Goal: Register for event/course

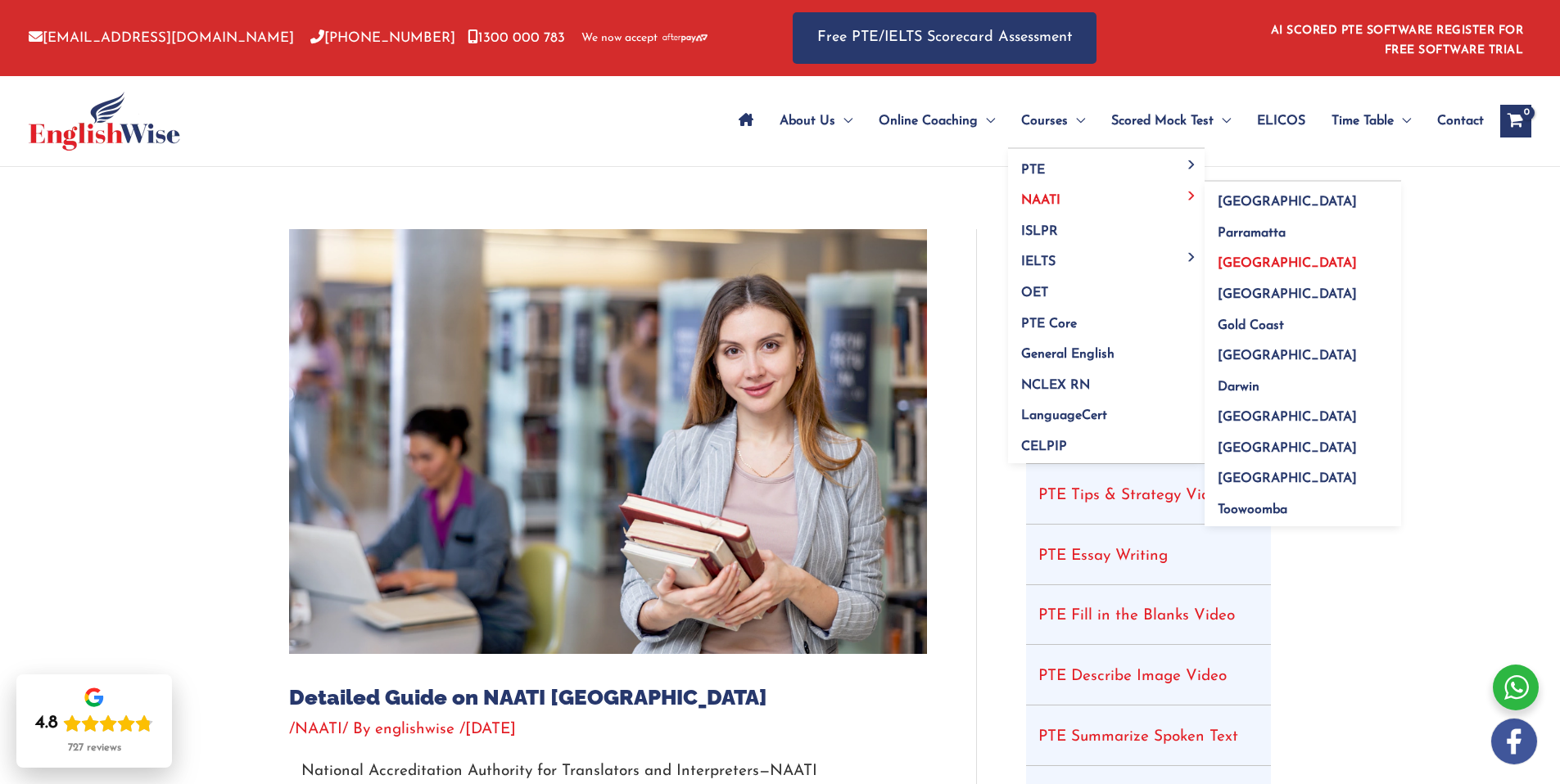
click at [1235, 260] on span "[GEOGRAPHIC_DATA]" at bounding box center [1287, 264] width 139 height 13
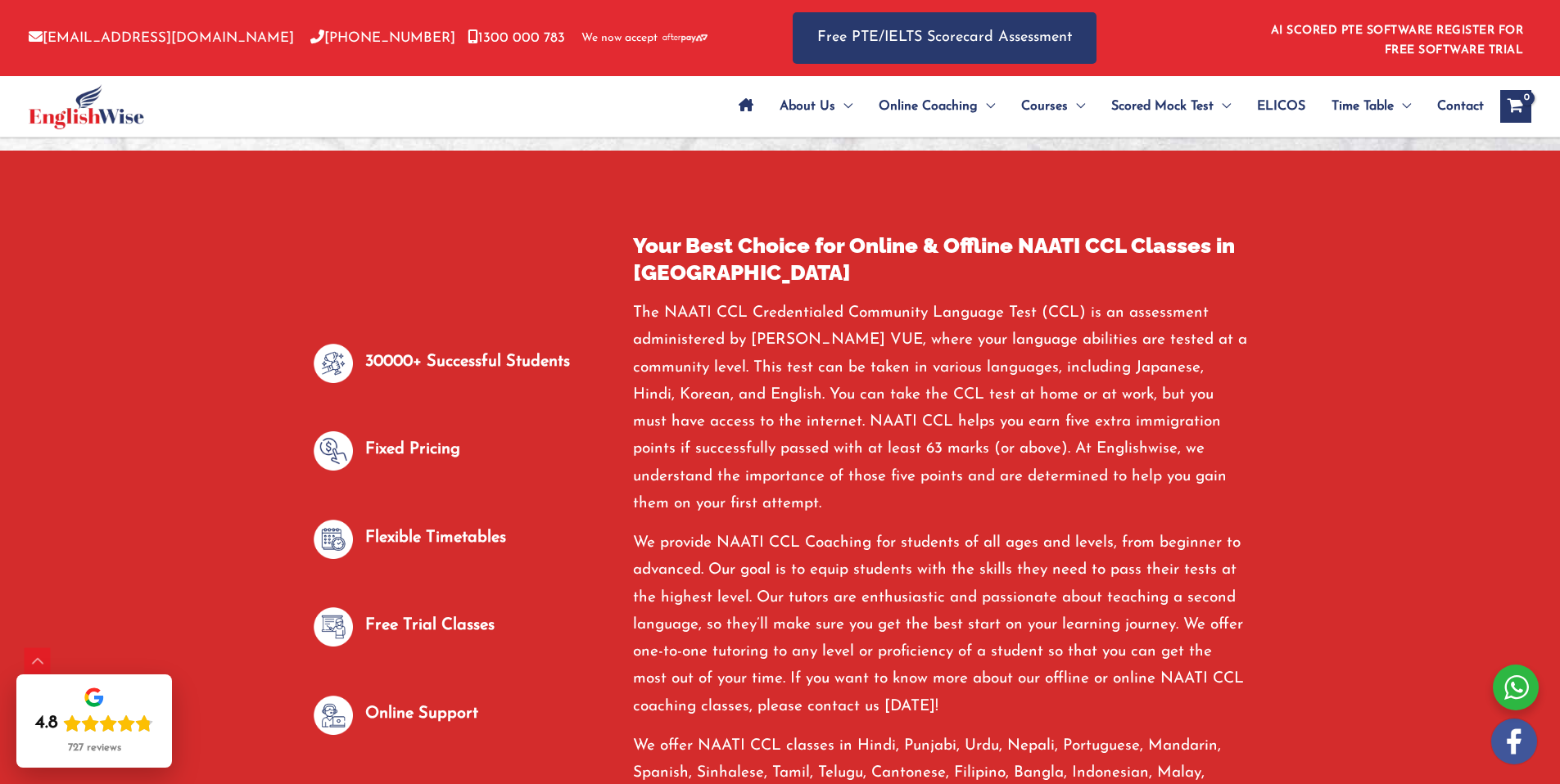
scroll to position [995, 0]
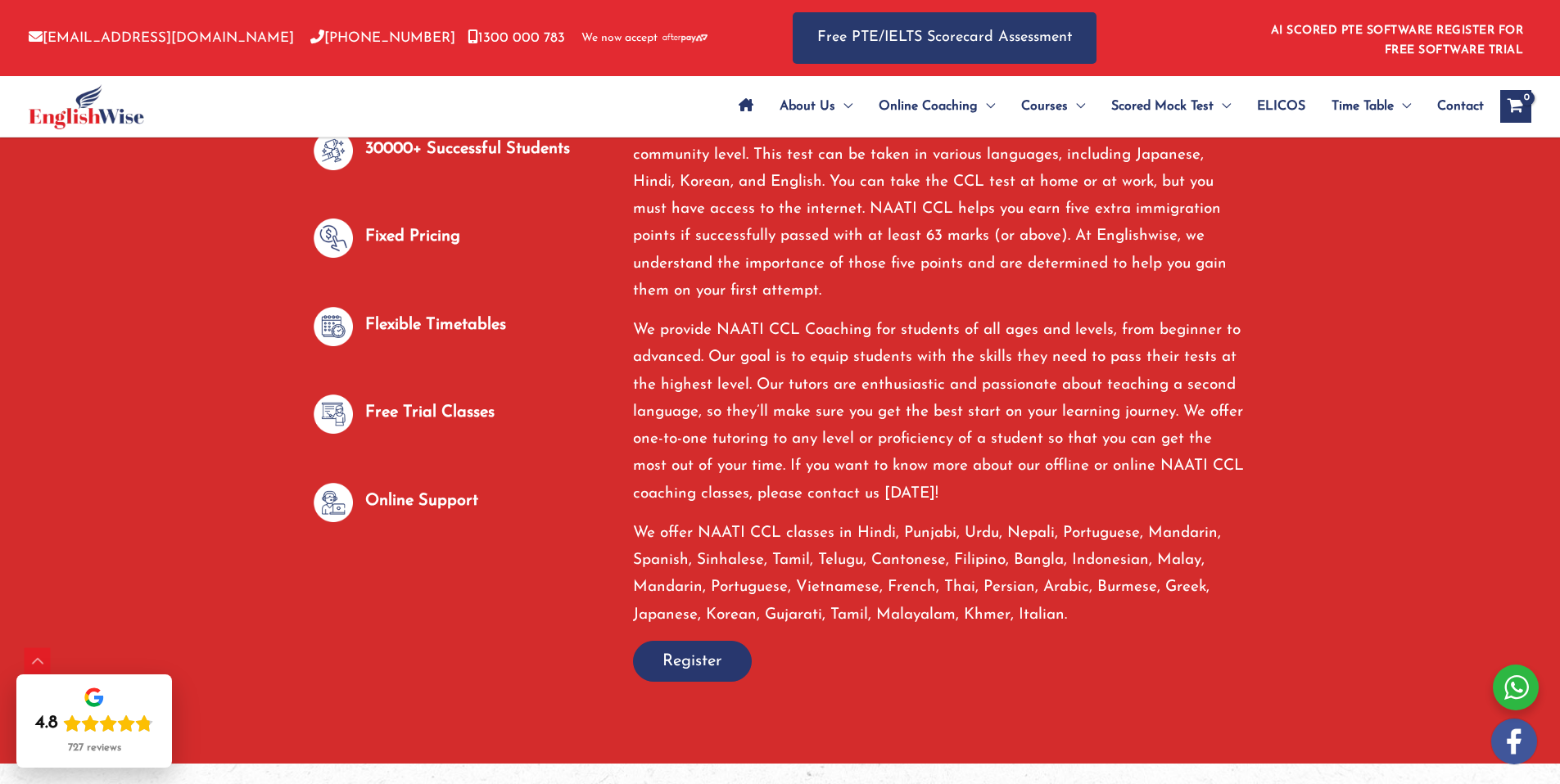
click at [468, 230] on div "Fixed Pricing" at bounding box center [461, 248] width 294 height 60
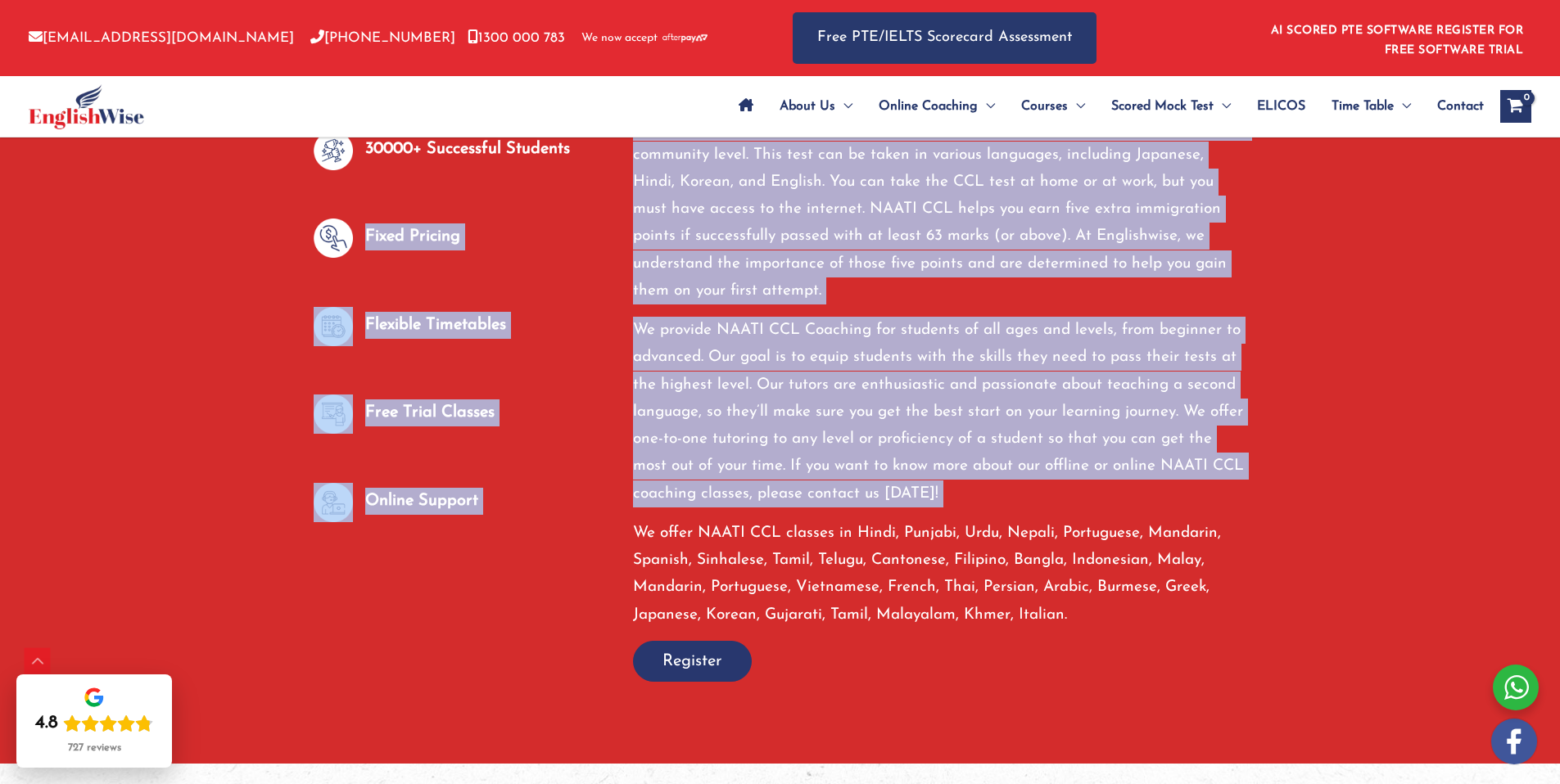
drag, startPoint x: 468, startPoint y: 230, endPoint x: 741, endPoint y: 501, distance: 384.7
click at [741, 501] on div "30000+ Successful Students Fixed Pricing Flexible Timetables Free Trial Classes…" at bounding box center [780, 350] width 958 height 662
click at [741, 501] on p "We provide NAATI CCL Coaching for students of all ages and levels, from beginne…" at bounding box center [940, 412] width 614 height 191
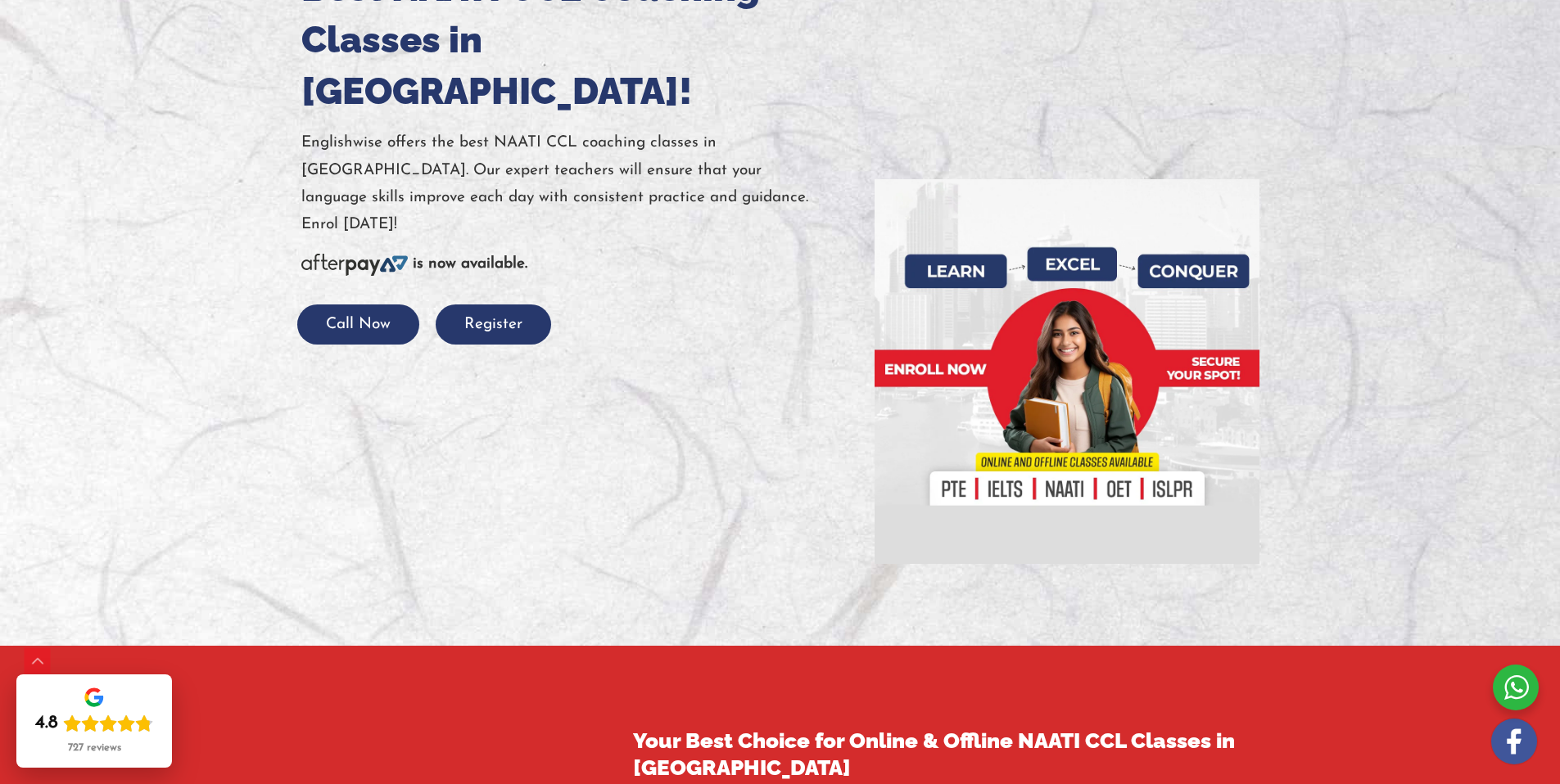
scroll to position [288, 0]
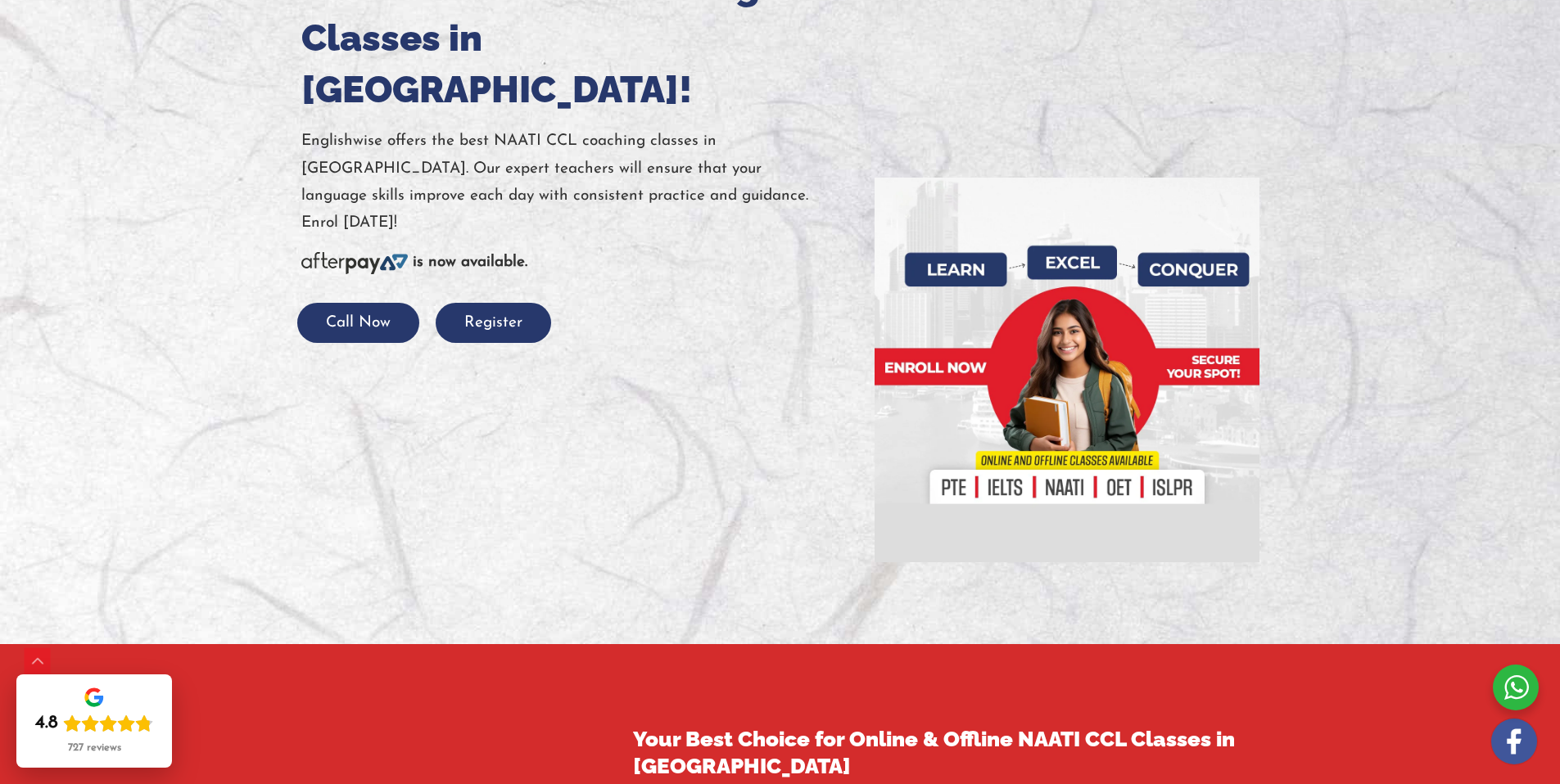
click at [337, 273] on div at bounding box center [780, 261] width 1560 height 765
click at [339, 265] on div at bounding box center [780, 261] width 1560 height 765
click at [341, 303] on button "Call Now" at bounding box center [358, 322] width 122 height 40
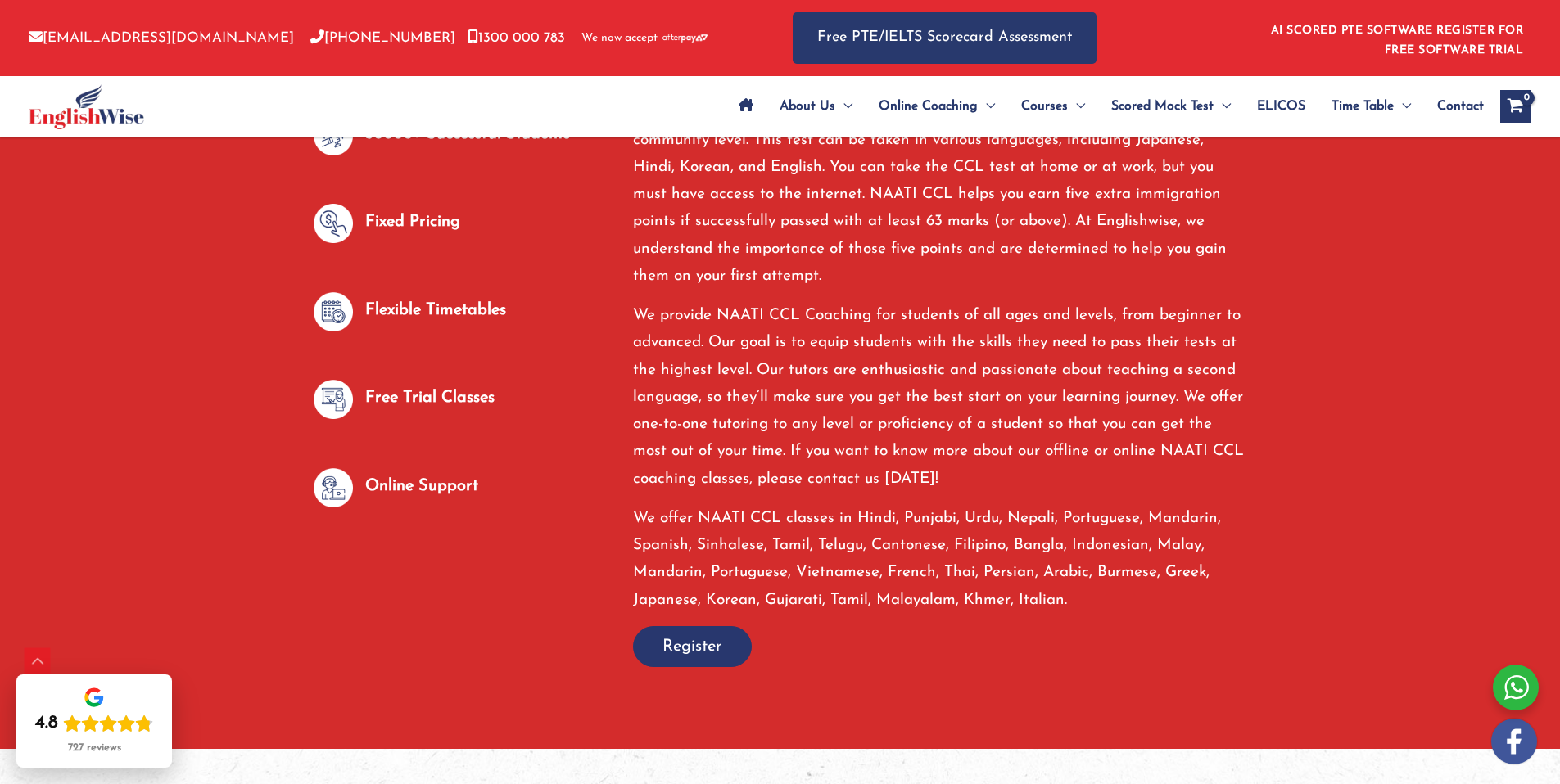
scroll to position [1142, 0]
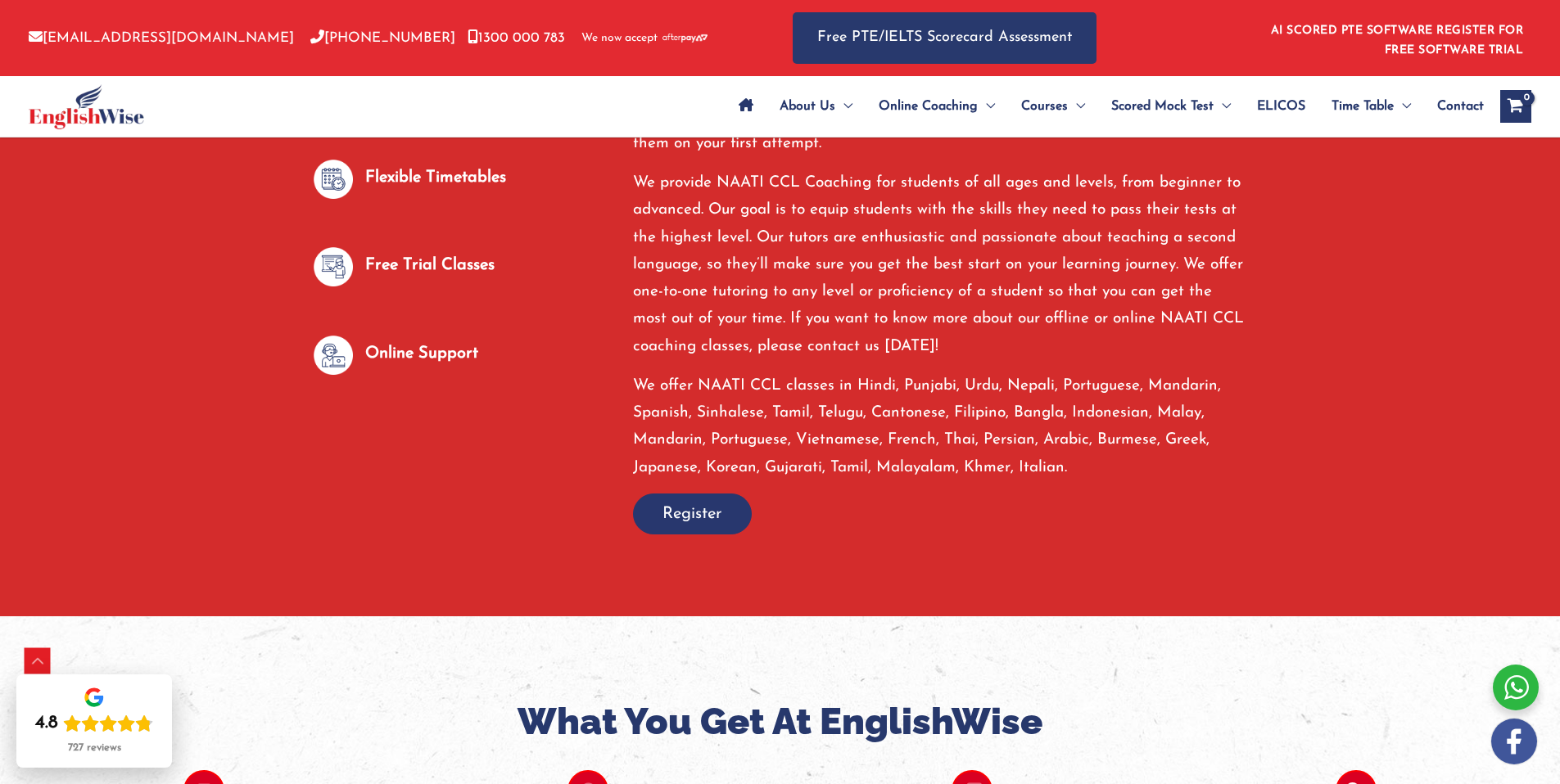
click at [700, 529] on span "button" at bounding box center [693, 514] width 117 height 39
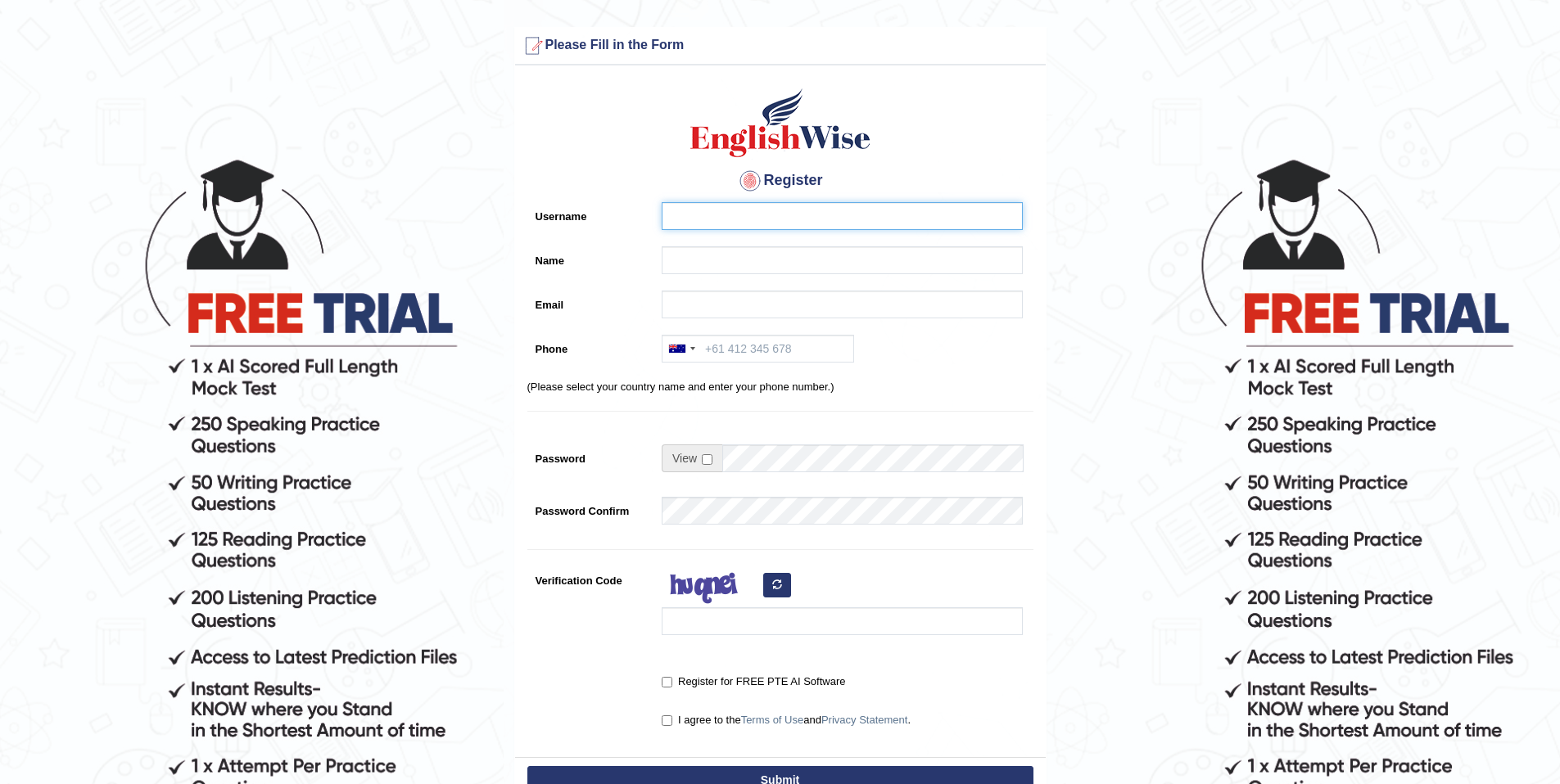
click at [727, 229] on input "Username" at bounding box center [842, 216] width 361 height 28
click at [740, 225] on input "Username" at bounding box center [842, 216] width 361 height 28
type input "Mahesh"
click at [743, 249] on input "Name" at bounding box center [842, 260] width 361 height 28
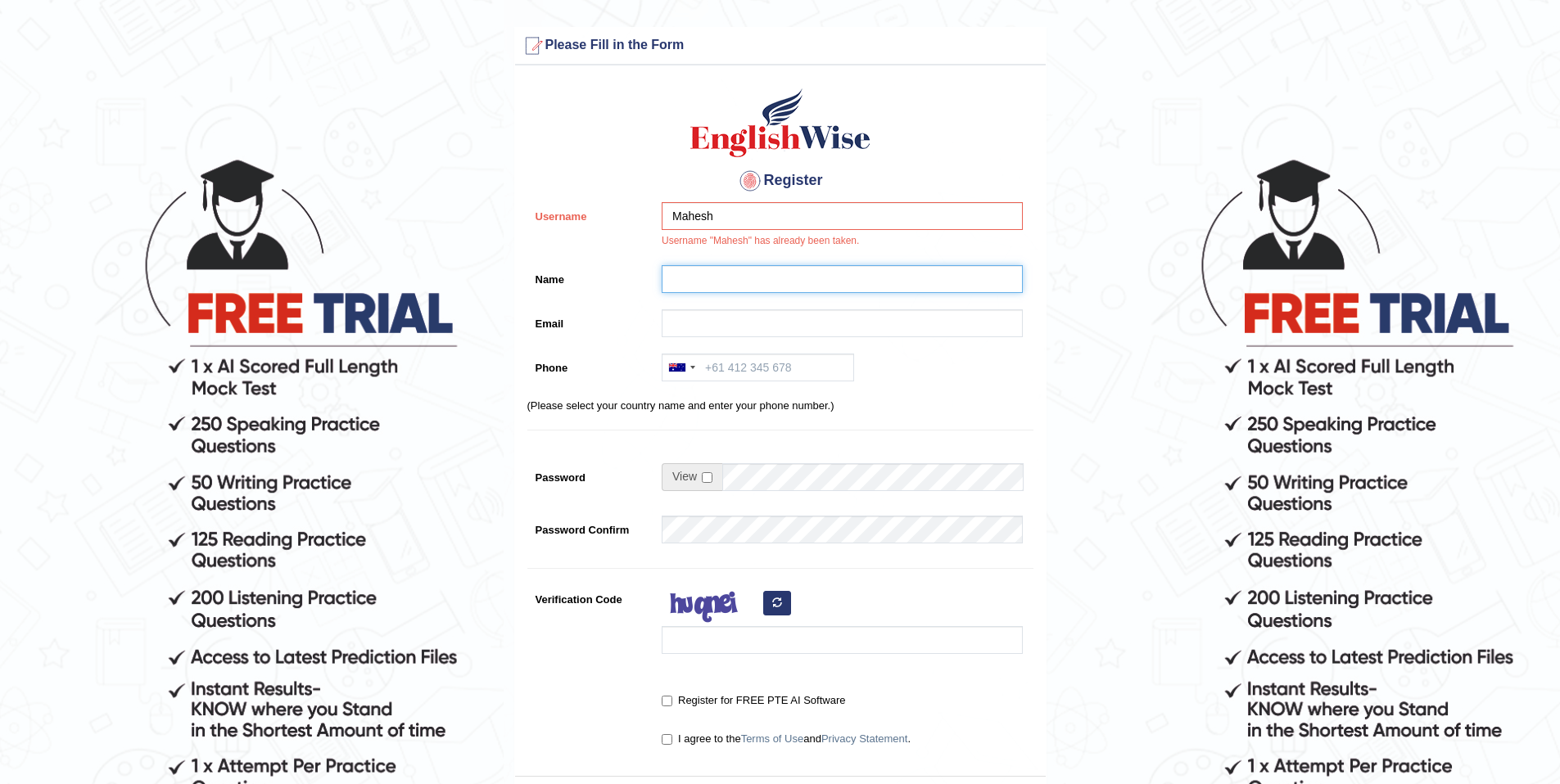
type input "Mahesh Bawan"
type input "maheshbawan17@icloud.com"
type input "+61406510028"
click at [772, 230] on div "Mahesh Username "Mahesh" has already been taken." at bounding box center [838, 229] width 369 height 55
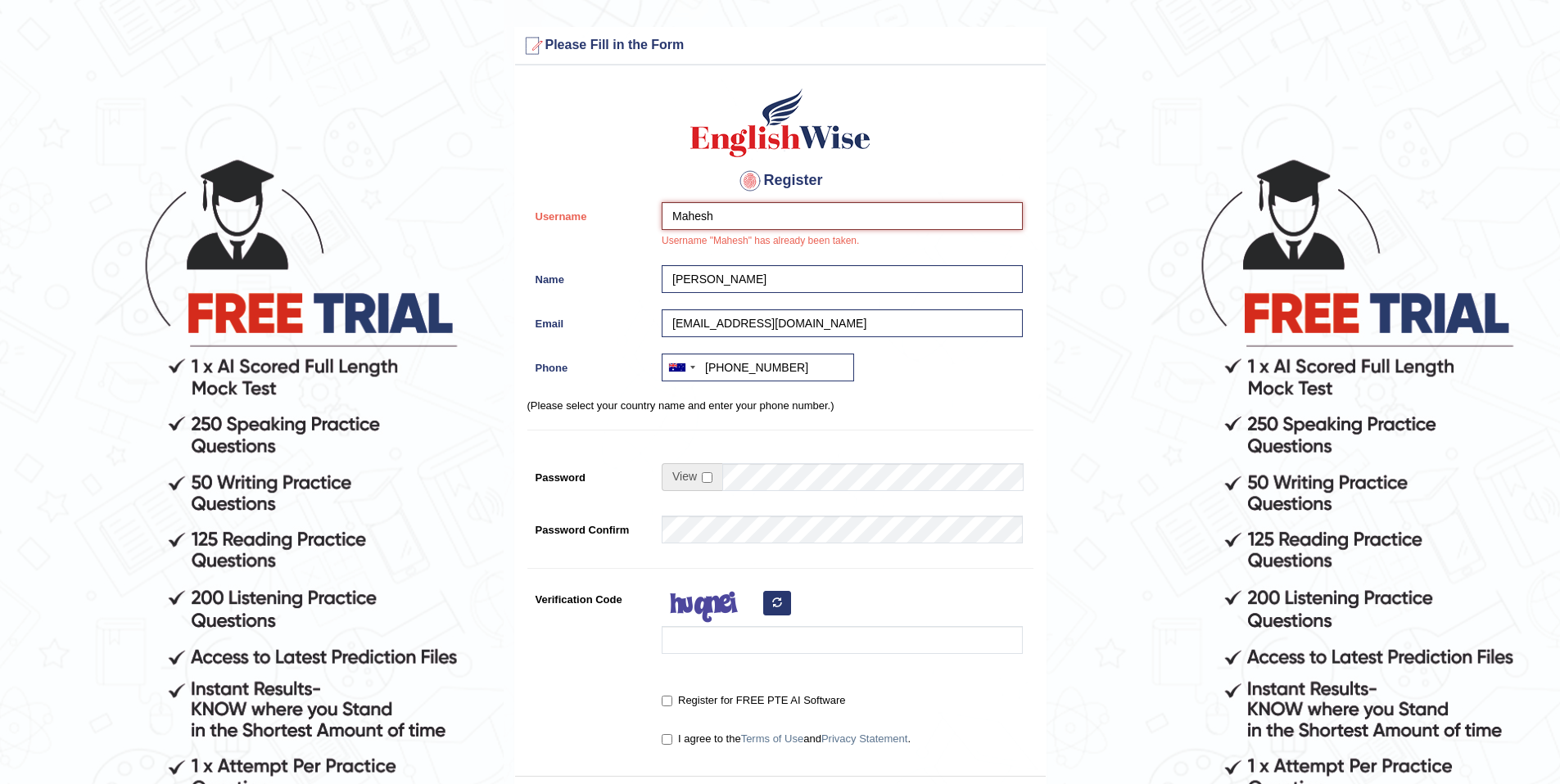
click at [773, 216] on input "Mahesh" at bounding box center [842, 216] width 361 height 28
type input "Mahesh17"
click at [896, 398] on p "(Please select your country name and enter your phone number.)" at bounding box center [780, 405] width 506 height 16
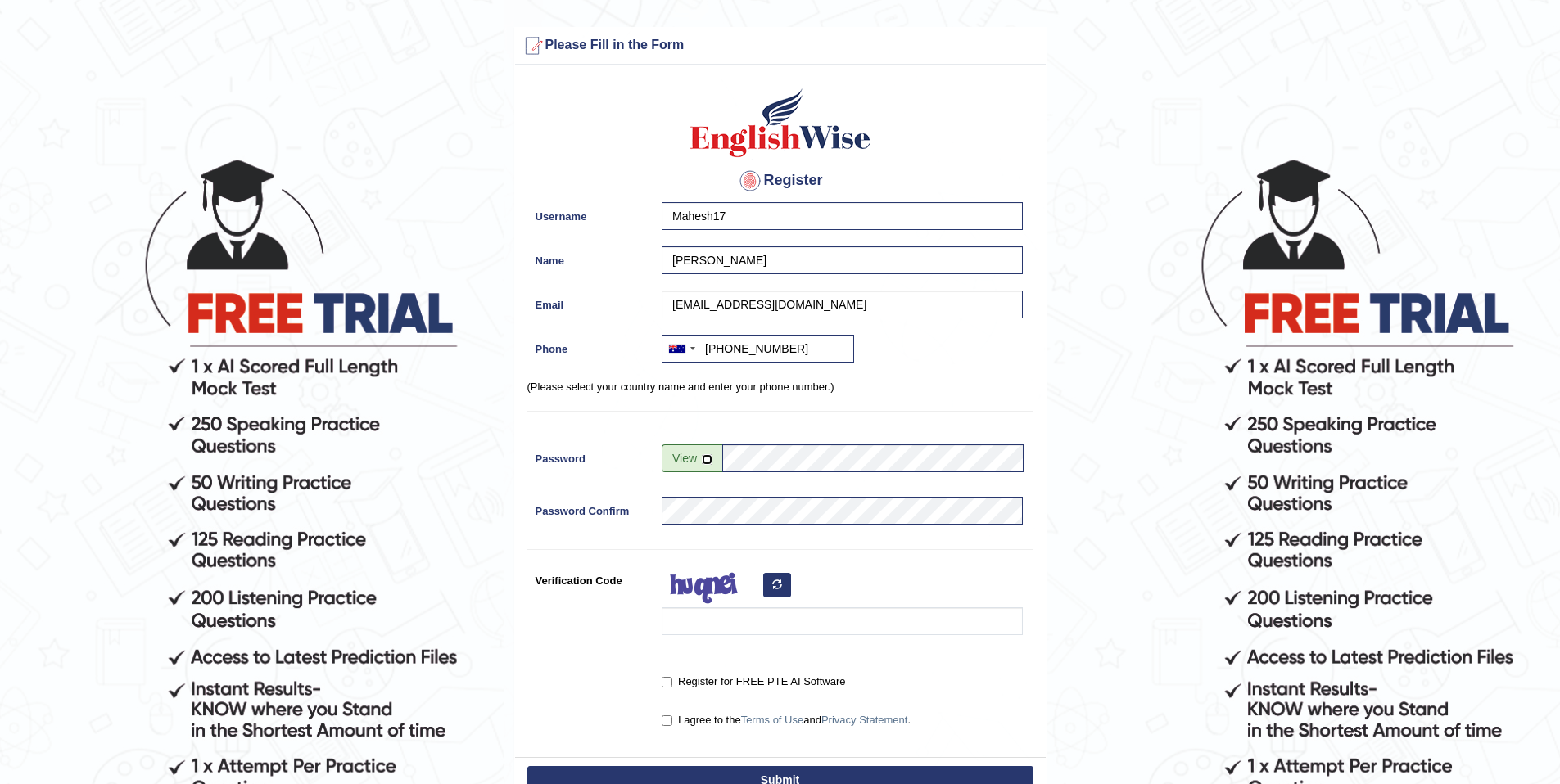
click at [703, 457] on input "checkbox" at bounding box center [706, 459] width 10 height 10
checkbox input "true"
click at [749, 630] on input "Verification Code" at bounding box center [842, 621] width 361 height 28
type input "WASATAN"
click at [693, 727] on label "I agree to the Terms of Use and Privacy Statement ." at bounding box center [786, 720] width 249 height 17
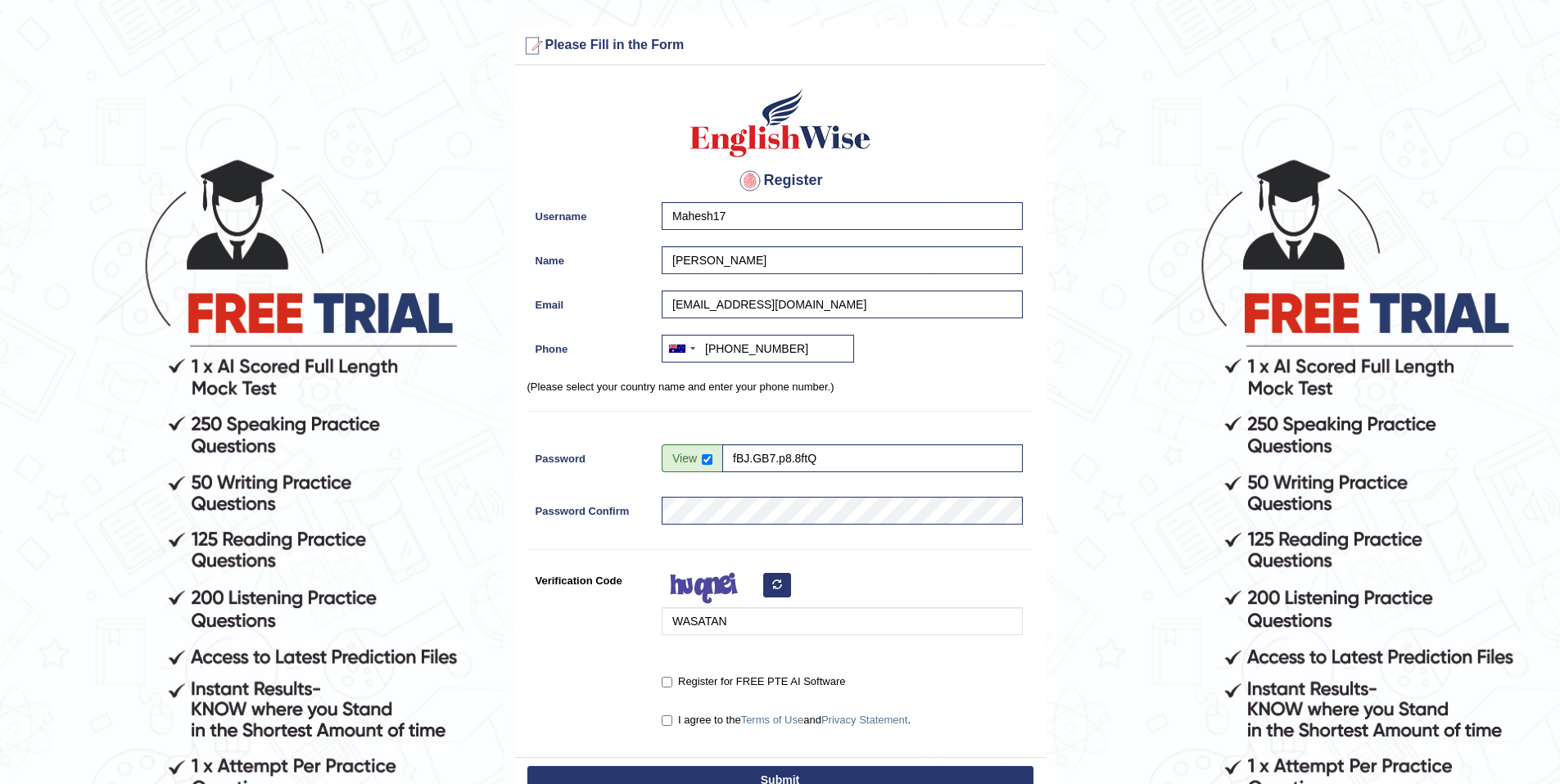
click at [672, 726] on input "I agree to the Terms of Use and Privacy Statement ." at bounding box center [667, 720] width 10 height 10
checkbox input "true"
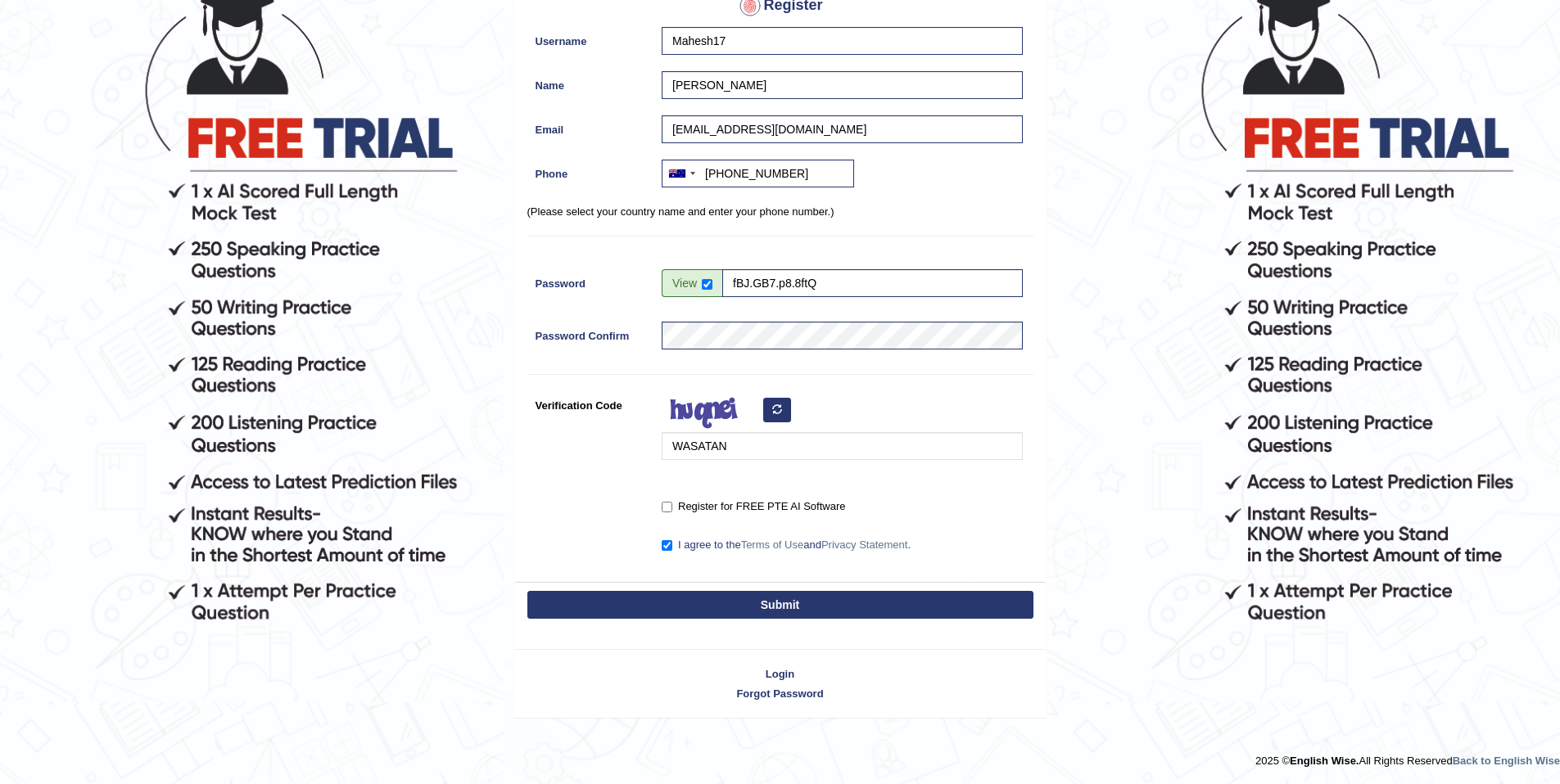
click at [736, 603] on button "Submit" at bounding box center [780, 605] width 506 height 28
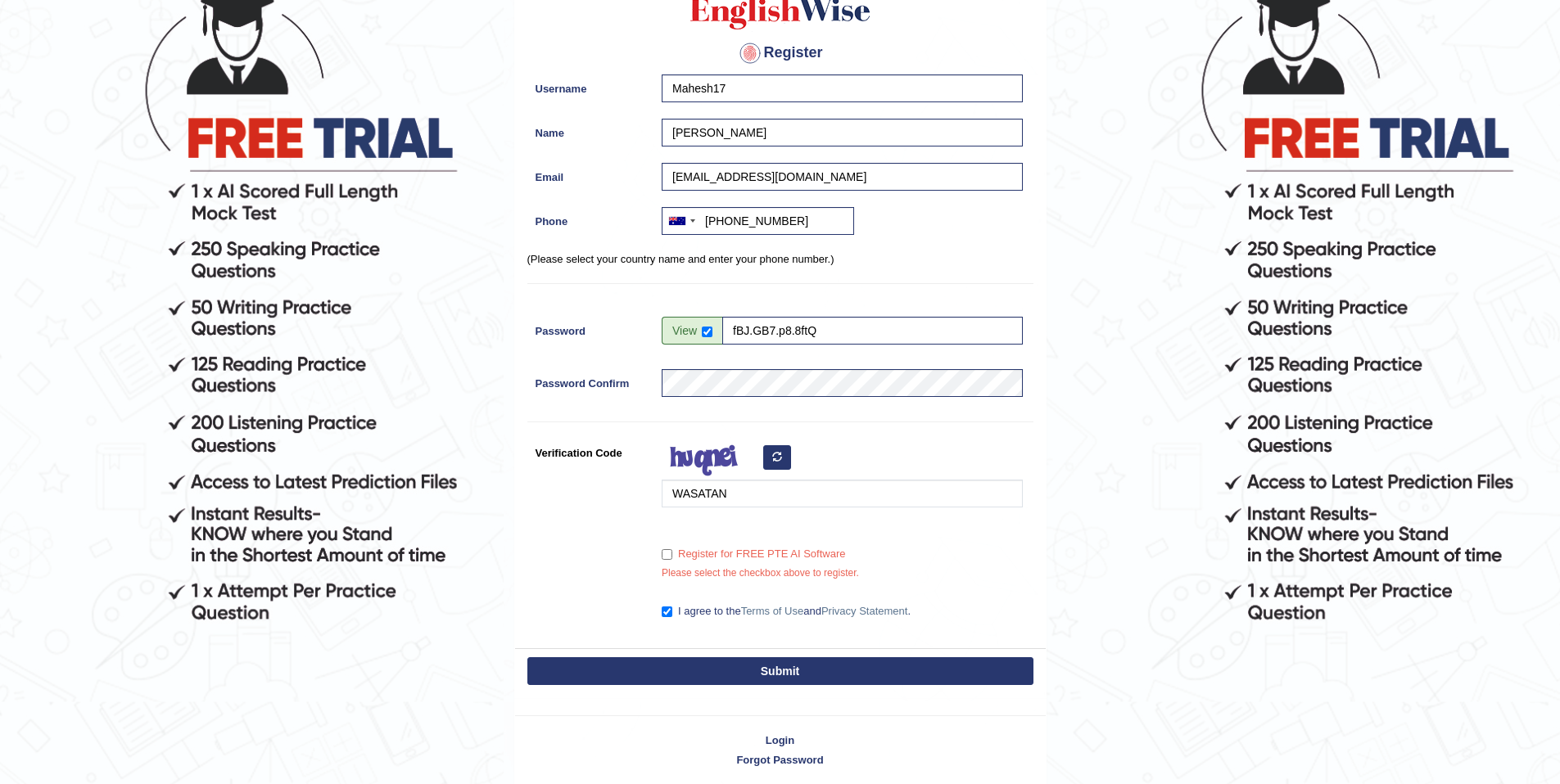
scroll to position [223, 0]
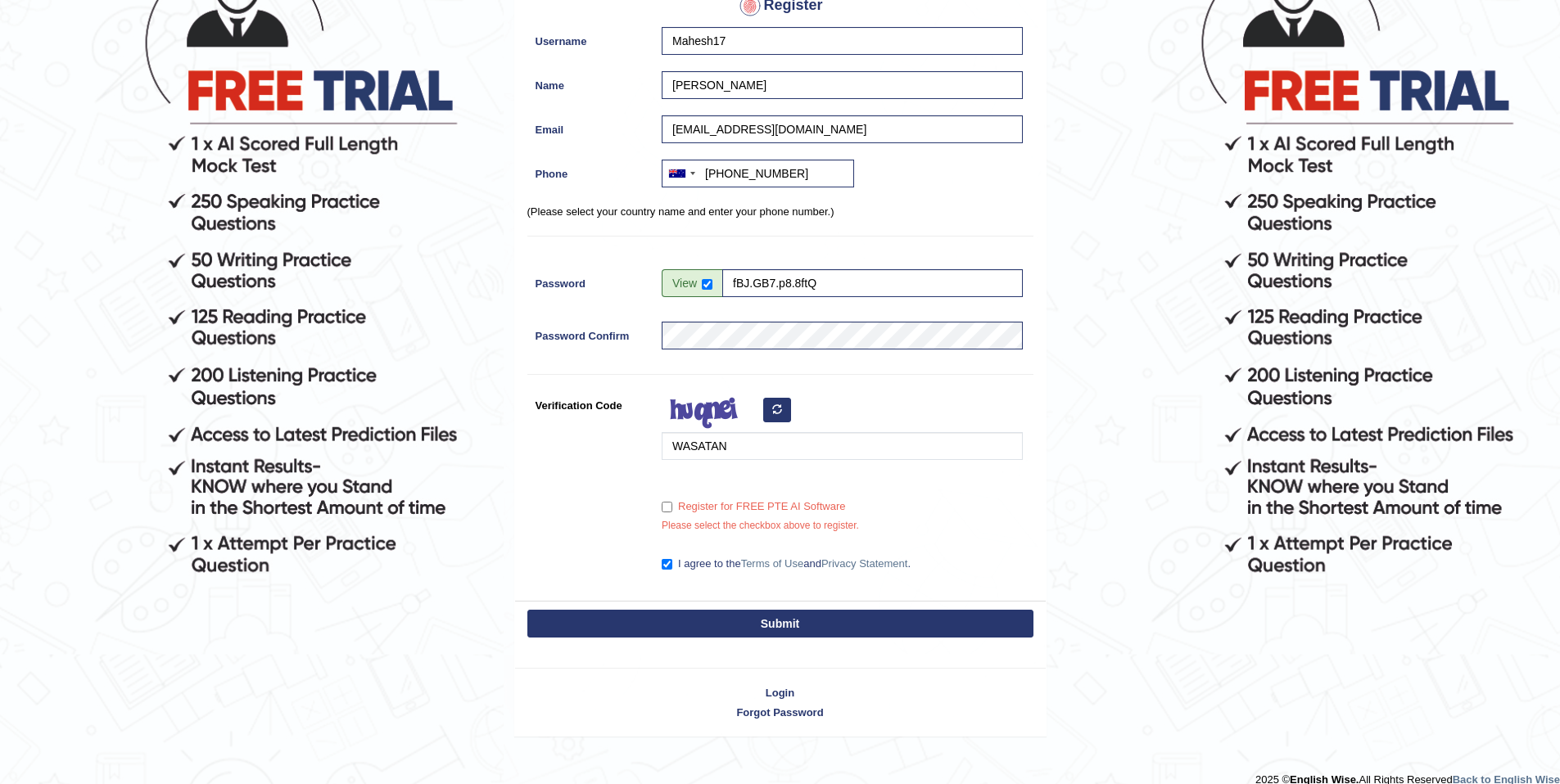
click at [692, 502] on label "Register for FREE PTE AI Software" at bounding box center [754, 507] width 183 height 17
click at [672, 502] on input "Register for FREE PTE AI Software" at bounding box center [667, 506] width 10 height 10
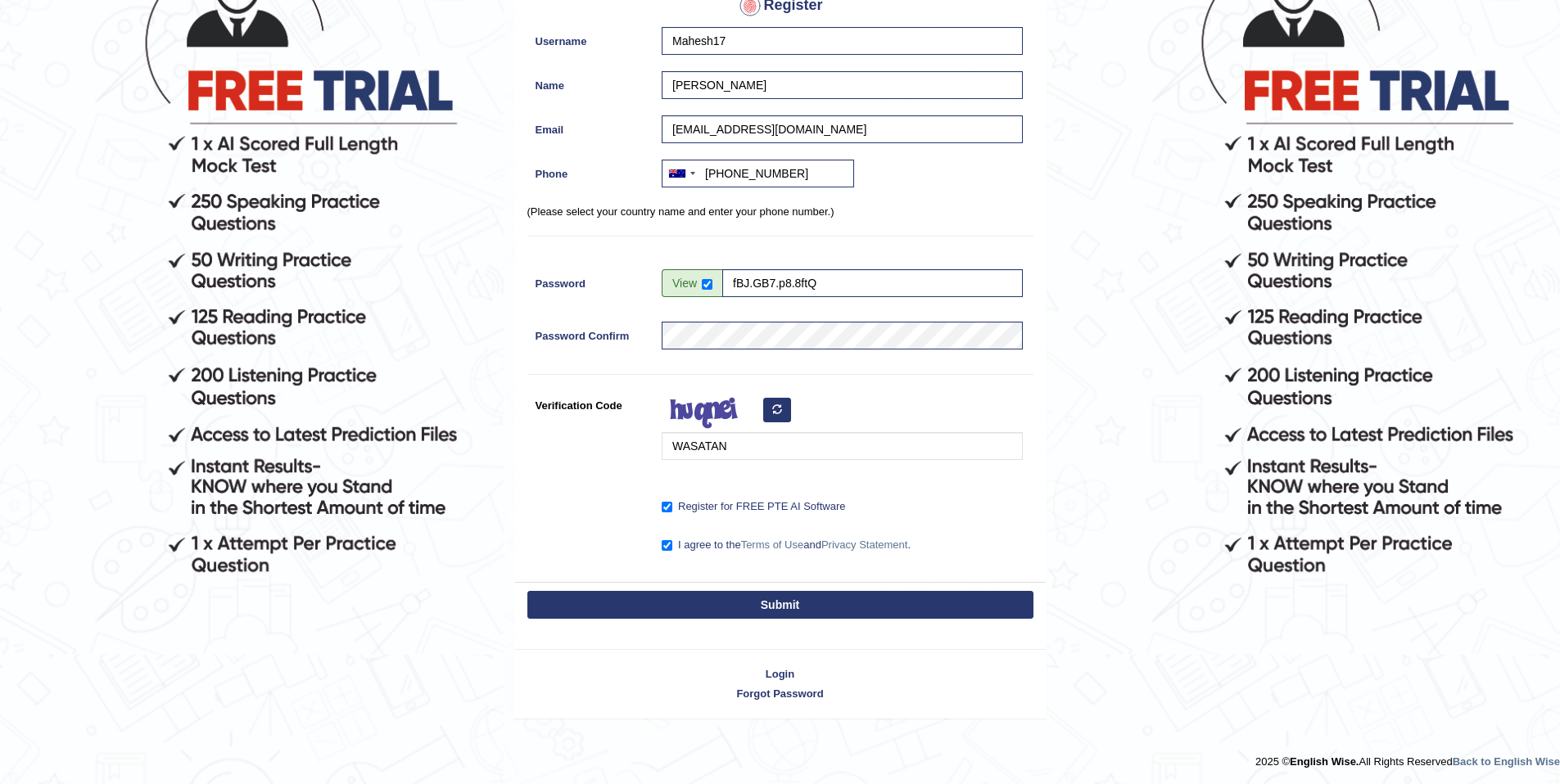
click at [685, 506] on label "Register for FREE PTE AI Software" at bounding box center [754, 507] width 183 height 17
click at [672, 506] on input "Register for FREE PTE AI Software" at bounding box center [667, 506] width 10 height 10
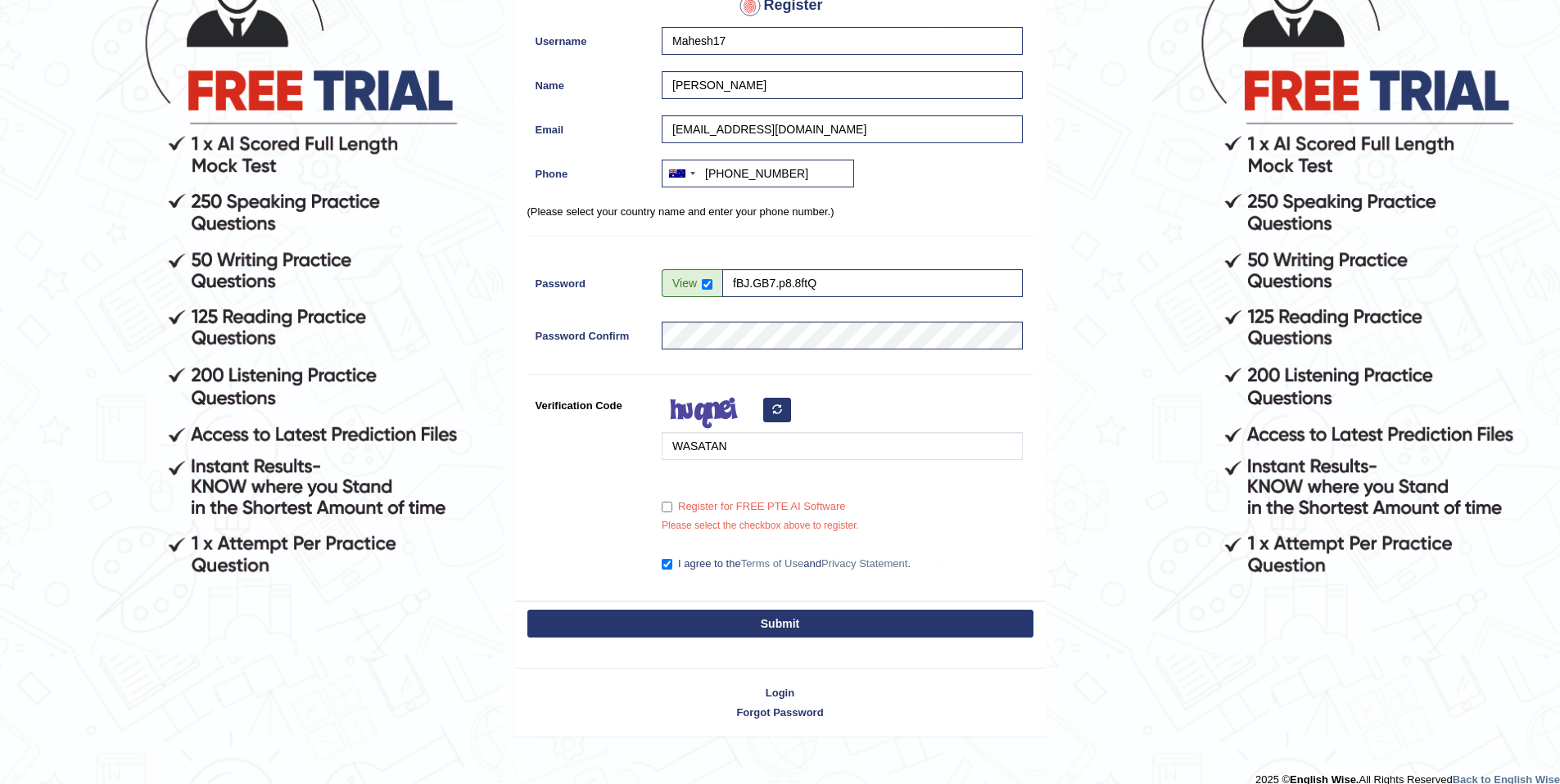
click at [723, 605] on div "Submit" at bounding box center [780, 625] width 530 height 49
click at [704, 493] on div "Register for FREE PTE AI Software" at bounding box center [842, 504] width 361 height 22
click at [704, 503] on label "Register for FREE PTE AI Software" at bounding box center [754, 507] width 183 height 17
click at [672, 503] on input "Register for FREE PTE AI Software" at bounding box center [667, 506] width 10 height 10
checkbox input "true"
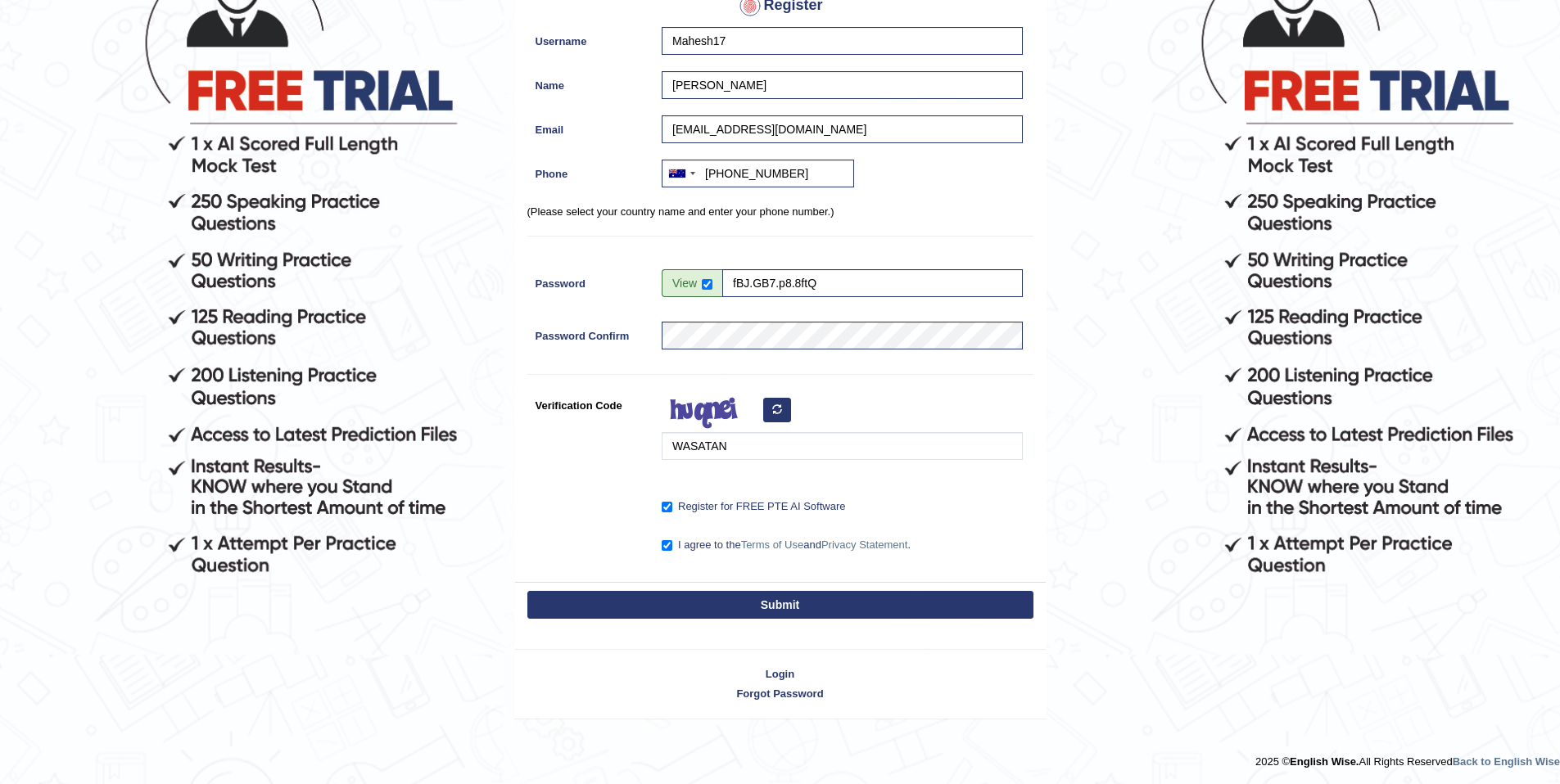
click at [738, 609] on button "Submit" at bounding box center [780, 605] width 506 height 28
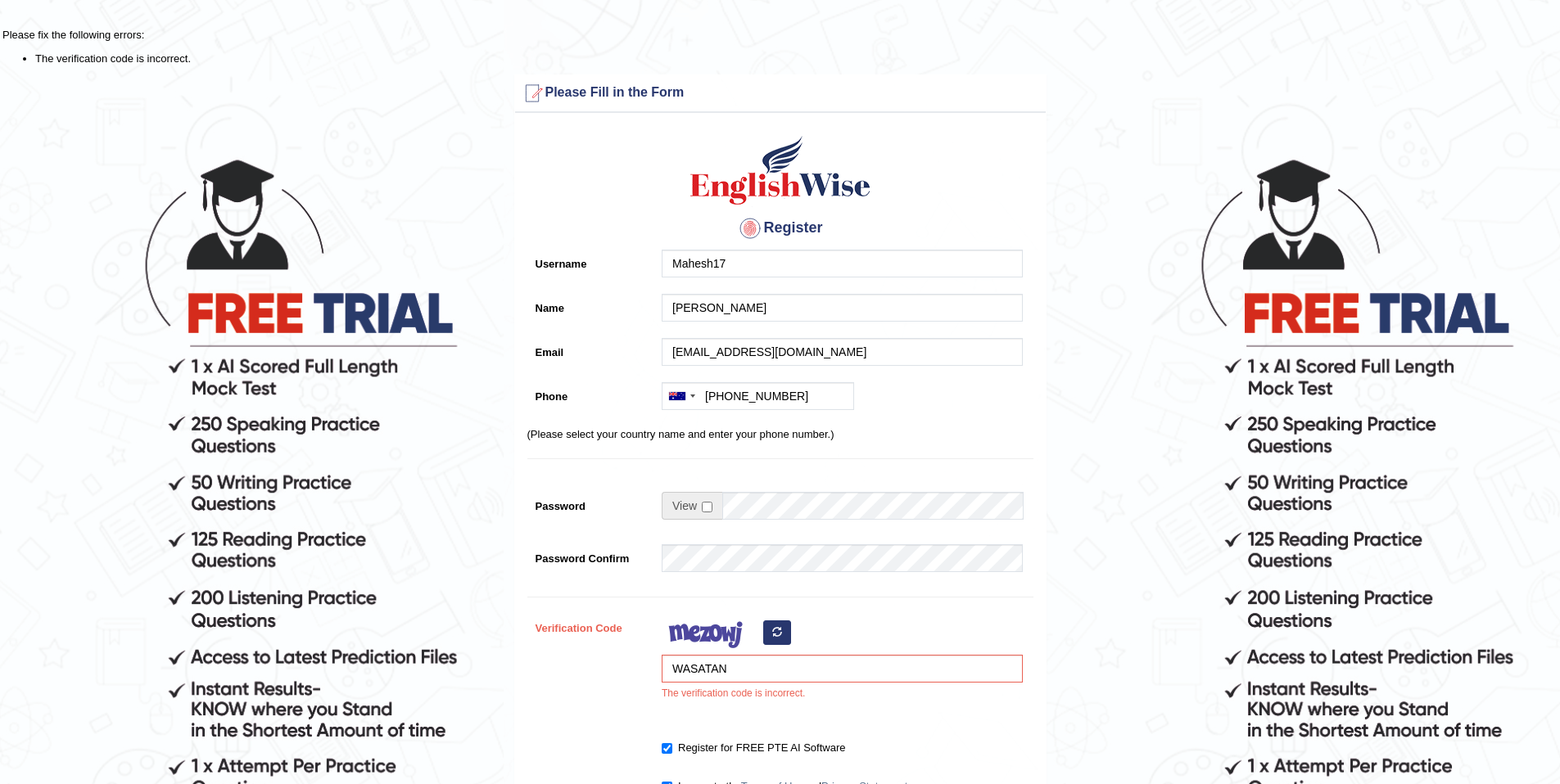
scroll to position [211, 0]
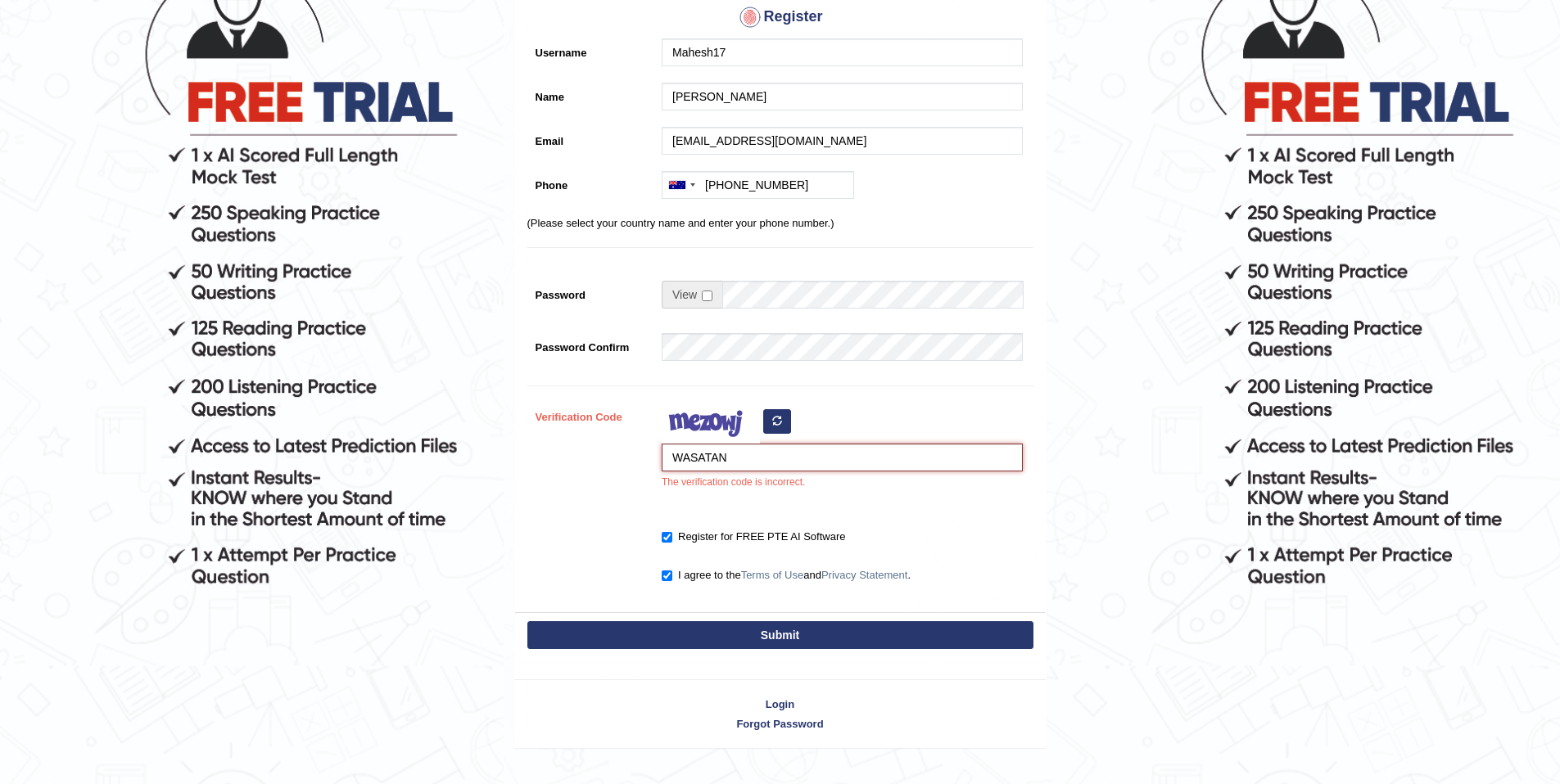
click at [740, 454] on input "WASATAN" at bounding box center [842, 457] width 361 height 28
click at [782, 426] on button "button" at bounding box center [777, 421] width 28 height 25
click at [756, 467] on input "WASATAN" at bounding box center [842, 457] width 361 height 28
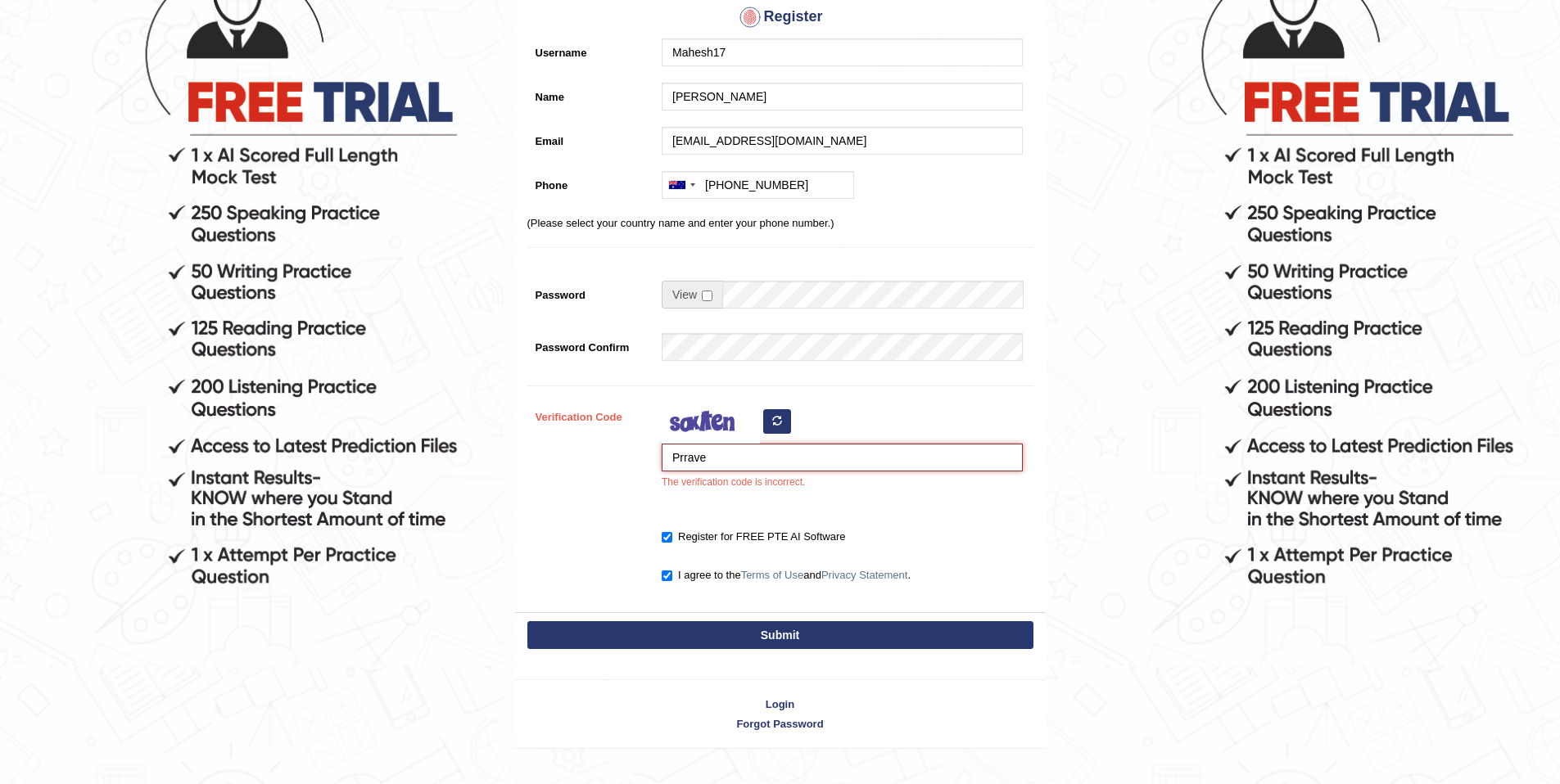
type input "Prrave"
click at [731, 648] on button "Submit" at bounding box center [780, 635] width 506 height 28
type input "+61406510028"
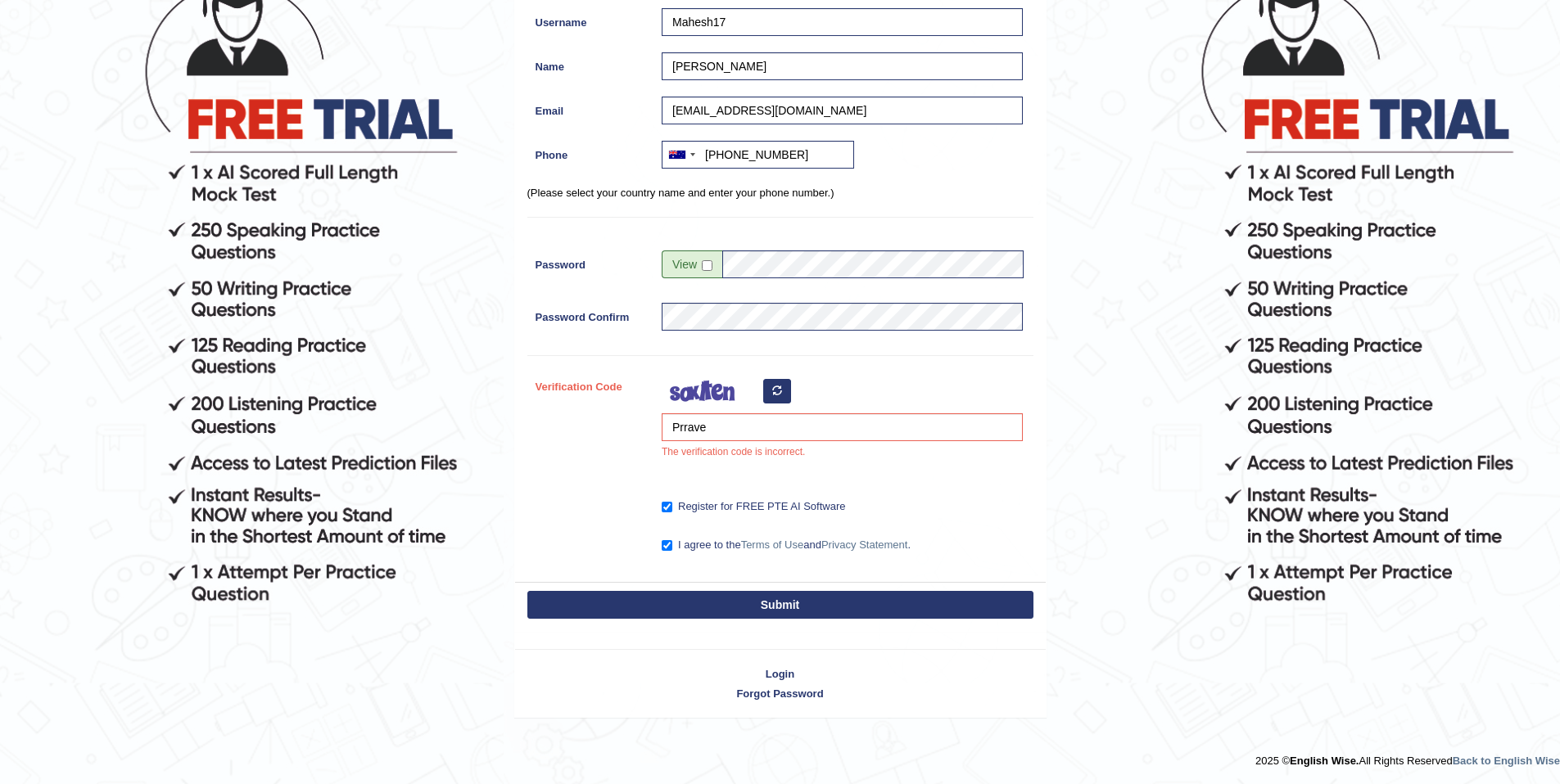
scroll to position [164, 0]
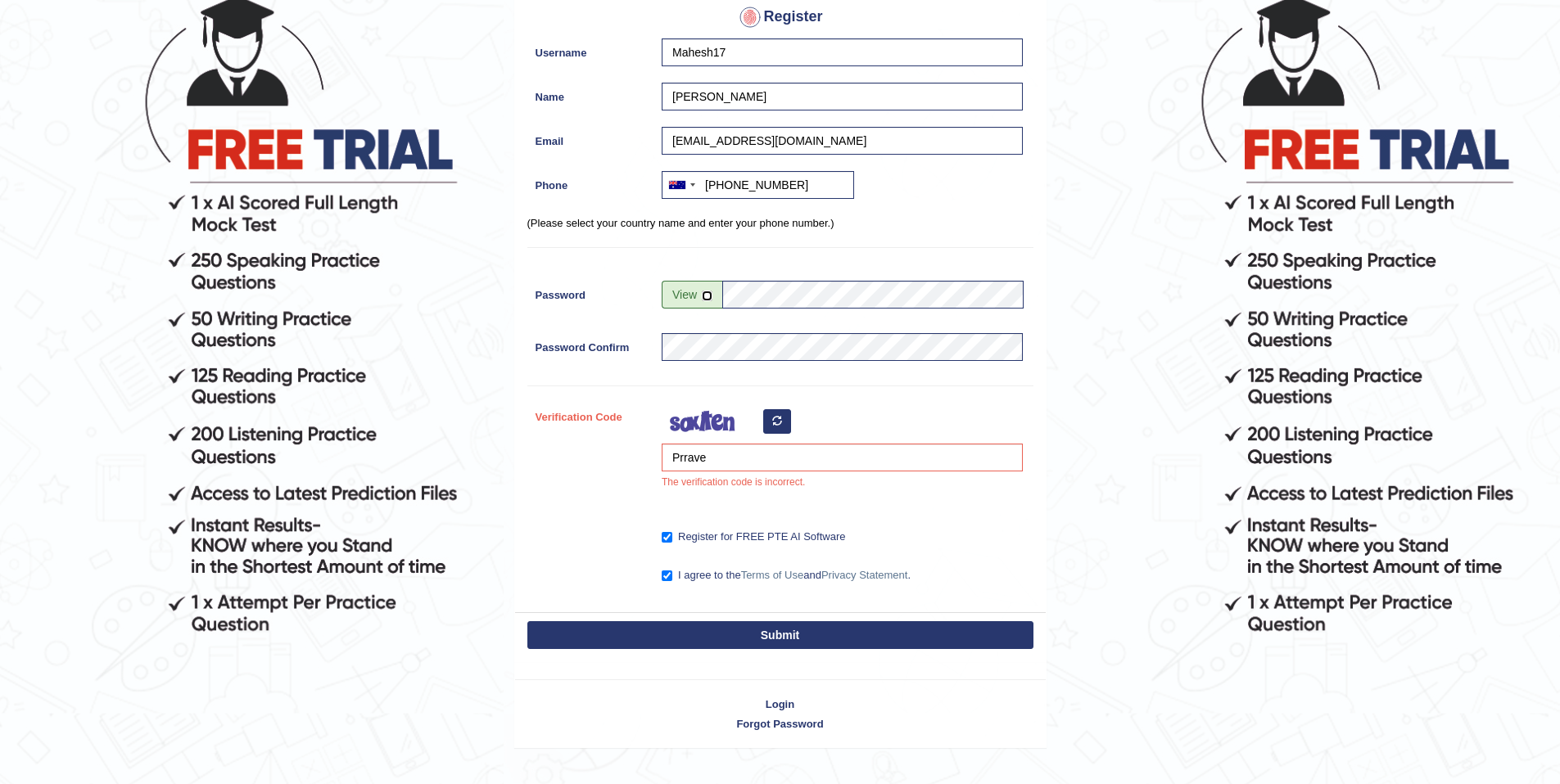
click at [707, 297] on input "checkbox" at bounding box center [706, 295] width 10 height 10
checkbox input "true"
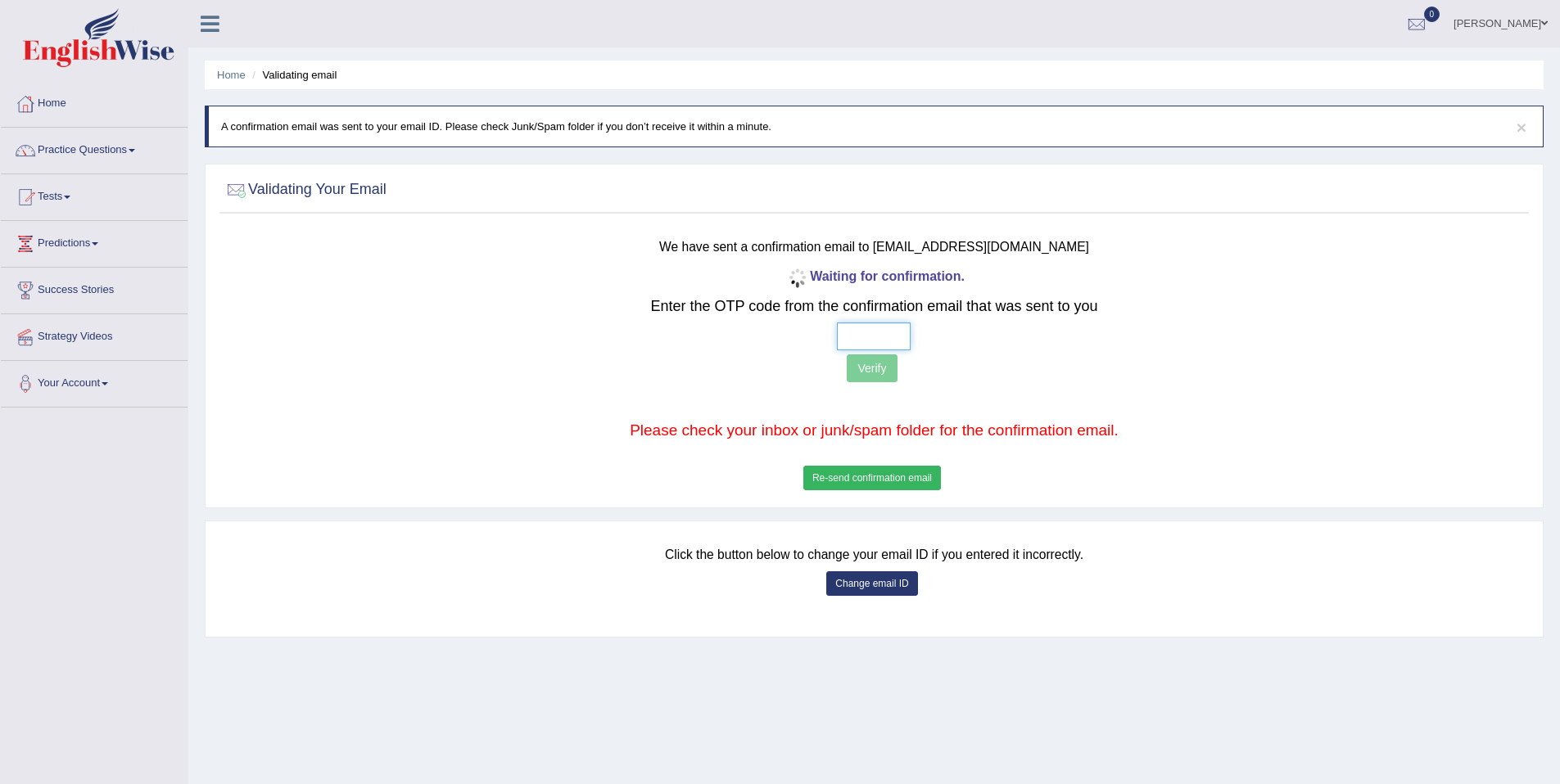
click at [854, 324] on input "text" at bounding box center [874, 336] width 74 height 28
click at [851, 337] on input "text" at bounding box center [874, 336] width 74 height 28
click at [860, 342] on input "text" at bounding box center [874, 336] width 74 height 28
click at [867, 480] on button "Re-send confirmation email" at bounding box center [872, 478] width 138 height 25
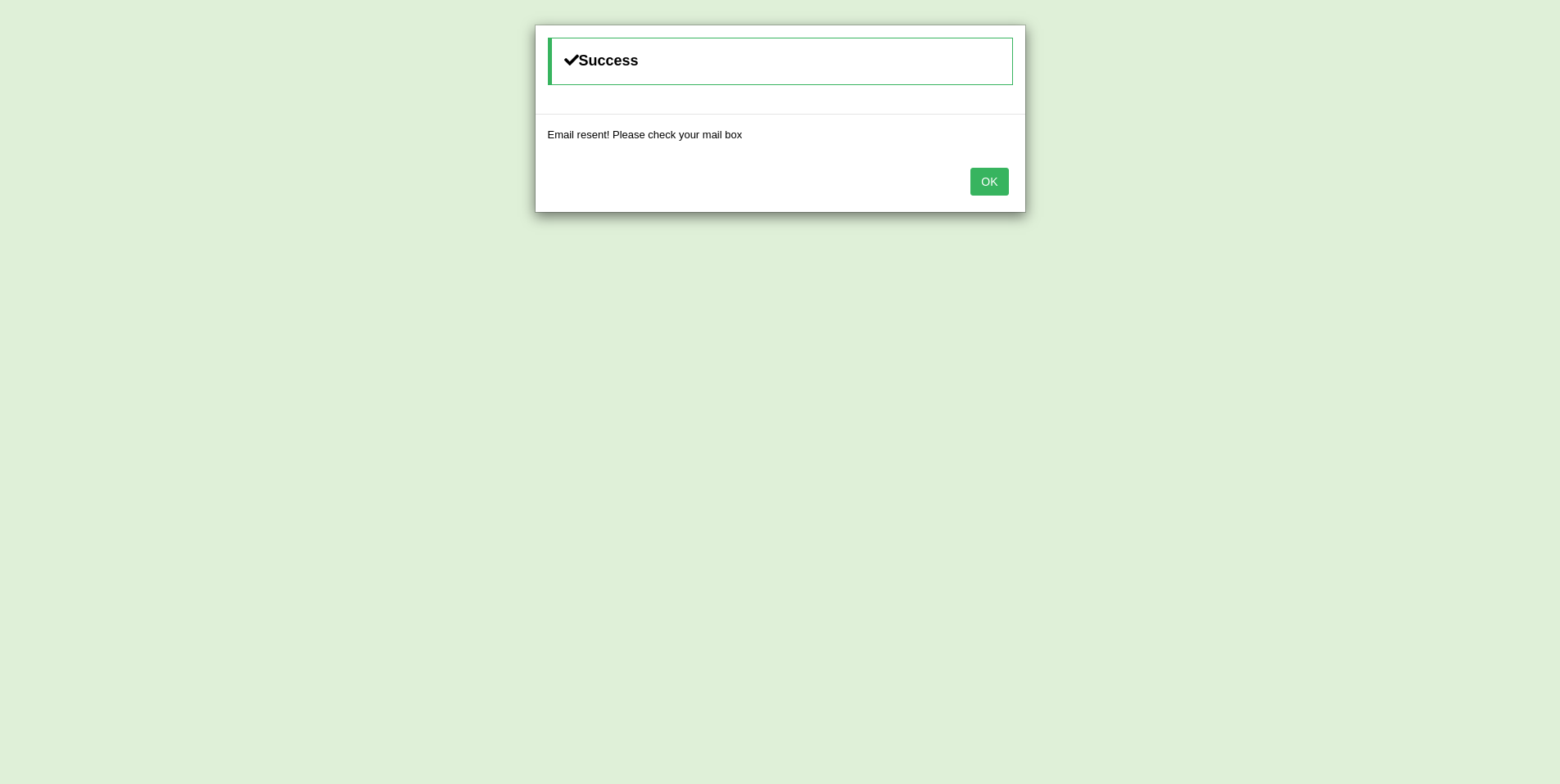
click at [980, 197] on div "OK" at bounding box center [780, 183] width 490 height 57
click at [985, 180] on button "OK" at bounding box center [989, 181] width 38 height 28
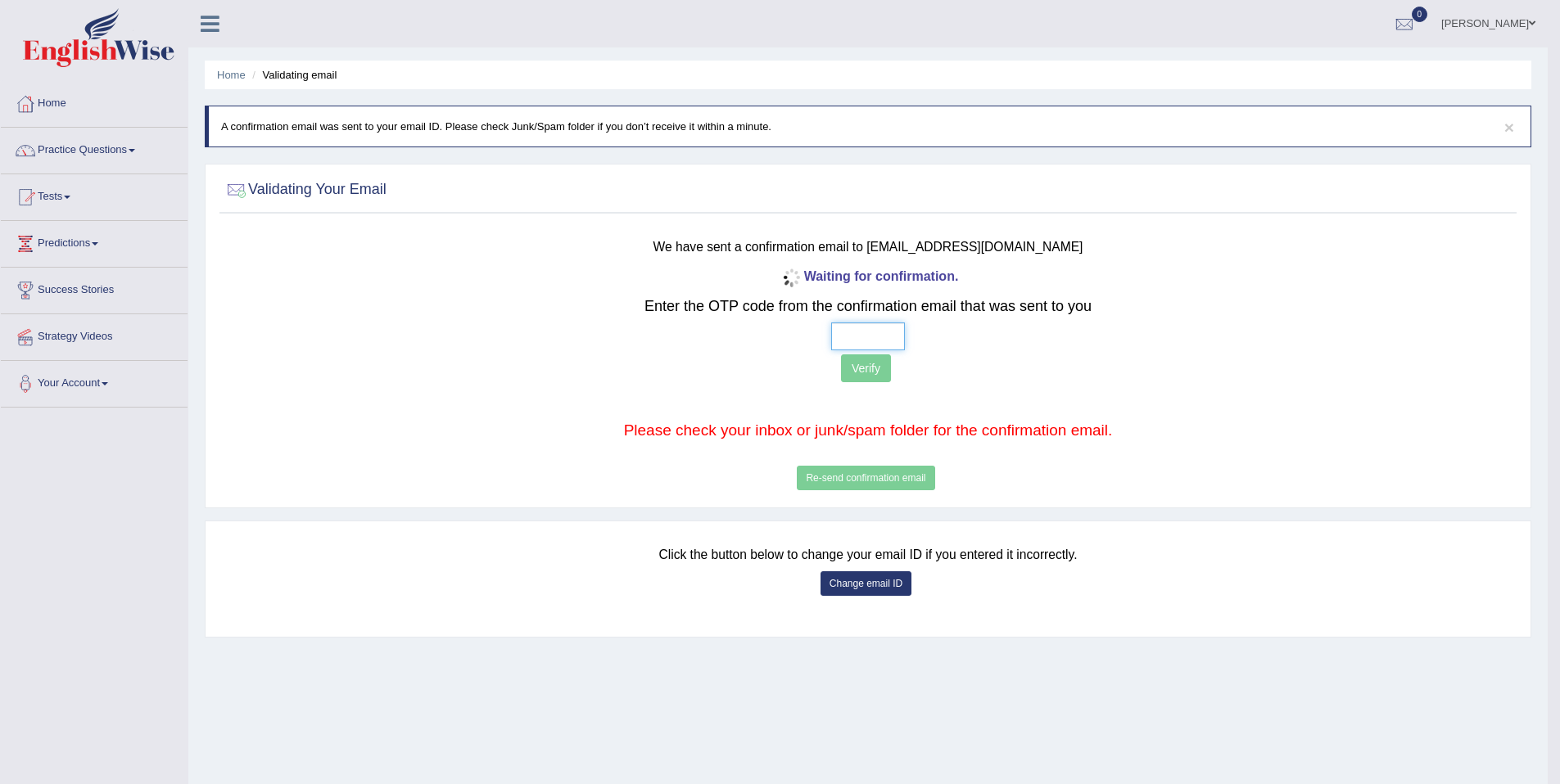
click at [875, 340] on input "text" at bounding box center [868, 336] width 74 height 28
click at [129, 255] on link "Predictions" at bounding box center [94, 242] width 187 height 41
click at [104, 248] on link "Predictions" at bounding box center [92, 242] width 182 height 41
click at [87, 208] on link "Tests" at bounding box center [94, 194] width 187 height 41
click at [87, 208] on link "Tests" at bounding box center [92, 194] width 182 height 41
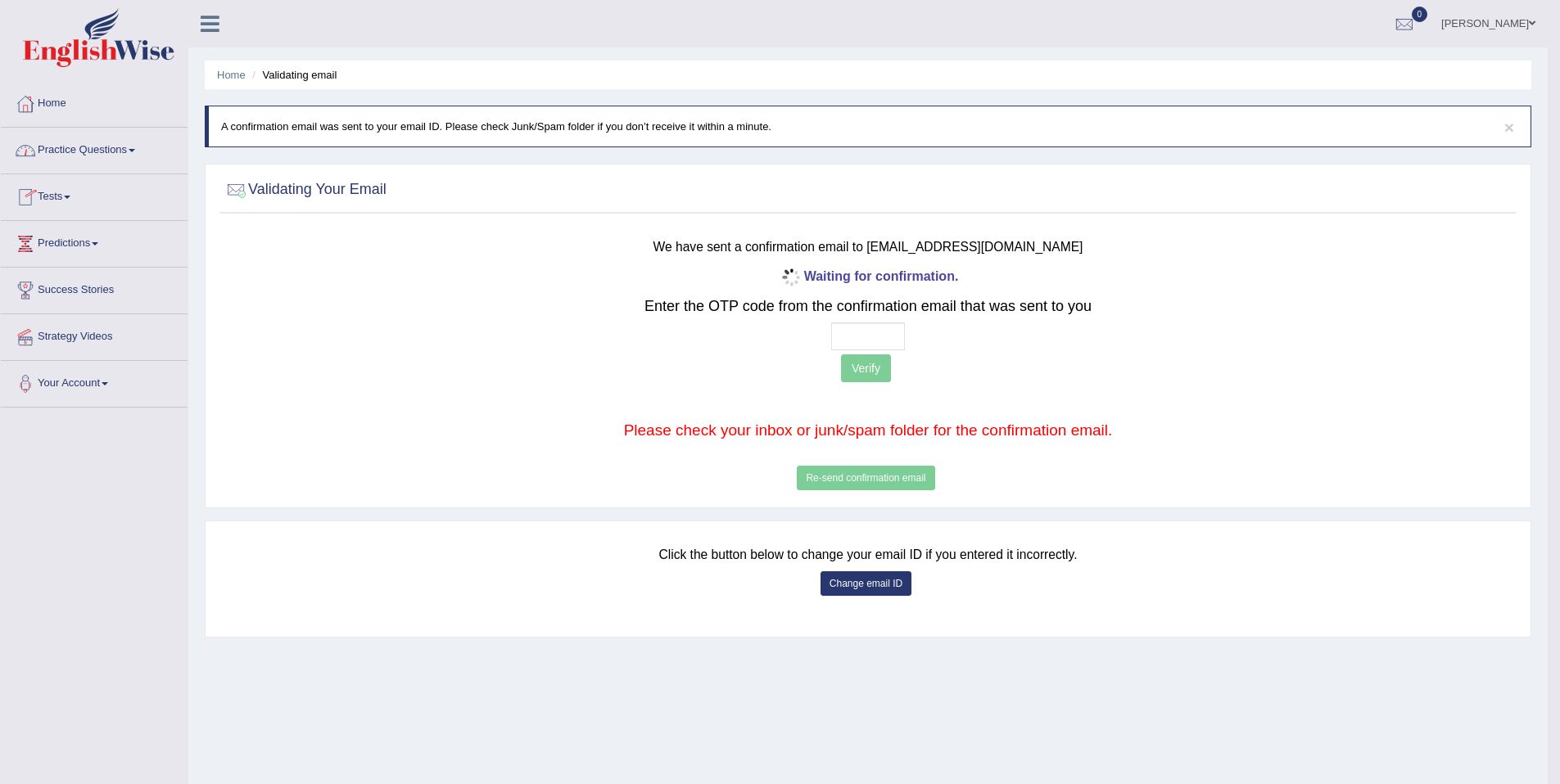
click at [111, 152] on link "Practice Questions" at bounding box center [94, 148] width 187 height 41
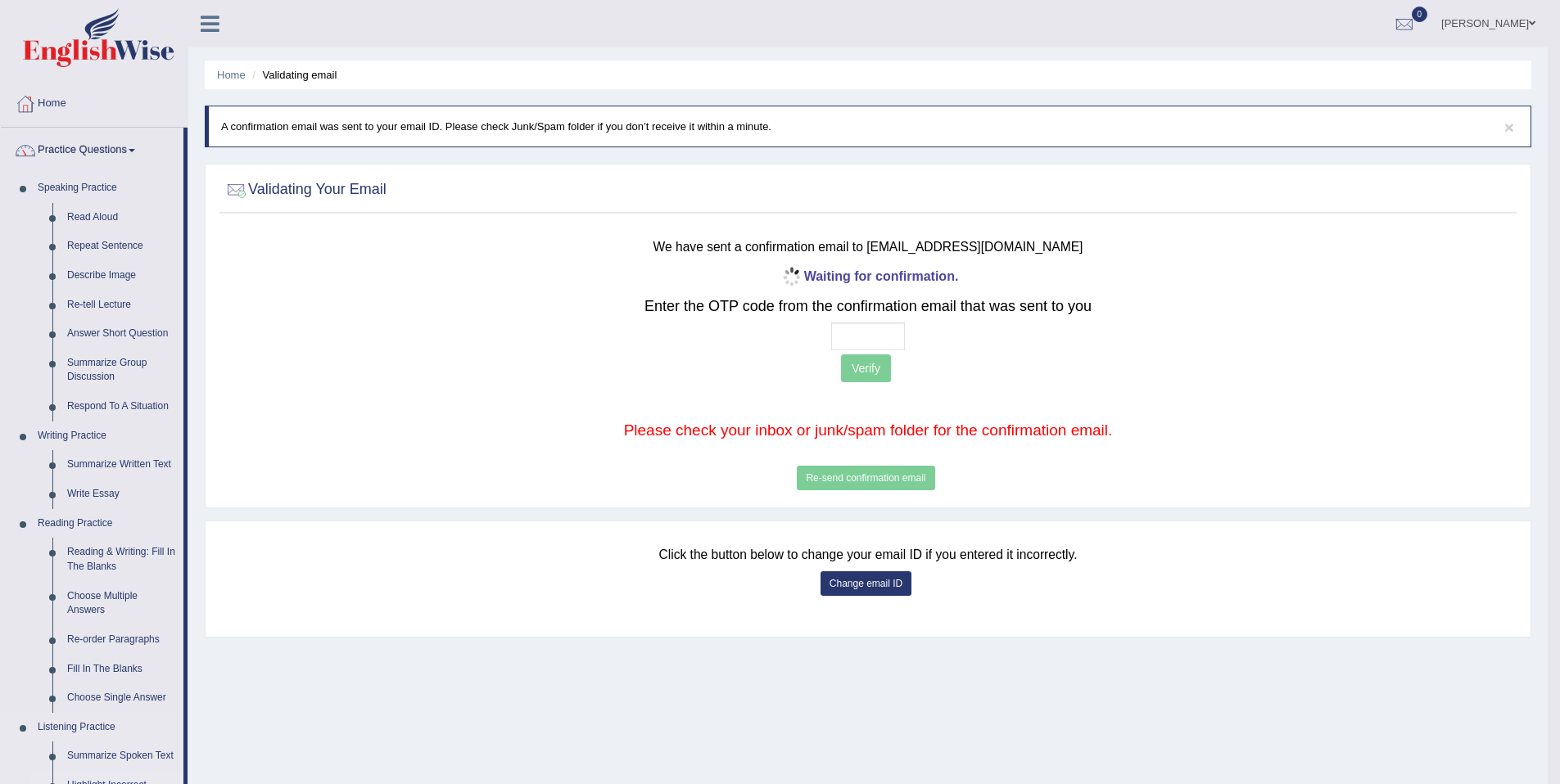
scroll to position [514, 0]
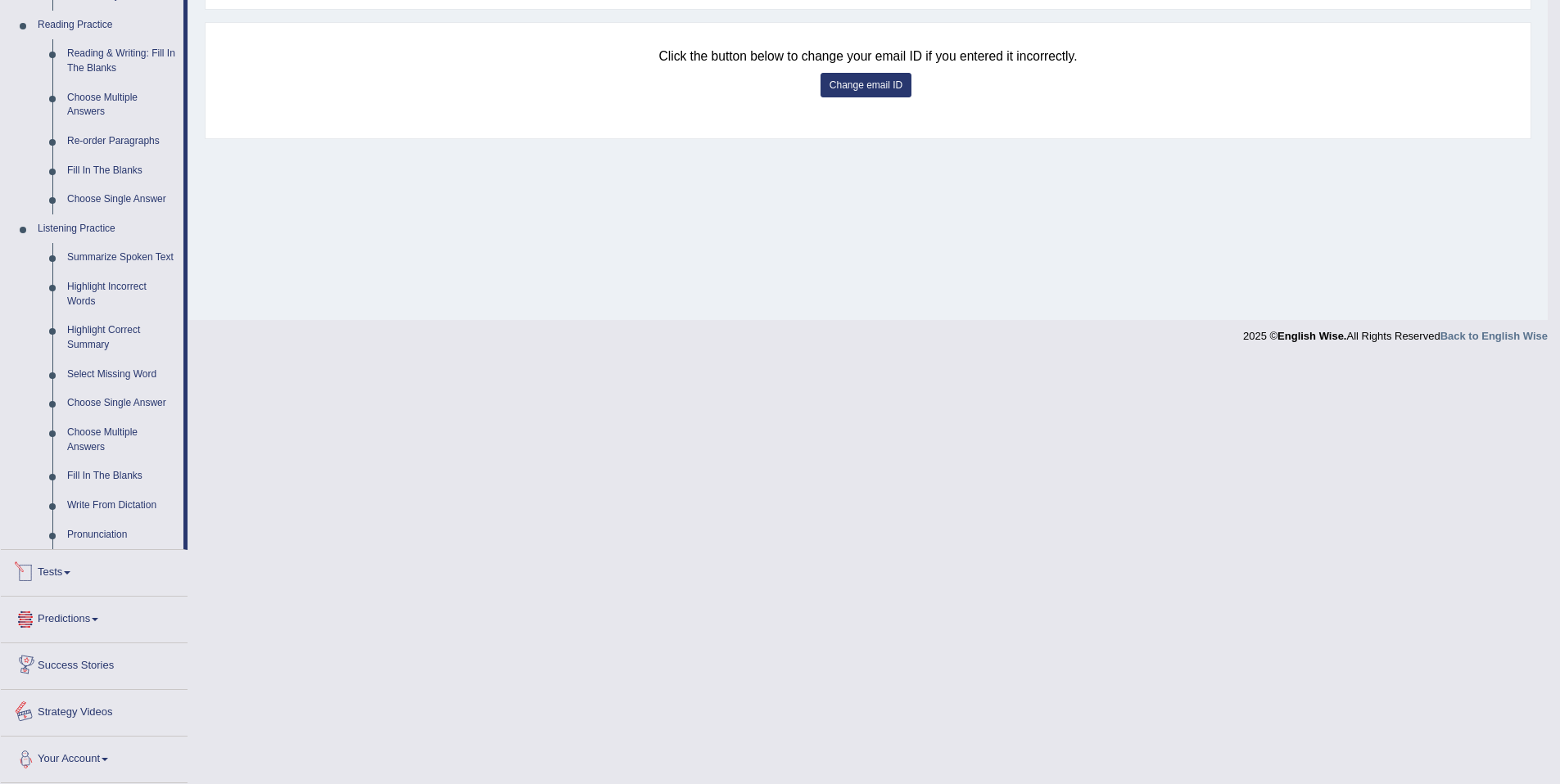
click at [145, 740] on link "Your Account" at bounding box center [94, 757] width 187 height 41
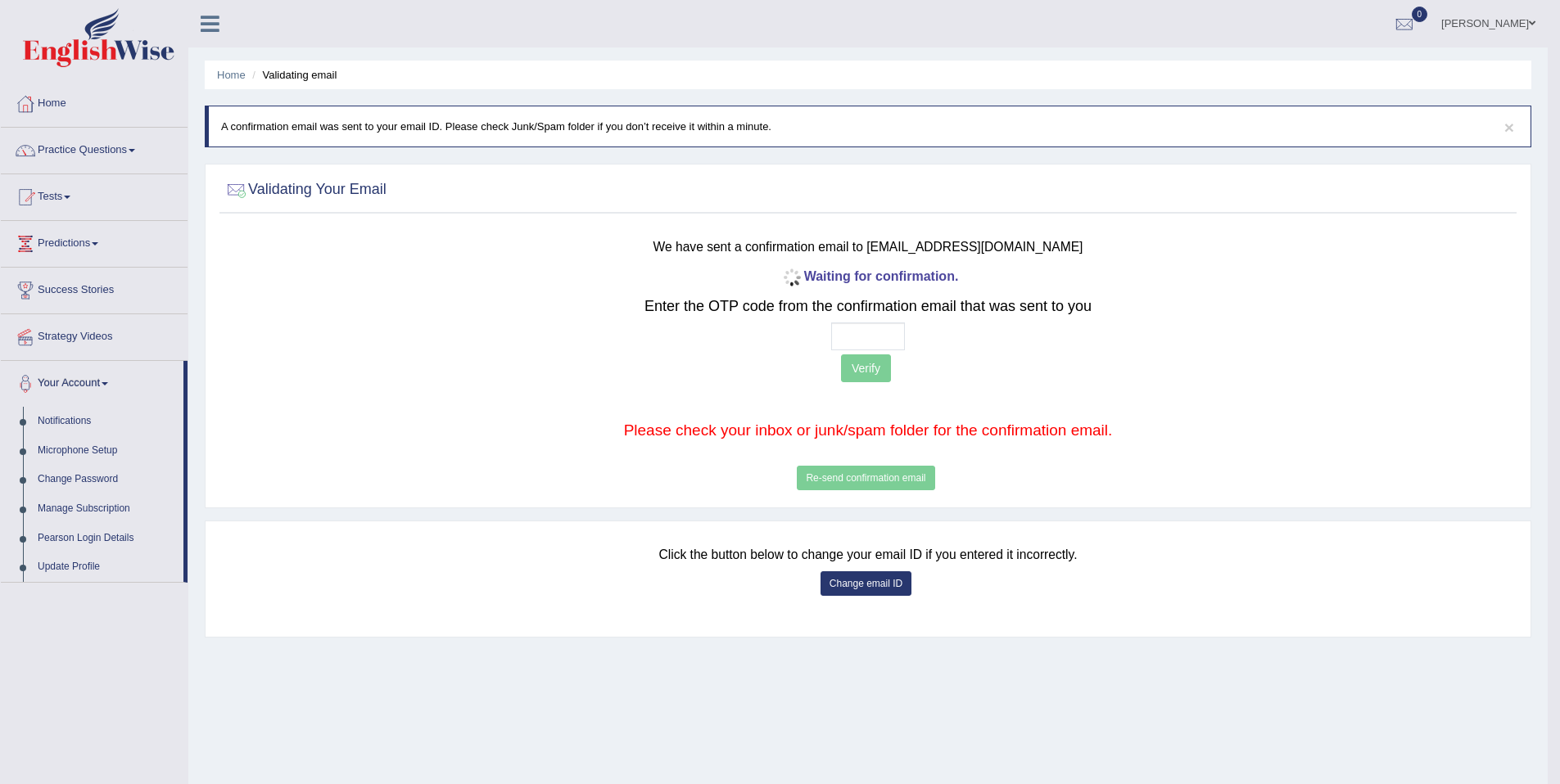
scroll to position [4, 0]
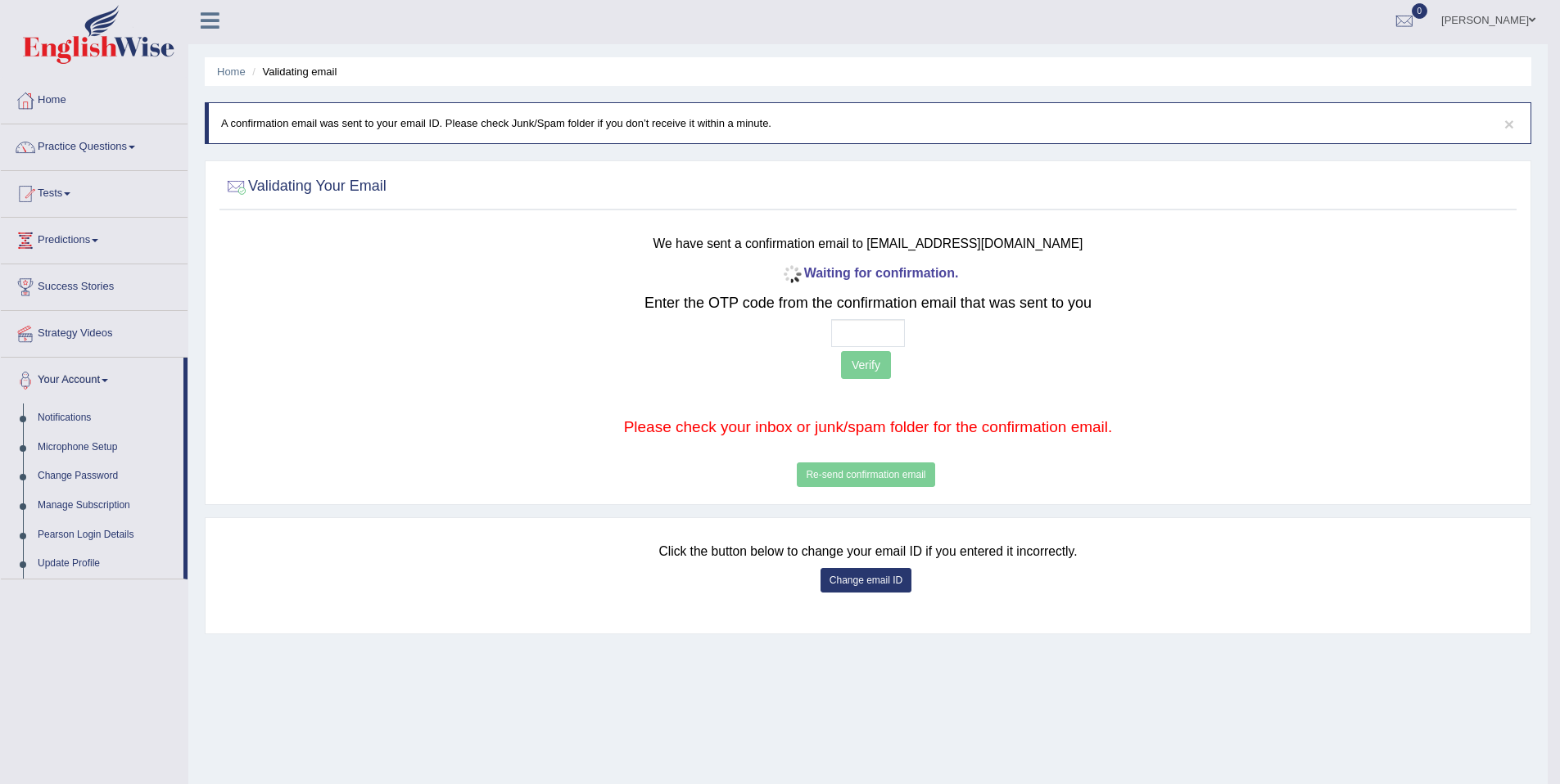
click at [1529, 25] on span at bounding box center [1531, 19] width 6 height 10
click at [1479, 131] on link "Subscription: Default" at bounding box center [1457, 139] width 177 height 38
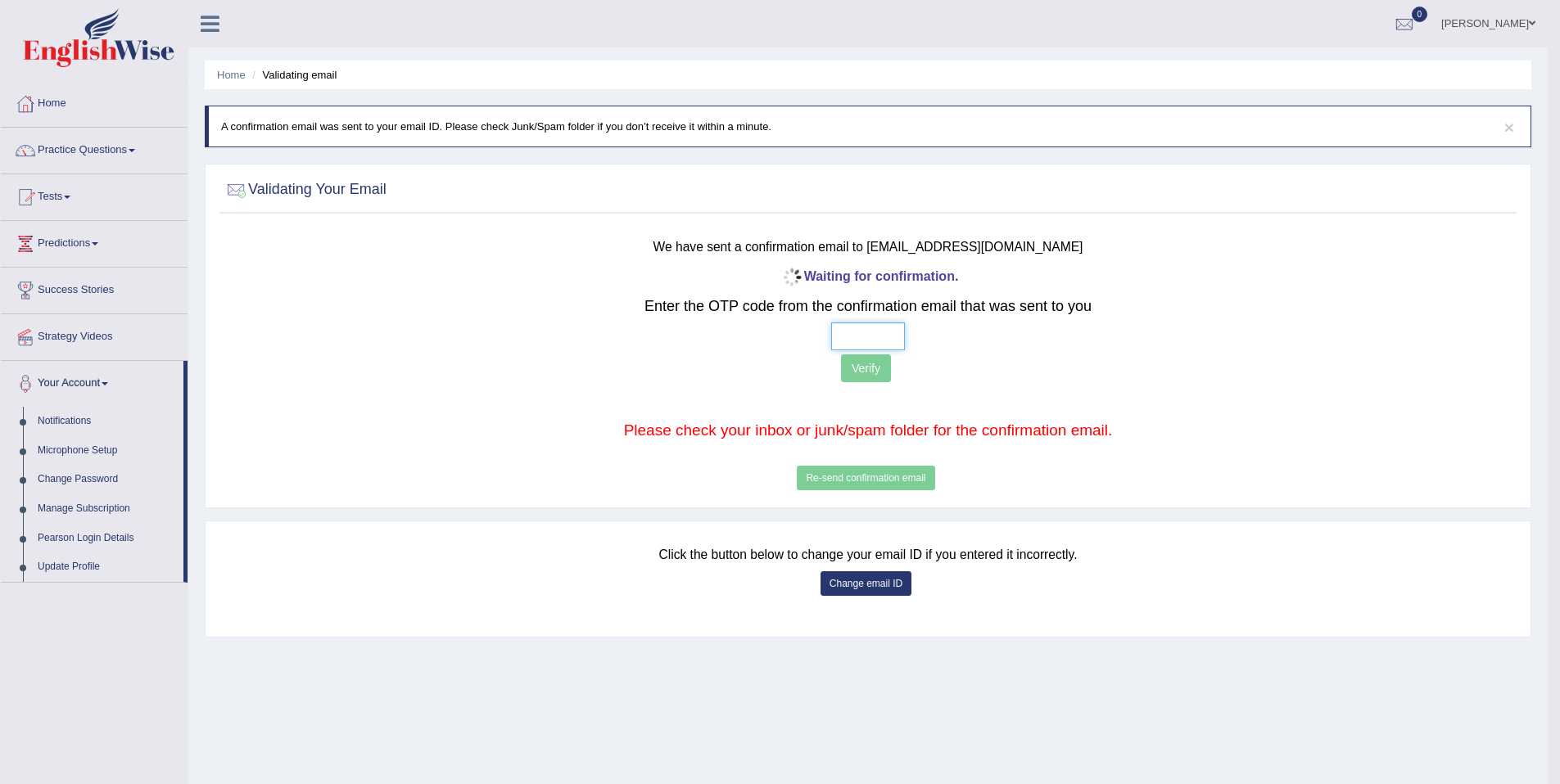
click at [880, 343] on input "text" at bounding box center [868, 336] width 74 height 28
click at [233, 24] on div at bounding box center [217, 18] width 57 height 36
click at [228, 23] on link at bounding box center [209, 22] width 44 height 25
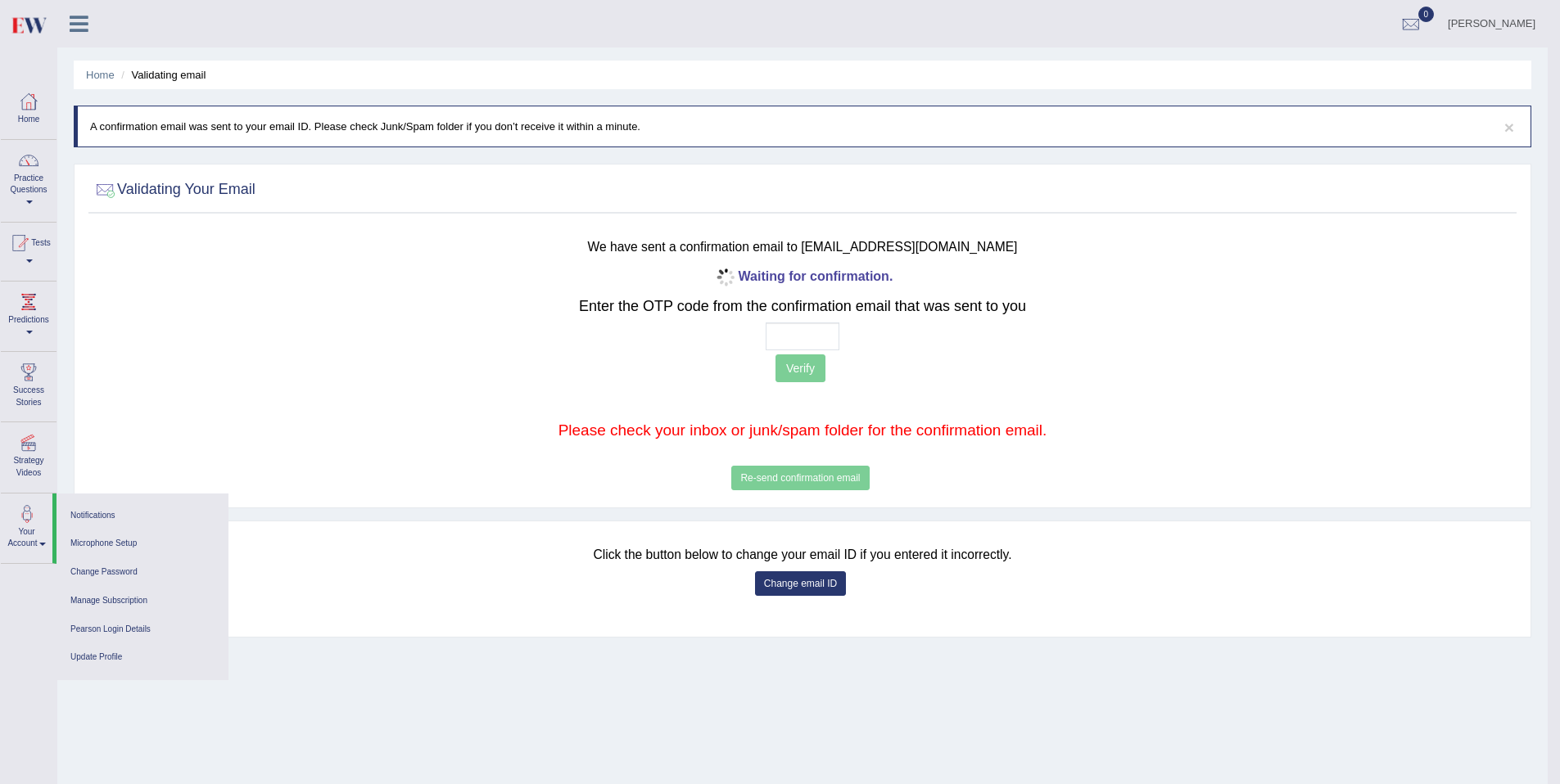
click at [141, 34] on div "Mahesh Bawan Toggle navigation Username: Mahesh17 Access Type: Online Subscript…" at bounding box center [803, 23] width 1491 height 47
click at [63, 11] on link at bounding box center [79, 22] width 44 height 25
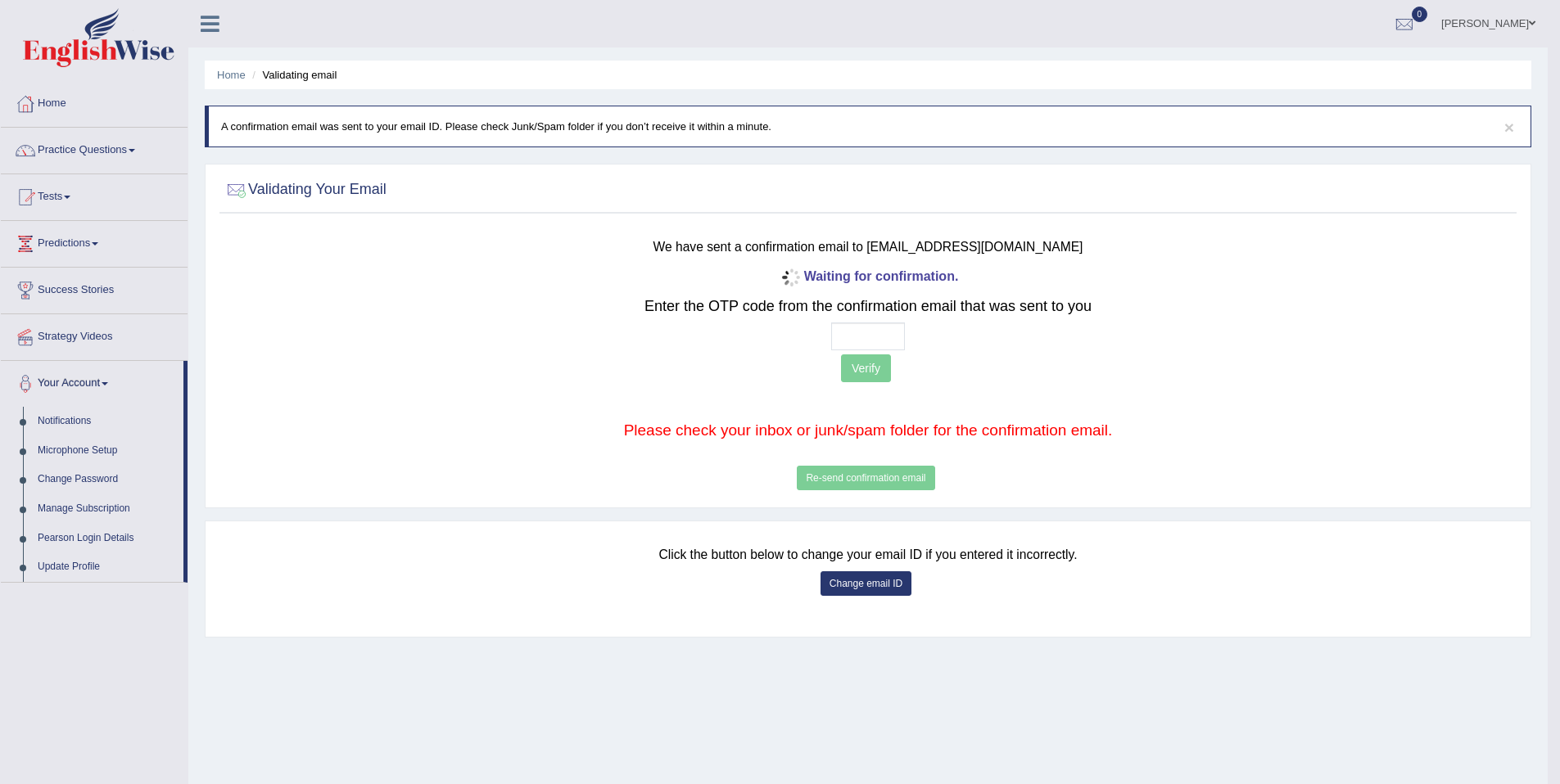
click at [197, 27] on link at bounding box center [209, 22] width 44 height 25
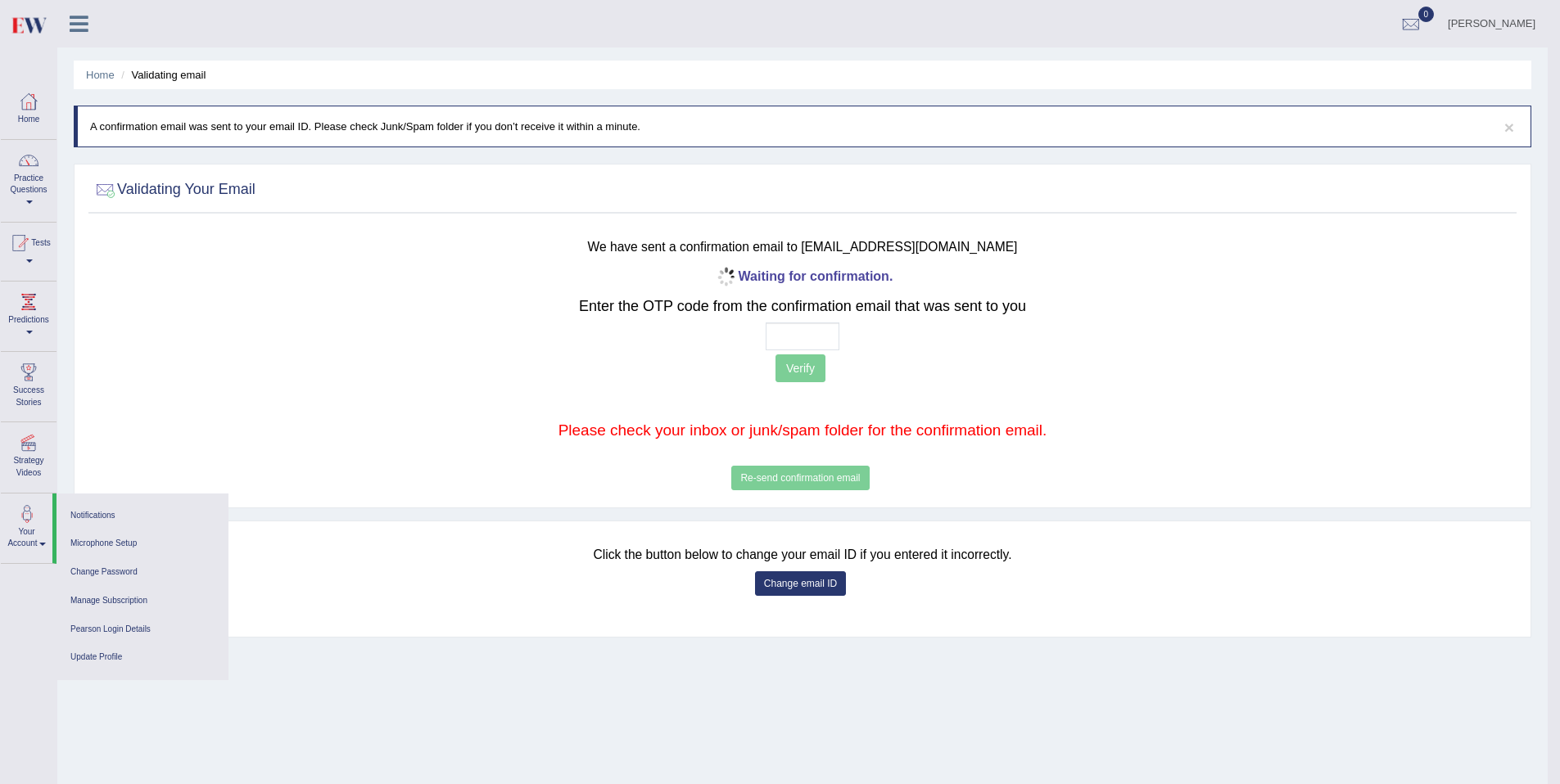
click at [1518, 19] on link "Mahesh Bawan" at bounding box center [1491, 21] width 112 height 43
click at [1470, 68] on link "Username: Mahesh17" at bounding box center [1457, 67] width 177 height 38
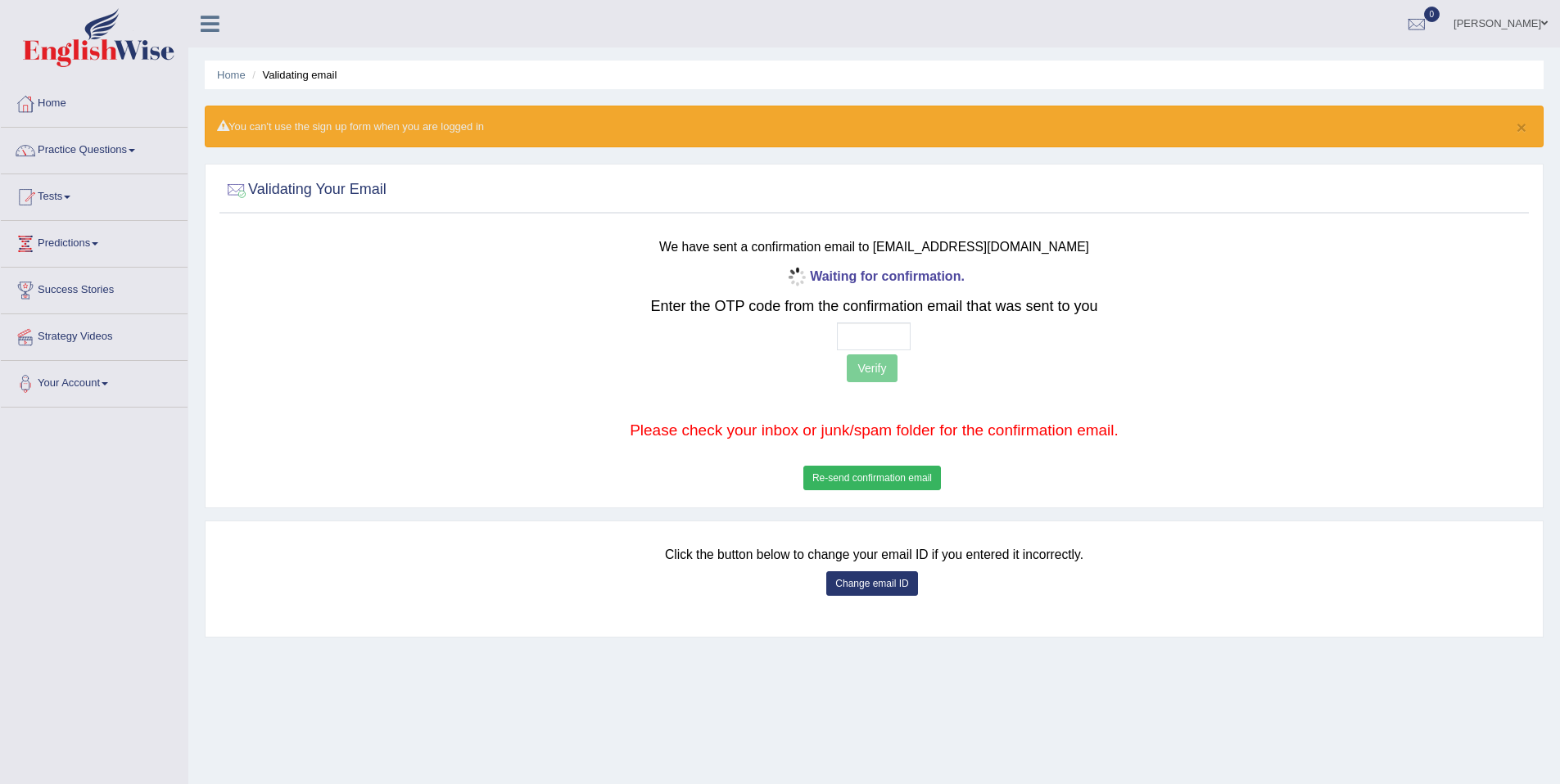
click at [139, 291] on link "Success Stories" at bounding box center [94, 288] width 187 height 41
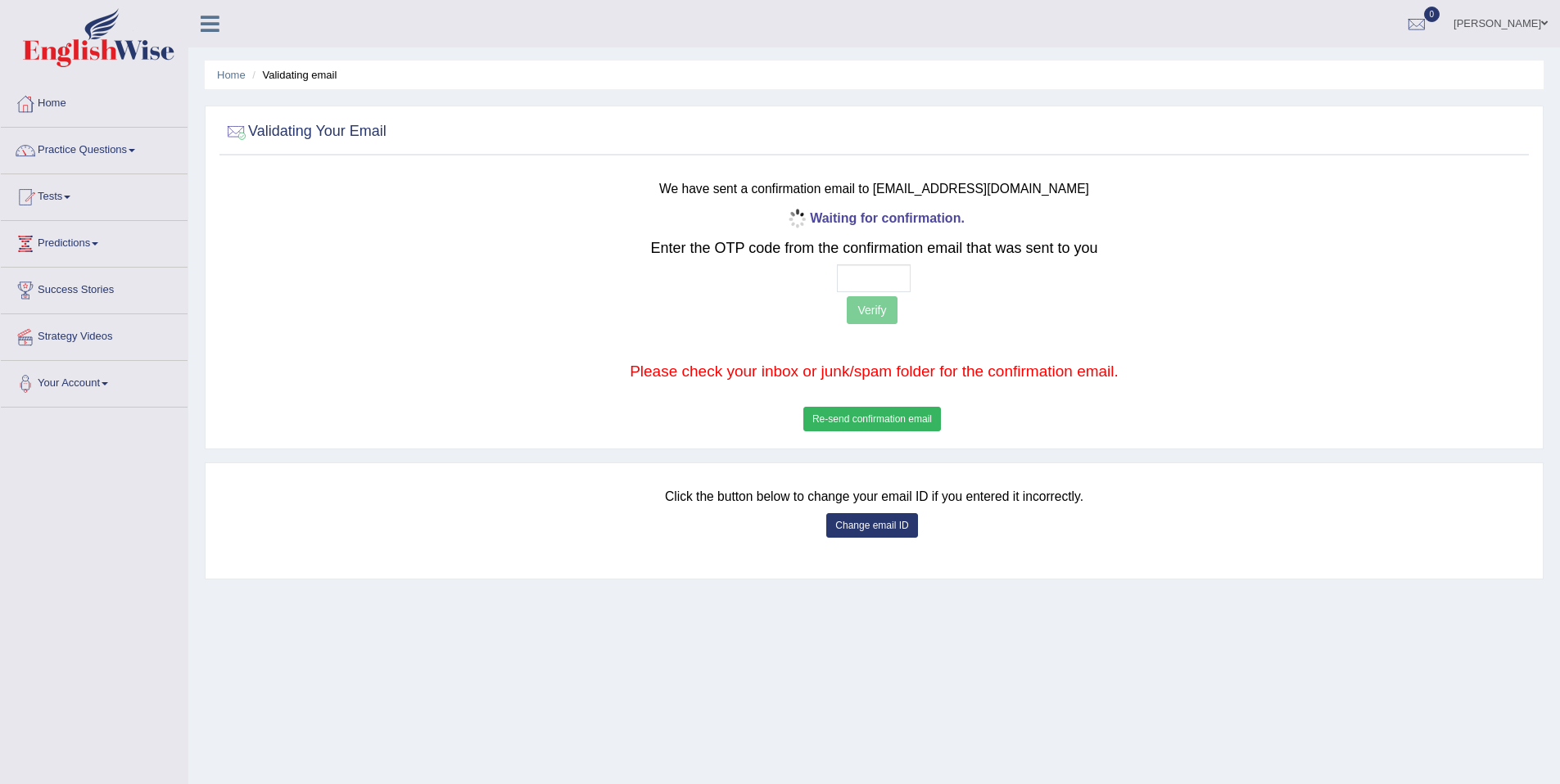
click at [110, 248] on link "Predictions" at bounding box center [94, 242] width 187 height 41
click at [97, 275] on link "Latest Predictions" at bounding box center [106, 281] width 153 height 30
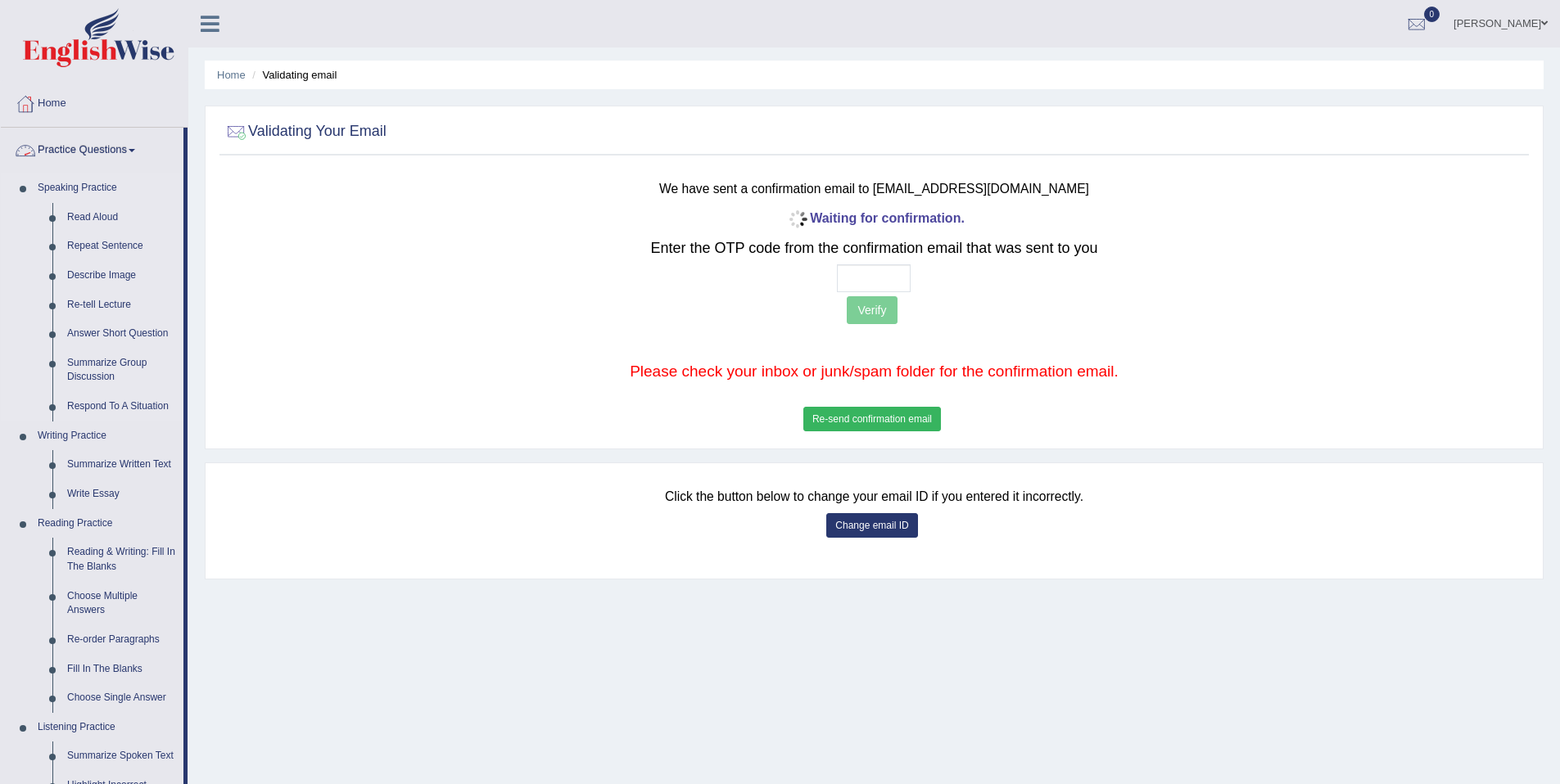
click at [98, 192] on link "Speaking Practice" at bounding box center [106, 188] width 153 height 30
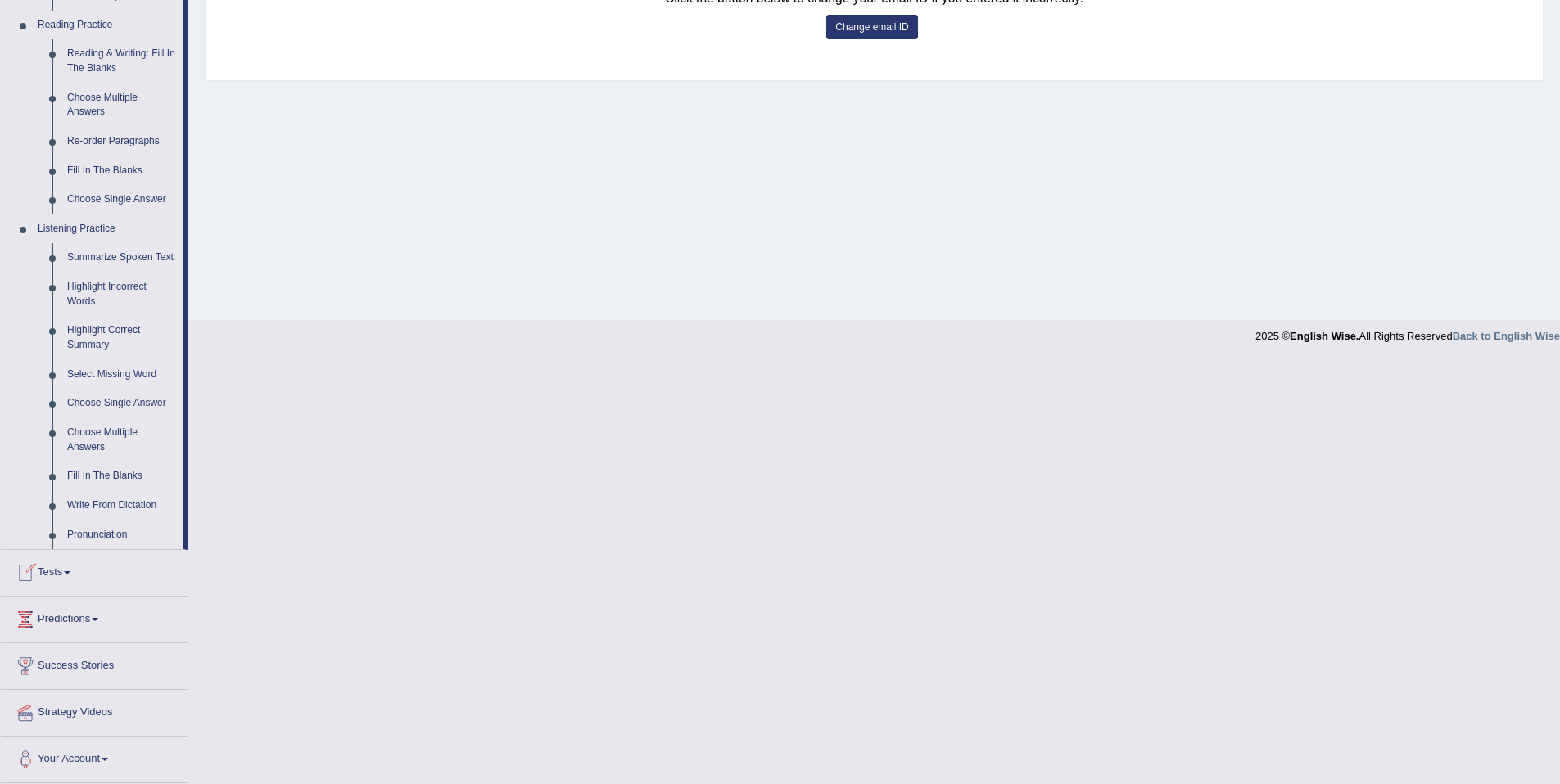
scroll to position [514, 0]
click at [111, 746] on link "Your Account" at bounding box center [94, 757] width 187 height 41
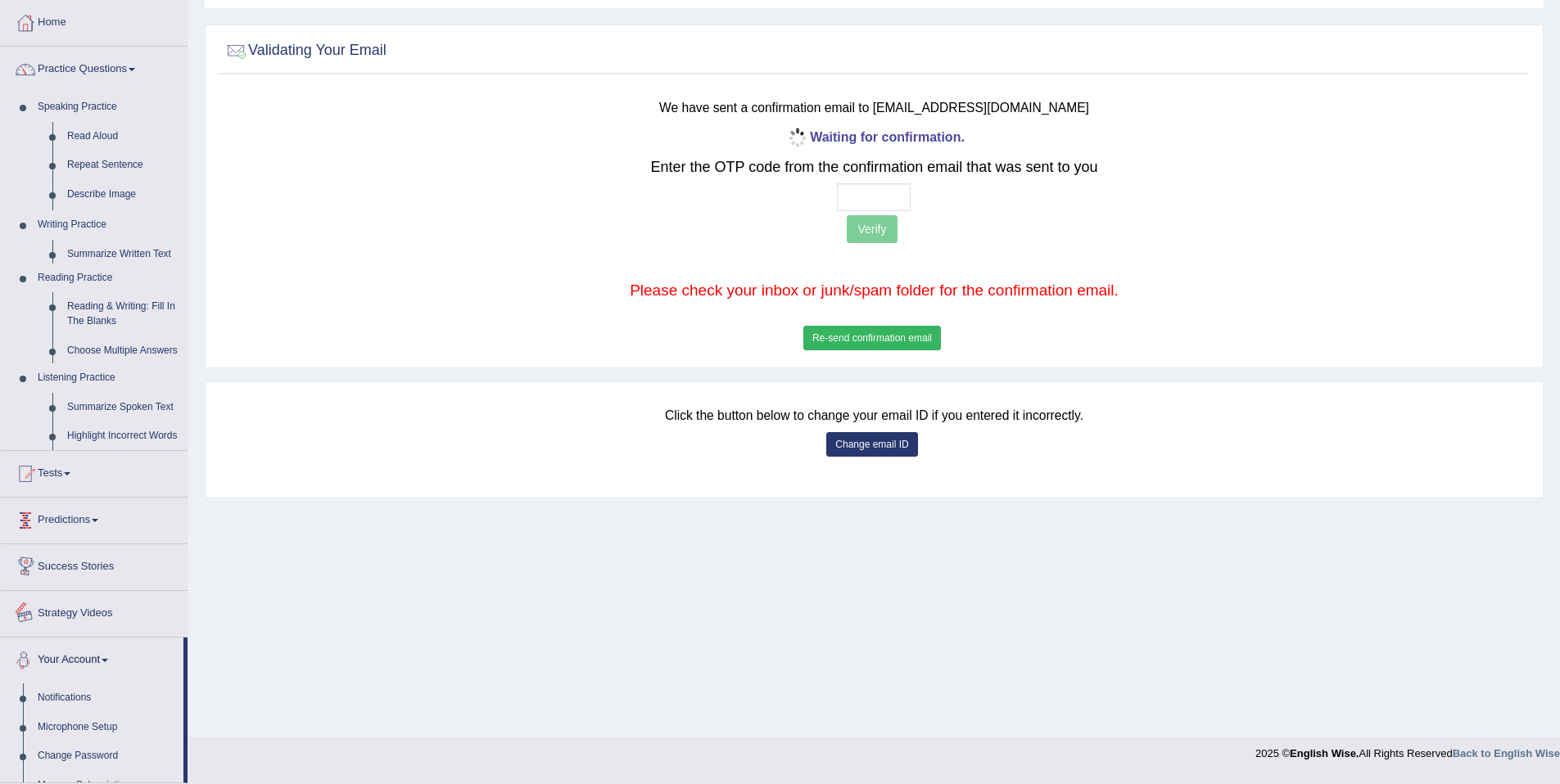
scroll to position [75, 0]
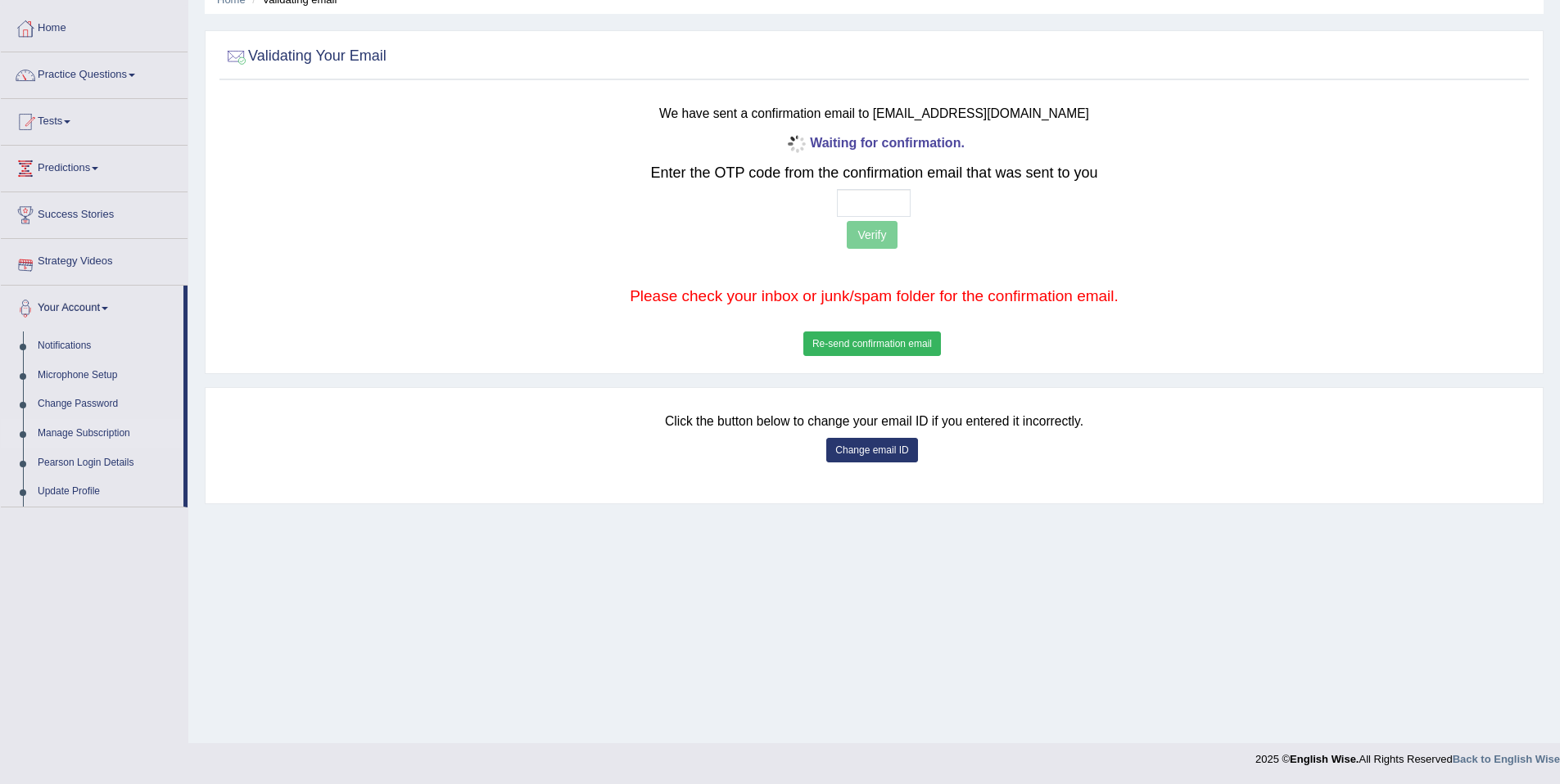
click at [76, 429] on link "Manage Subscription" at bounding box center [106, 434] width 153 height 30
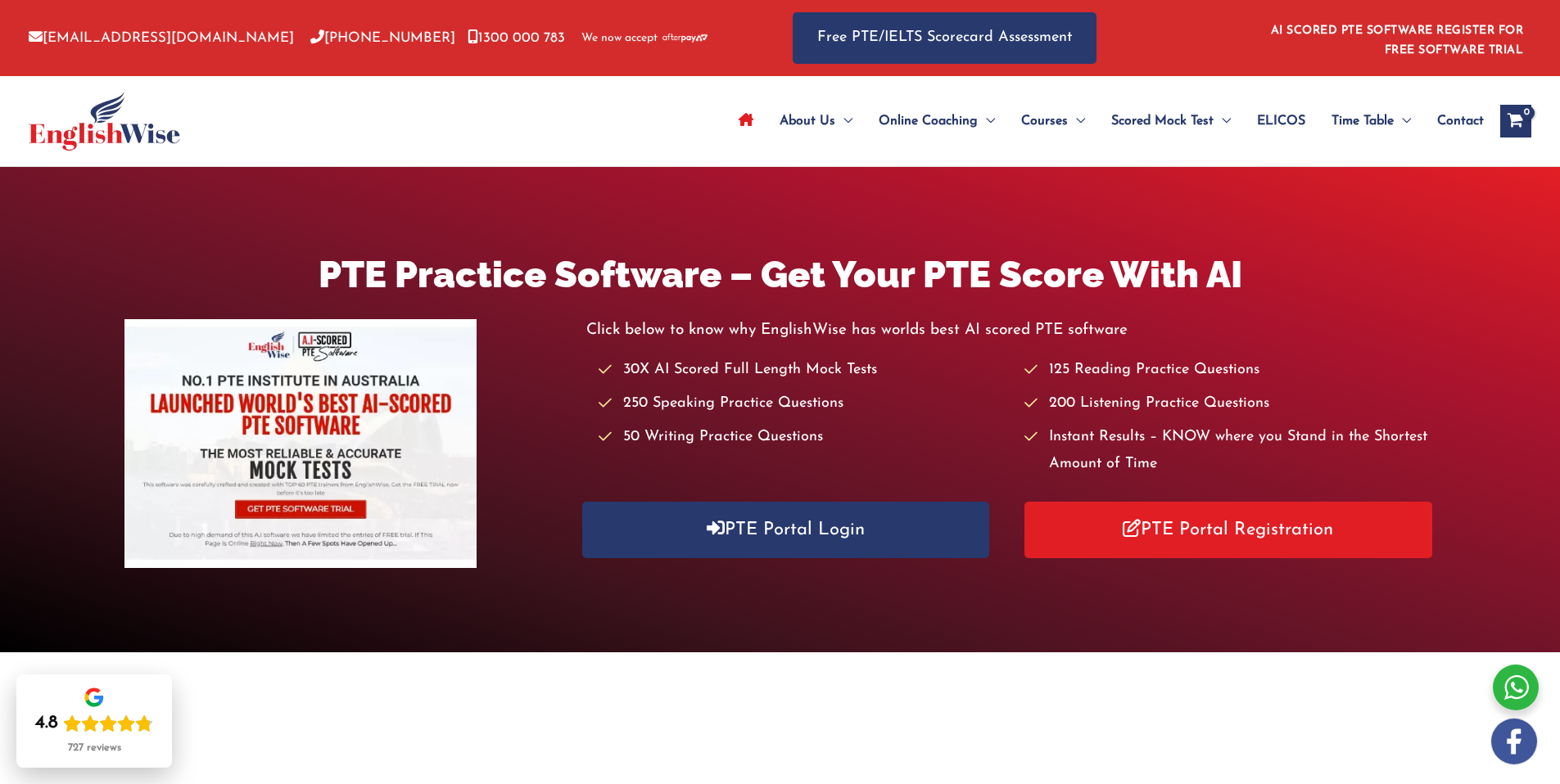
click at [1288, 132] on span "ELICOS" at bounding box center [1281, 121] width 48 height 57
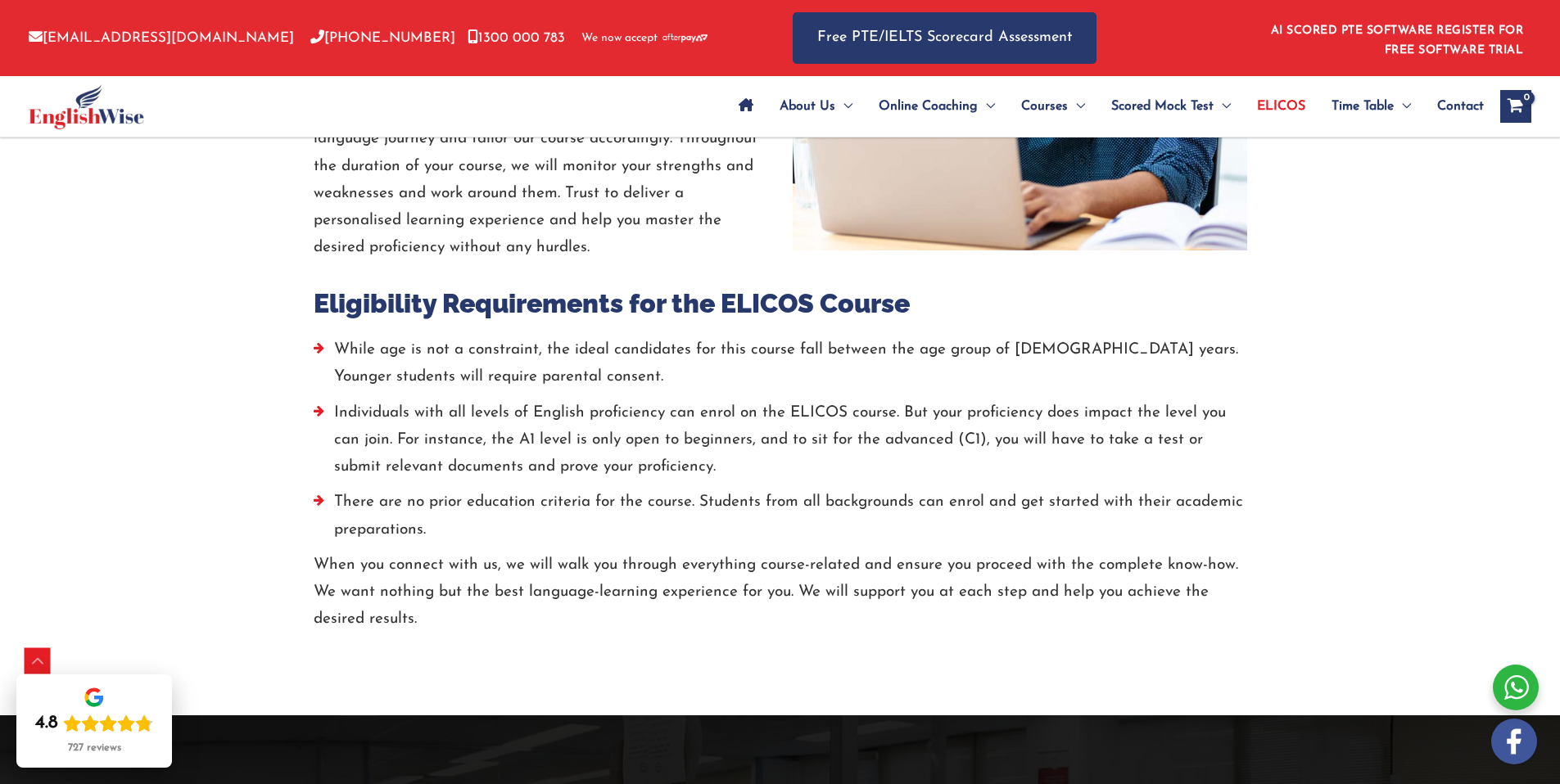
scroll to position [2829, 0]
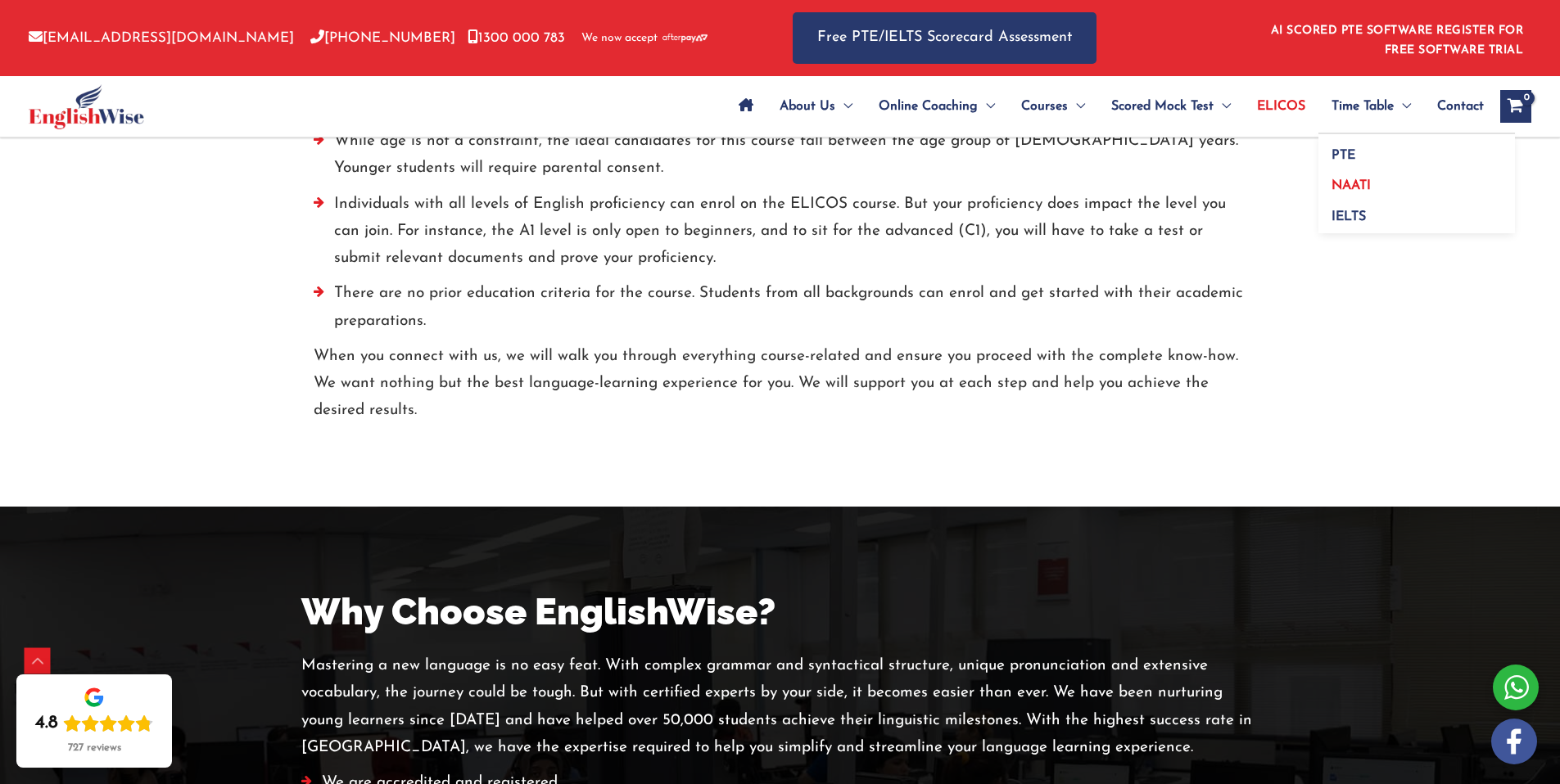
click at [1392, 175] on link "NAATI" at bounding box center [1416, 181] width 196 height 31
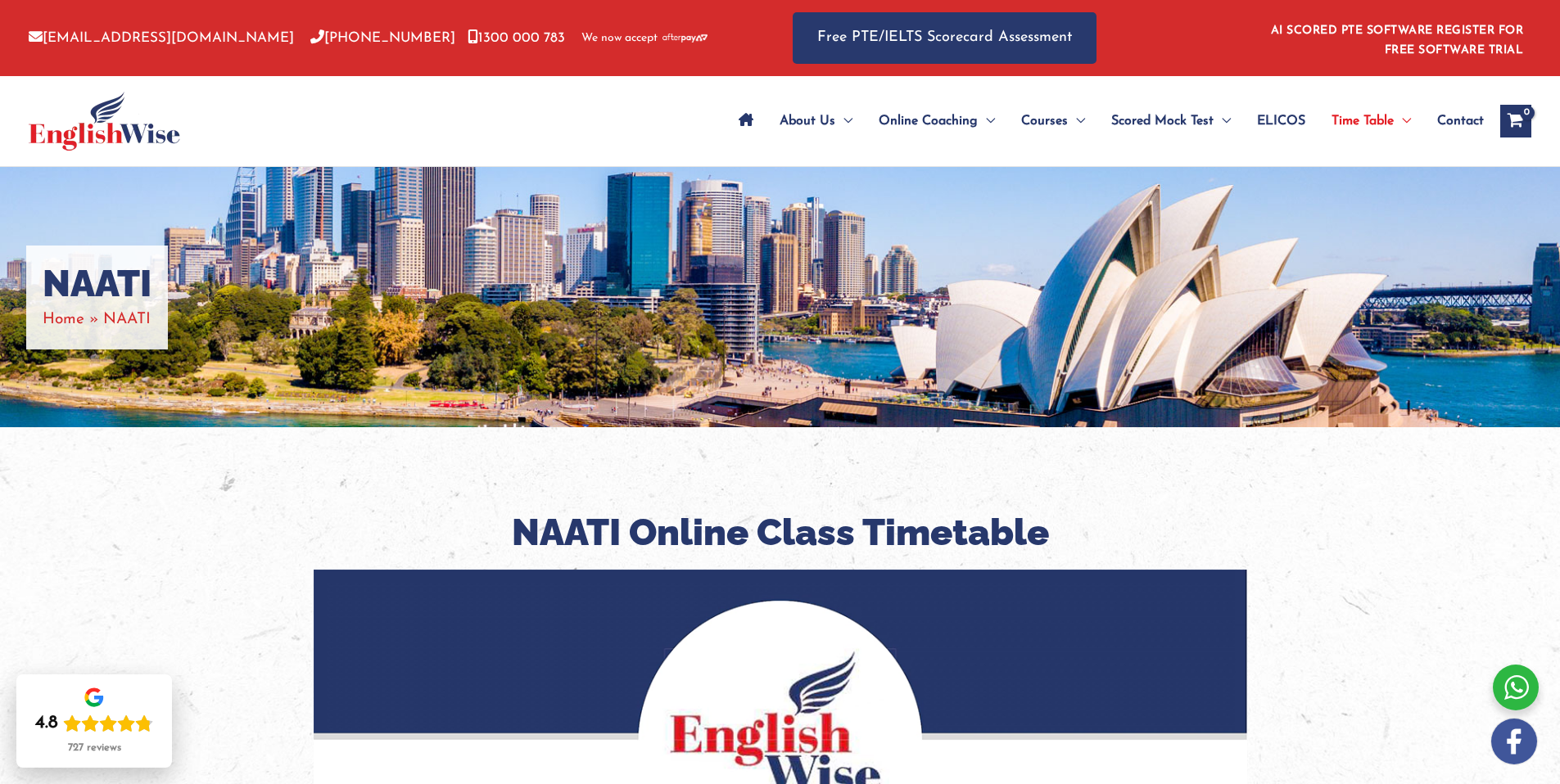
click at [1504, 687] on div at bounding box center [1516, 688] width 46 height 46
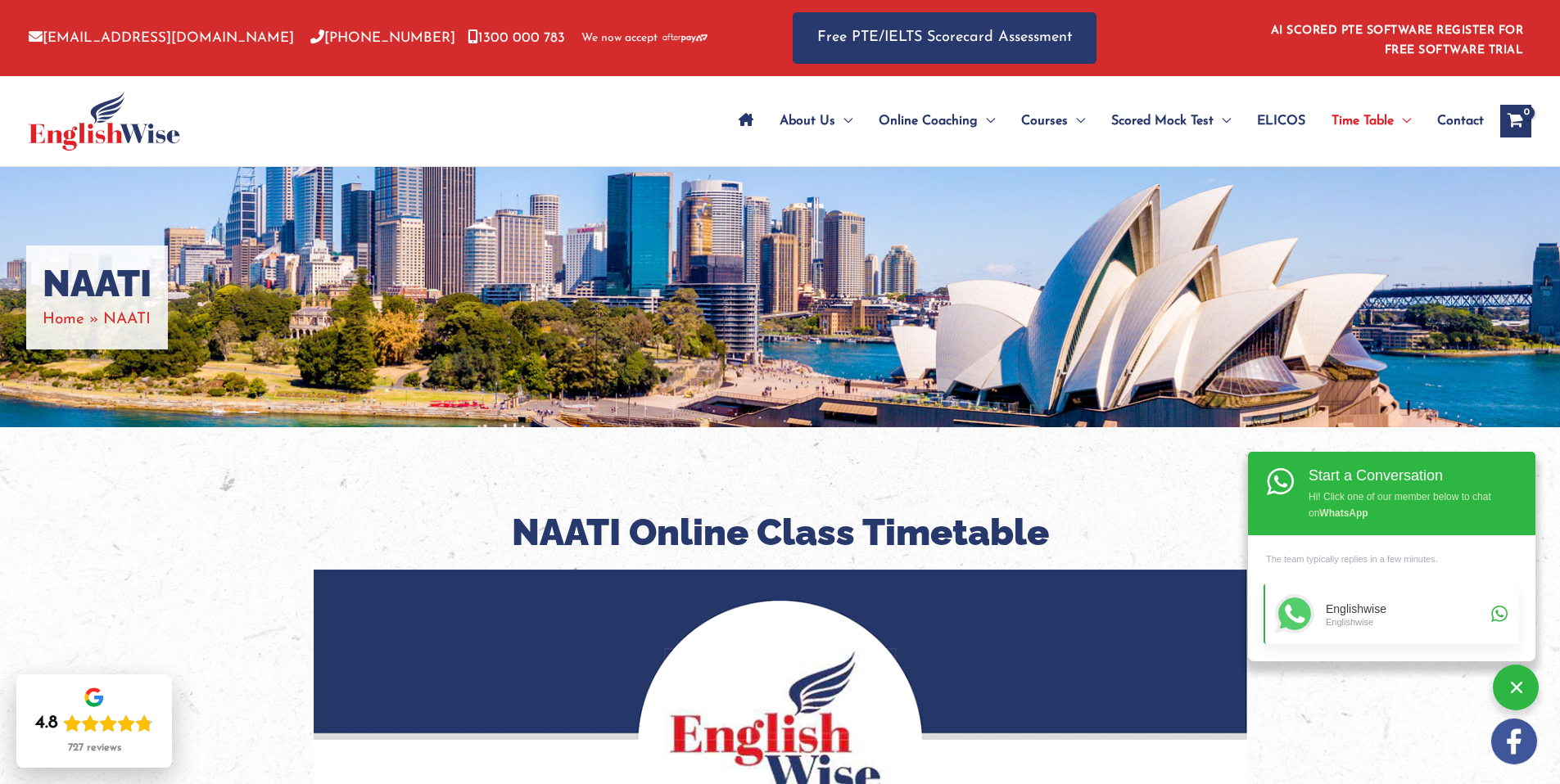
click at [1405, 613] on div "Englishwise" at bounding box center [1405, 609] width 160 height 14
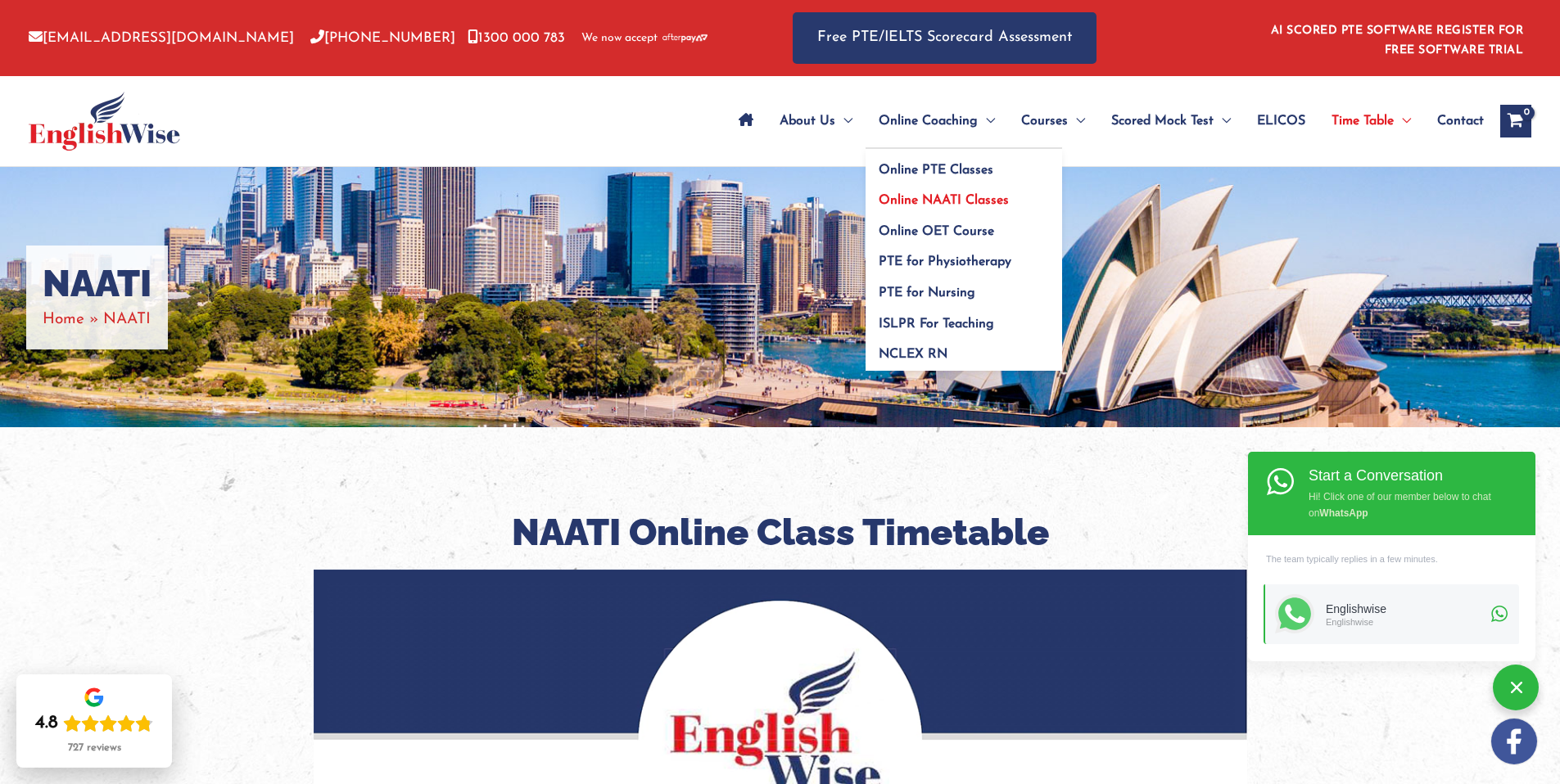
click at [938, 200] on span "Online NAATI Classes" at bounding box center [943, 201] width 131 height 13
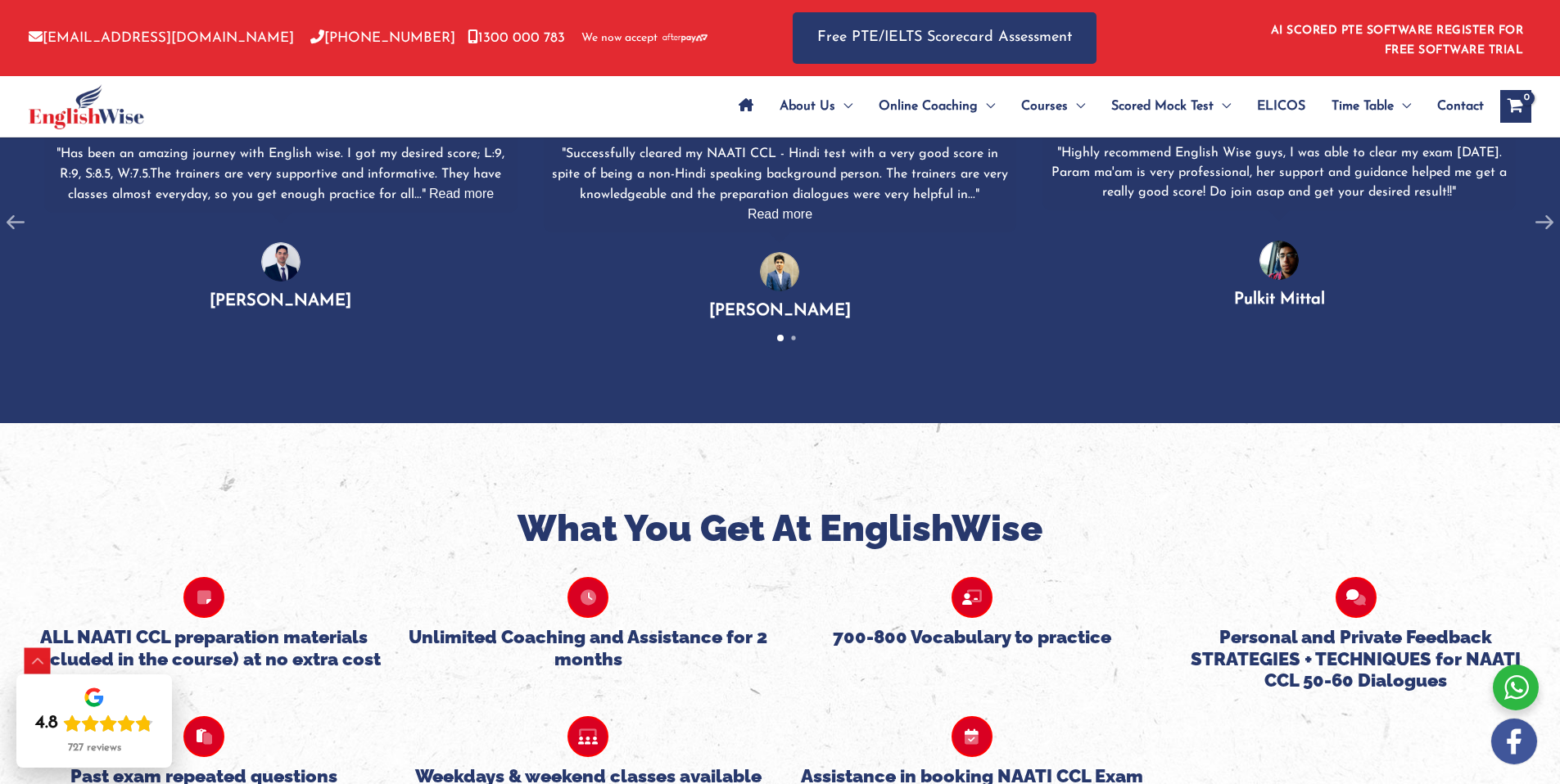
scroll to position [1436, 0]
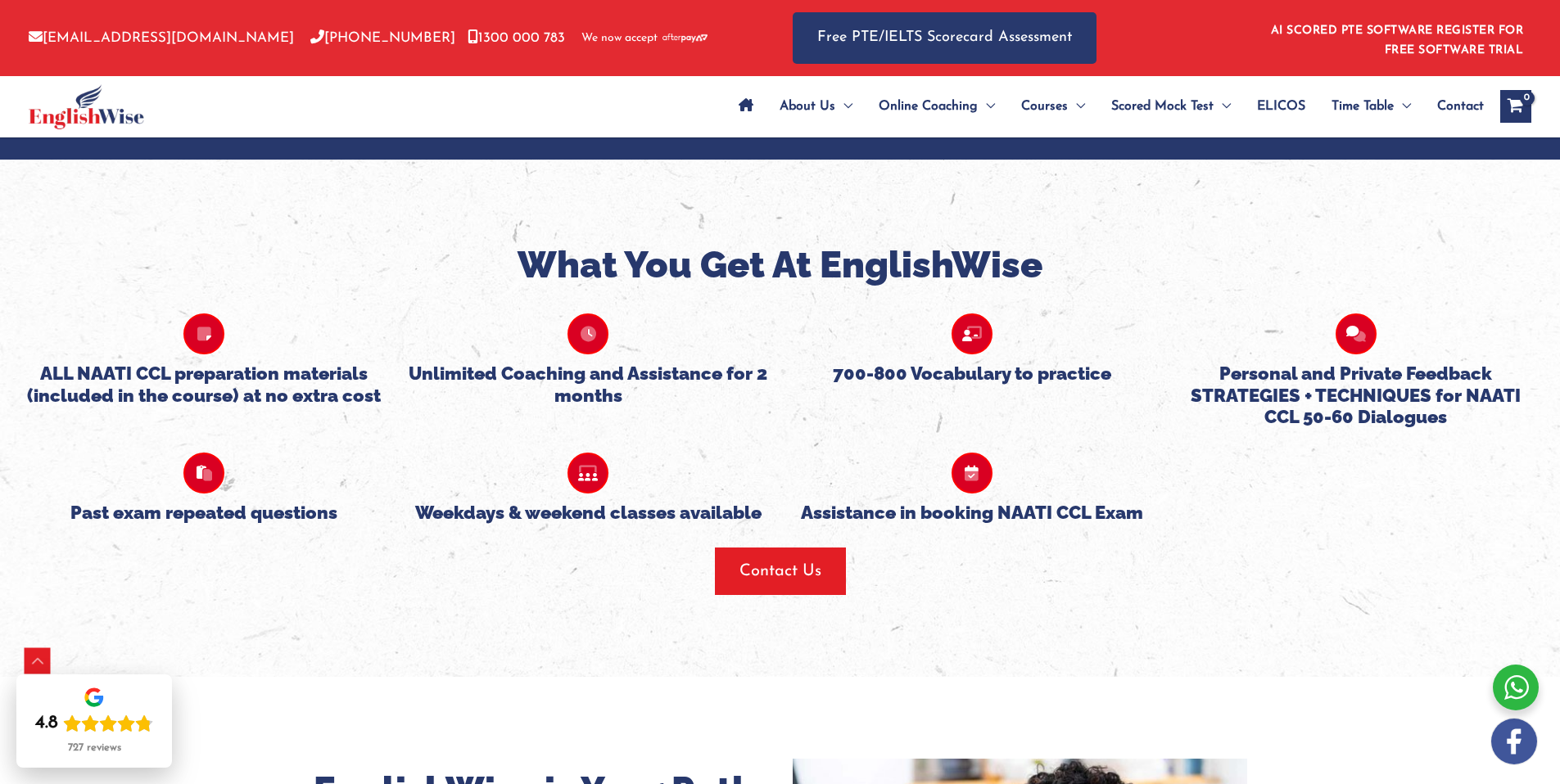
click at [871, 386] on div "ALL NAATI CCL preparation materials (included in the course) at no extra cost U…" at bounding box center [780, 357] width 1535 height 138
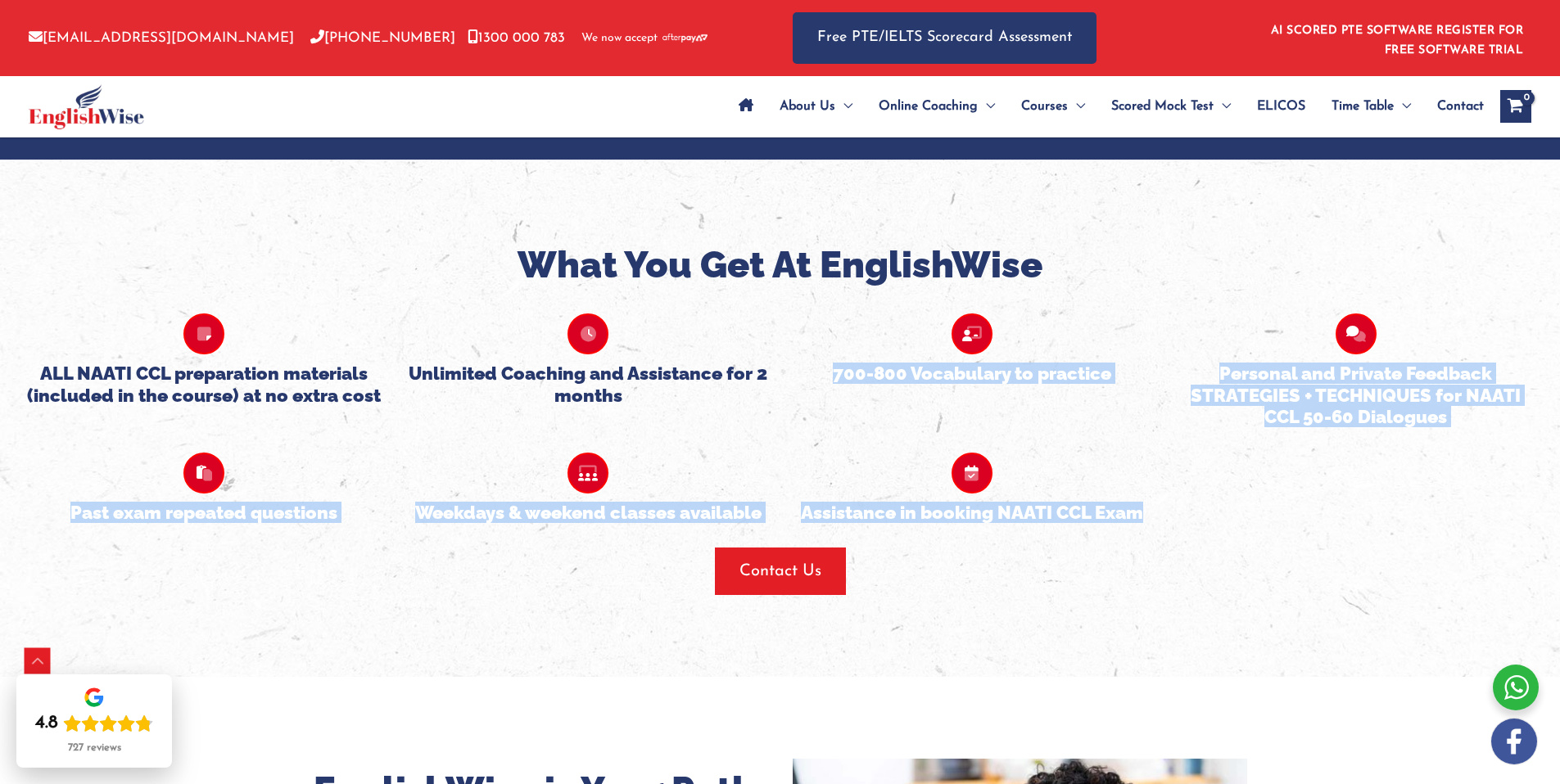
drag, startPoint x: 871, startPoint y: 386, endPoint x: 910, endPoint y: 531, distance: 150.2
click at [910, 531] on div "What You Get At EnglishWise ALL NAATI CCL preparation materials (included in th…" at bounding box center [780, 418] width 1535 height 354
click at [910, 531] on div at bounding box center [780, 535] width 1535 height 25
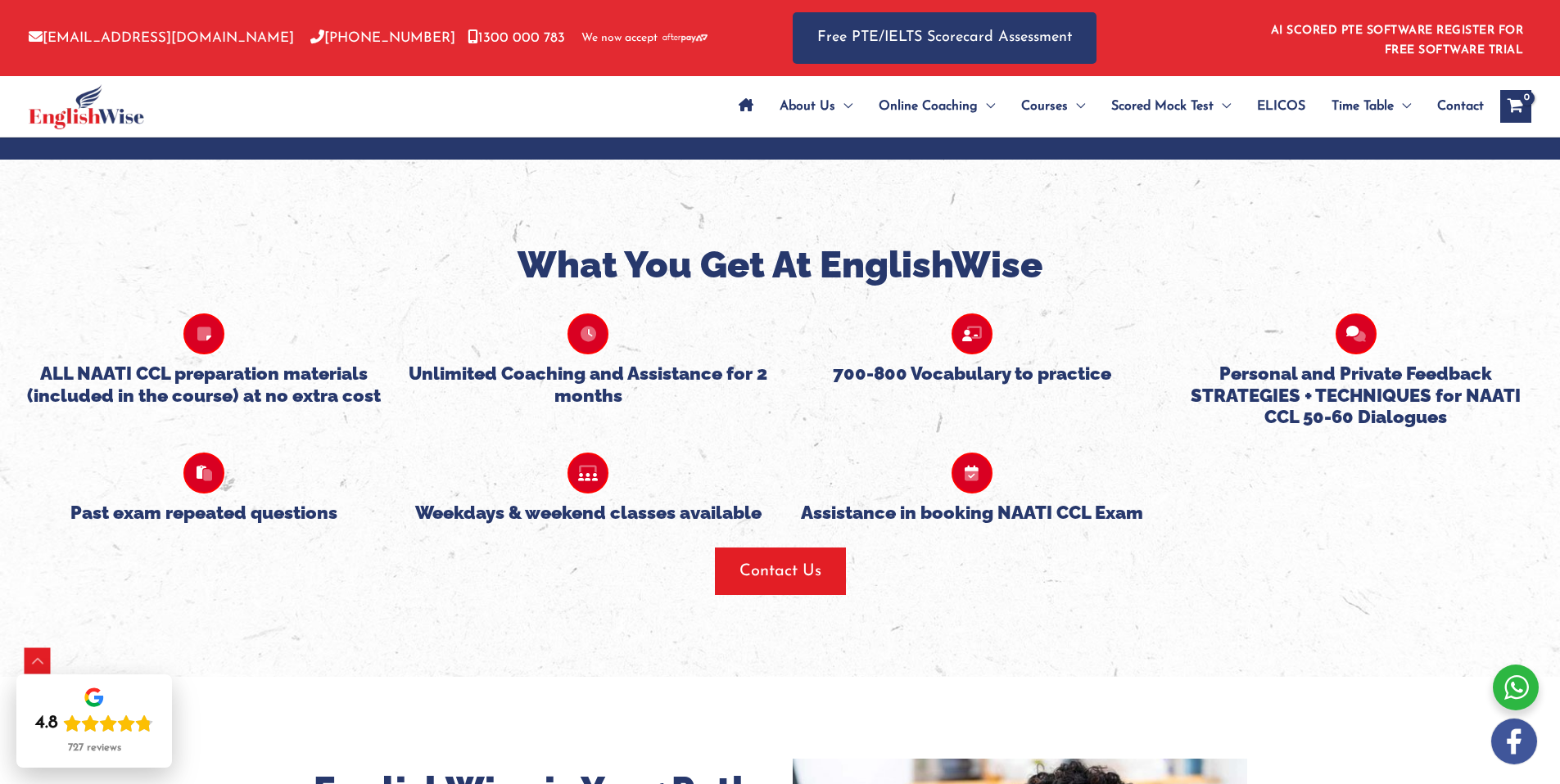
click at [908, 523] on h5 "Assistance in booking NAATI CCL Exam" at bounding box center [972, 512] width 359 height 21
click at [908, 522] on h5 "Assistance in booking NAATI CCL Exam" at bounding box center [972, 512] width 359 height 21
click at [1223, 429] on div "Past exam repeated questions Weekdays & weekend classes available Assistance in…" at bounding box center [780, 476] width 1535 height 95
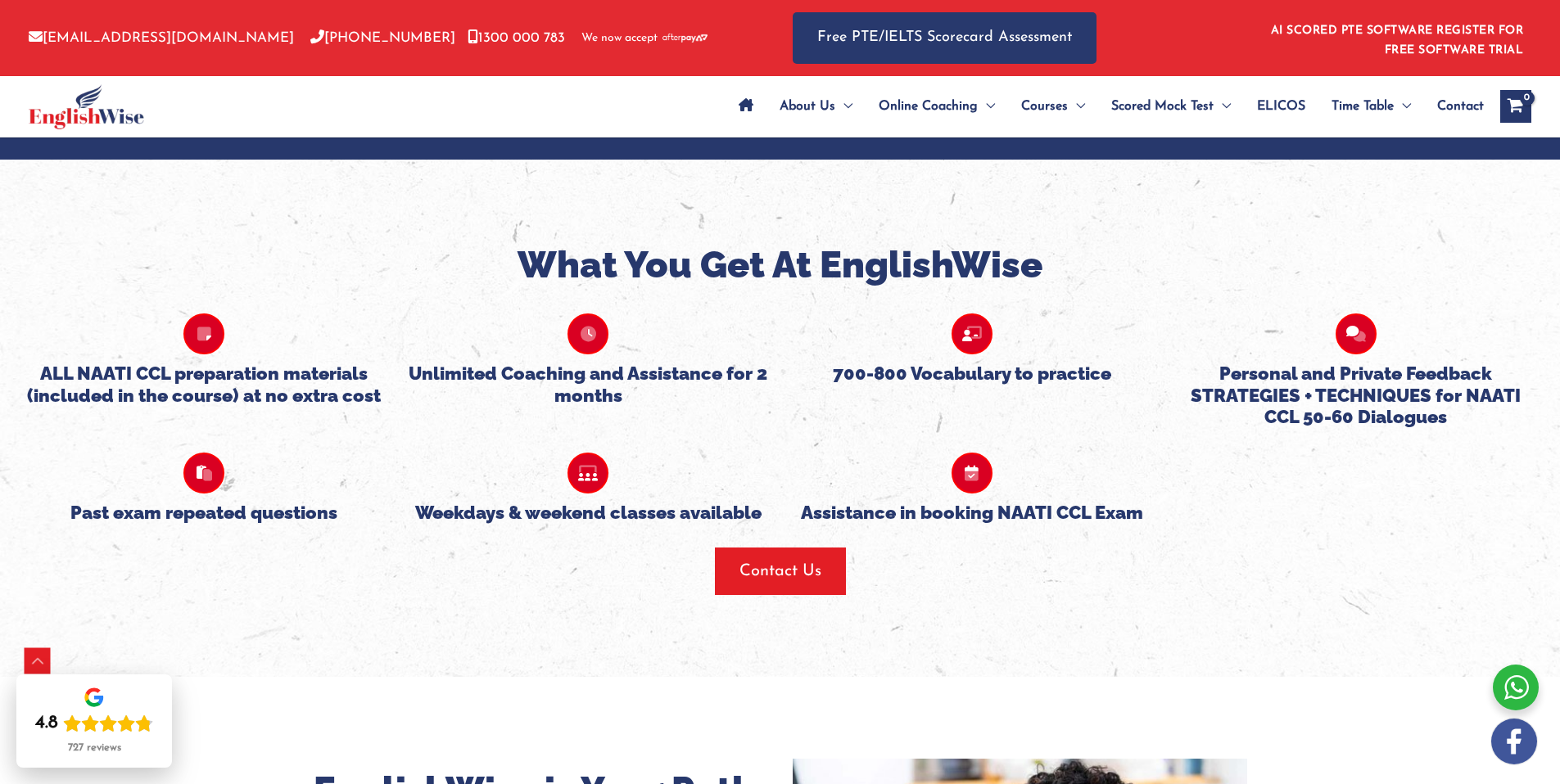
click at [1223, 429] on div "Past exam repeated questions Weekdays & weekend classes available Assistance in…" at bounding box center [780, 476] width 1535 height 95
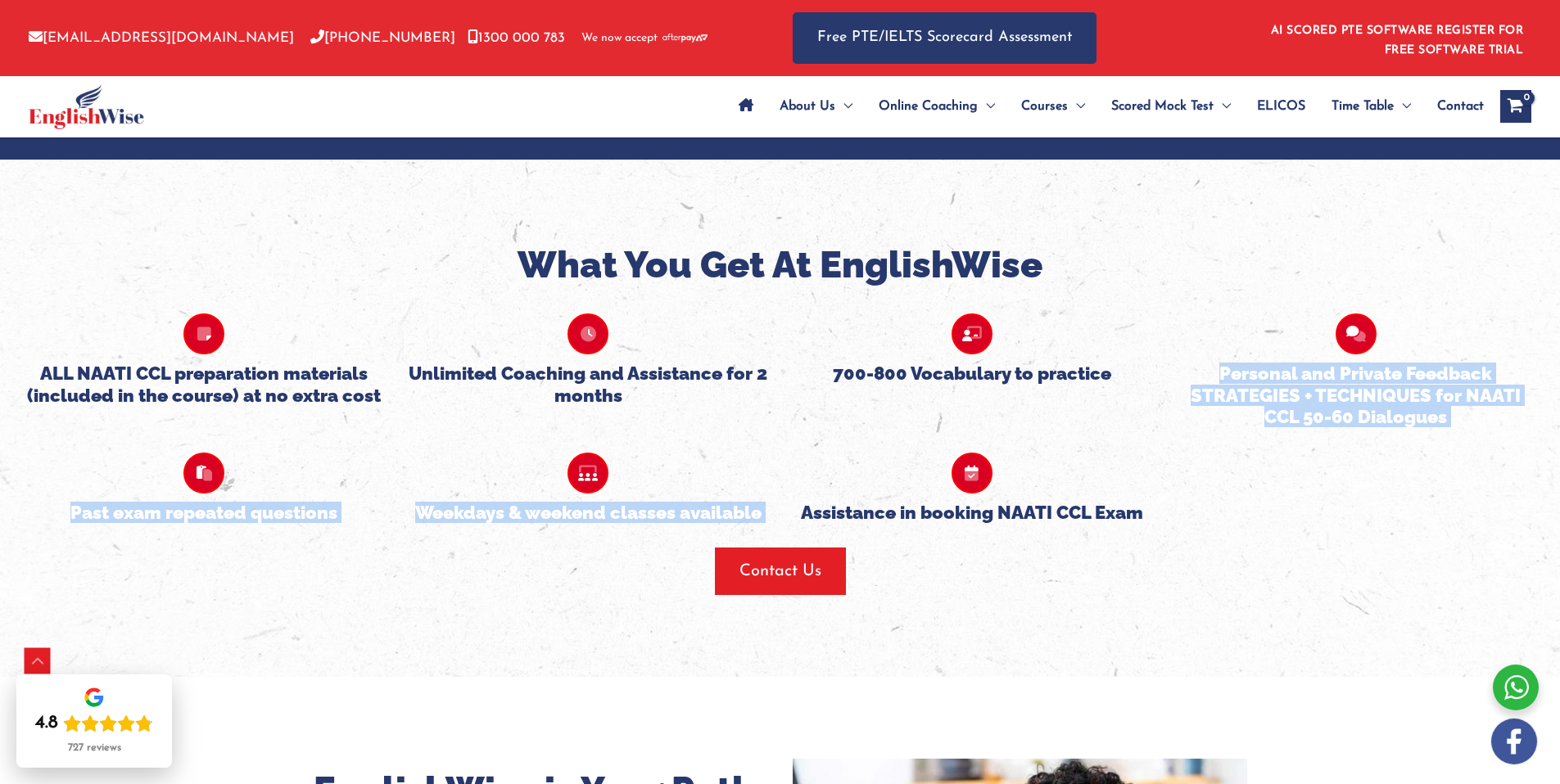
drag, startPoint x: 1223, startPoint y: 429, endPoint x: 1241, endPoint y: 380, distance: 52.2
click at [1241, 380] on div "What You Get At EnglishWise ALL NAATI CCL preparation materials (included in th…" at bounding box center [780, 418] width 1535 height 354
click at [1241, 380] on h5 "Personal and Private Feedback STRATEGIES + TECHNIQUES for NAATI CCL 50-60 Dialo…" at bounding box center [1355, 395] width 359 height 65
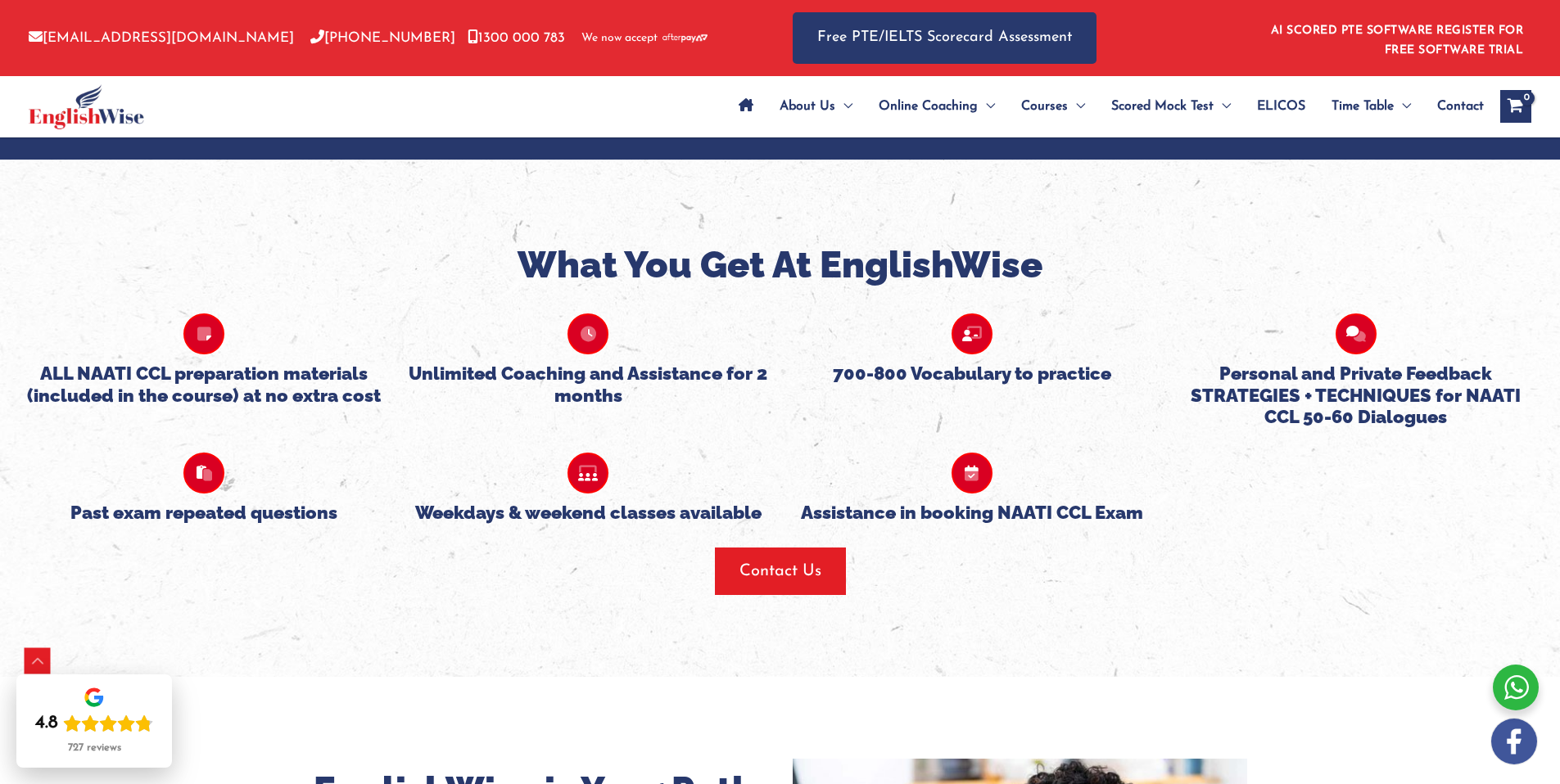
scroll to position [1437, 0]
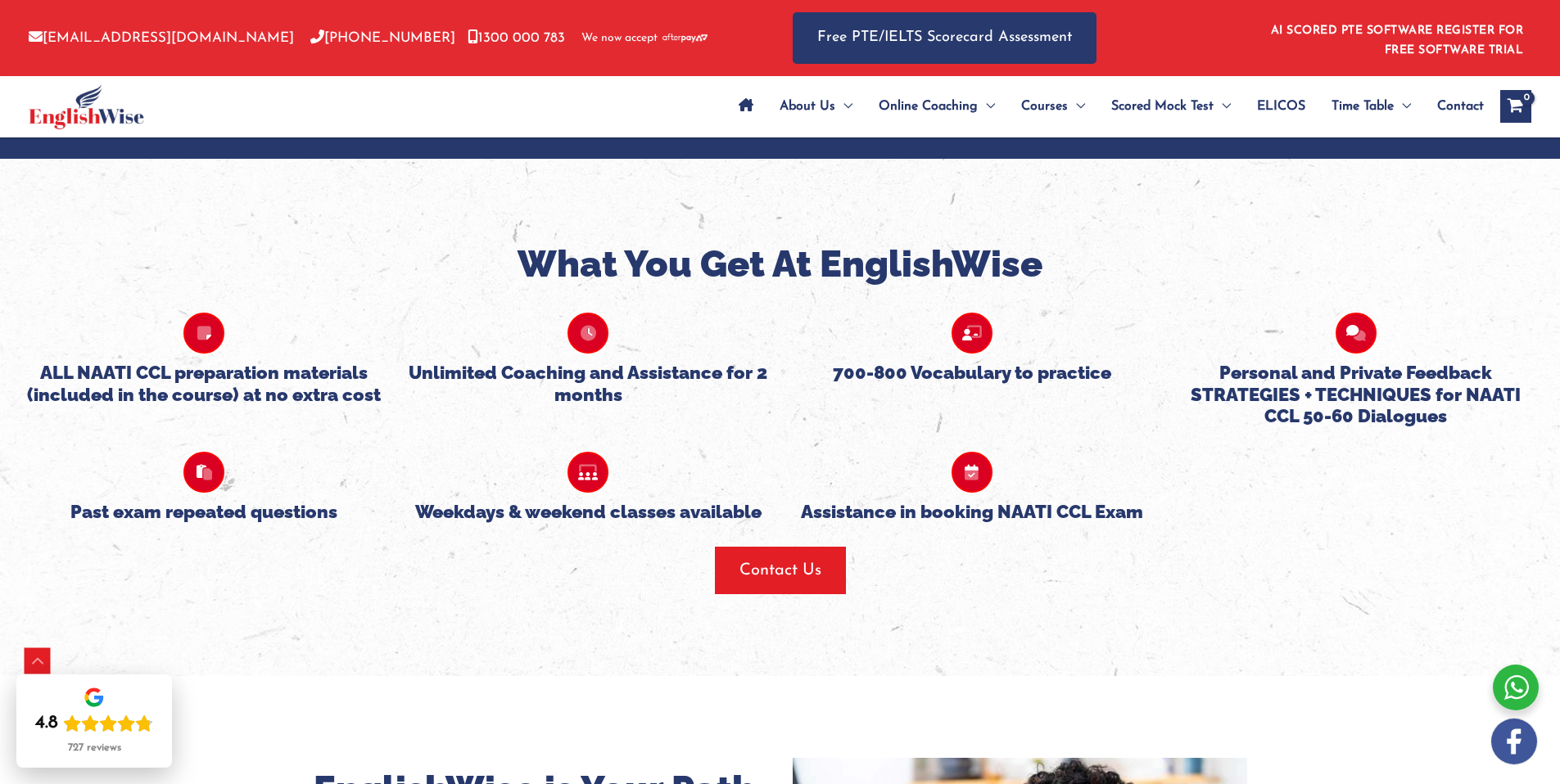
click at [181, 368] on h5 "ALL NAATI CCL preparation materials (included in the course) at no extra cost" at bounding box center [205, 383] width 359 height 44
drag, startPoint x: 181, startPoint y: 368, endPoint x: 285, endPoint y: 395, distance: 107.4
click at [285, 395] on h5 "ALL NAATI CCL preparation materials (included in the course) at no extra cost" at bounding box center [205, 383] width 359 height 44
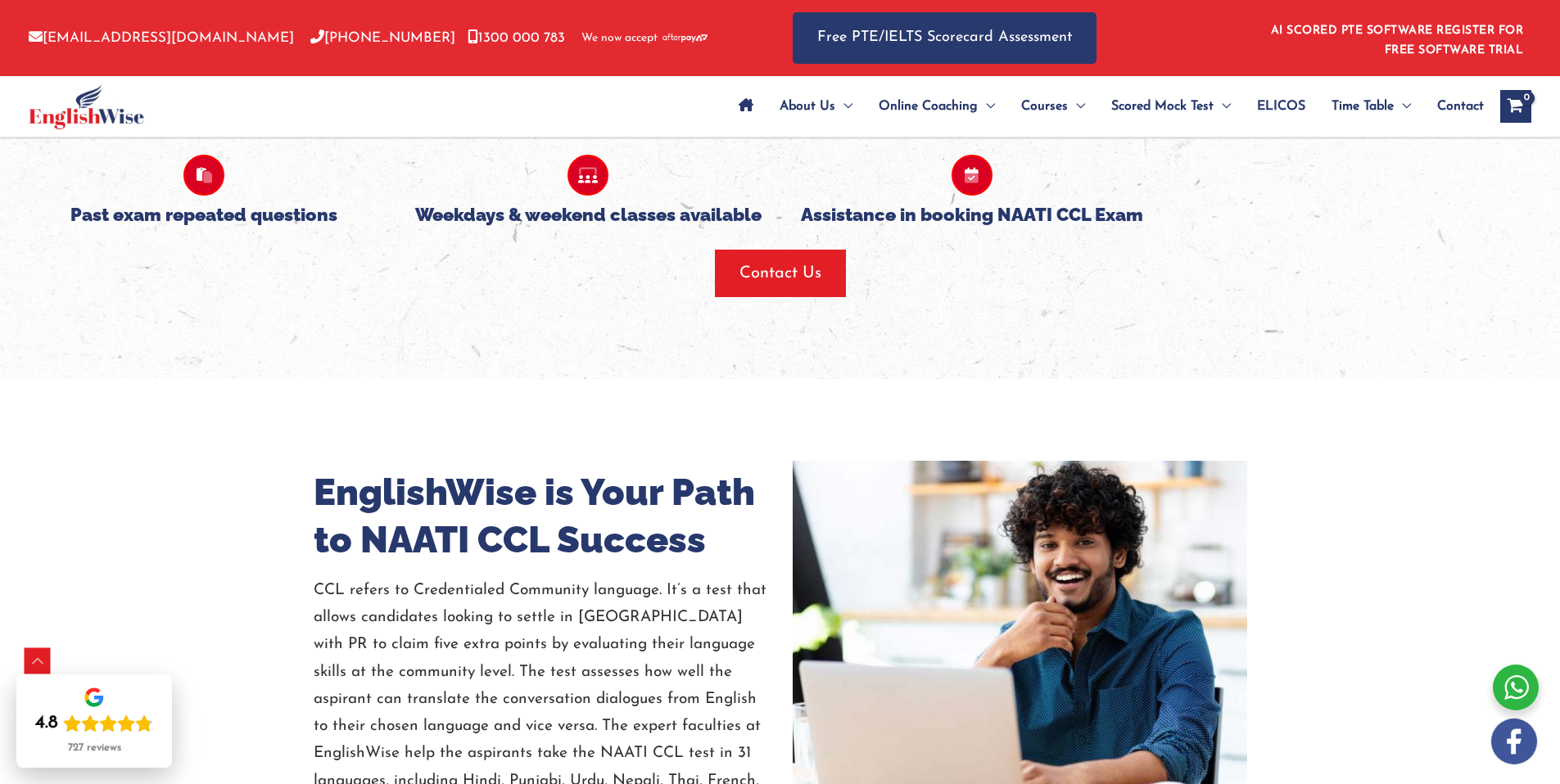
scroll to position [2031, 0]
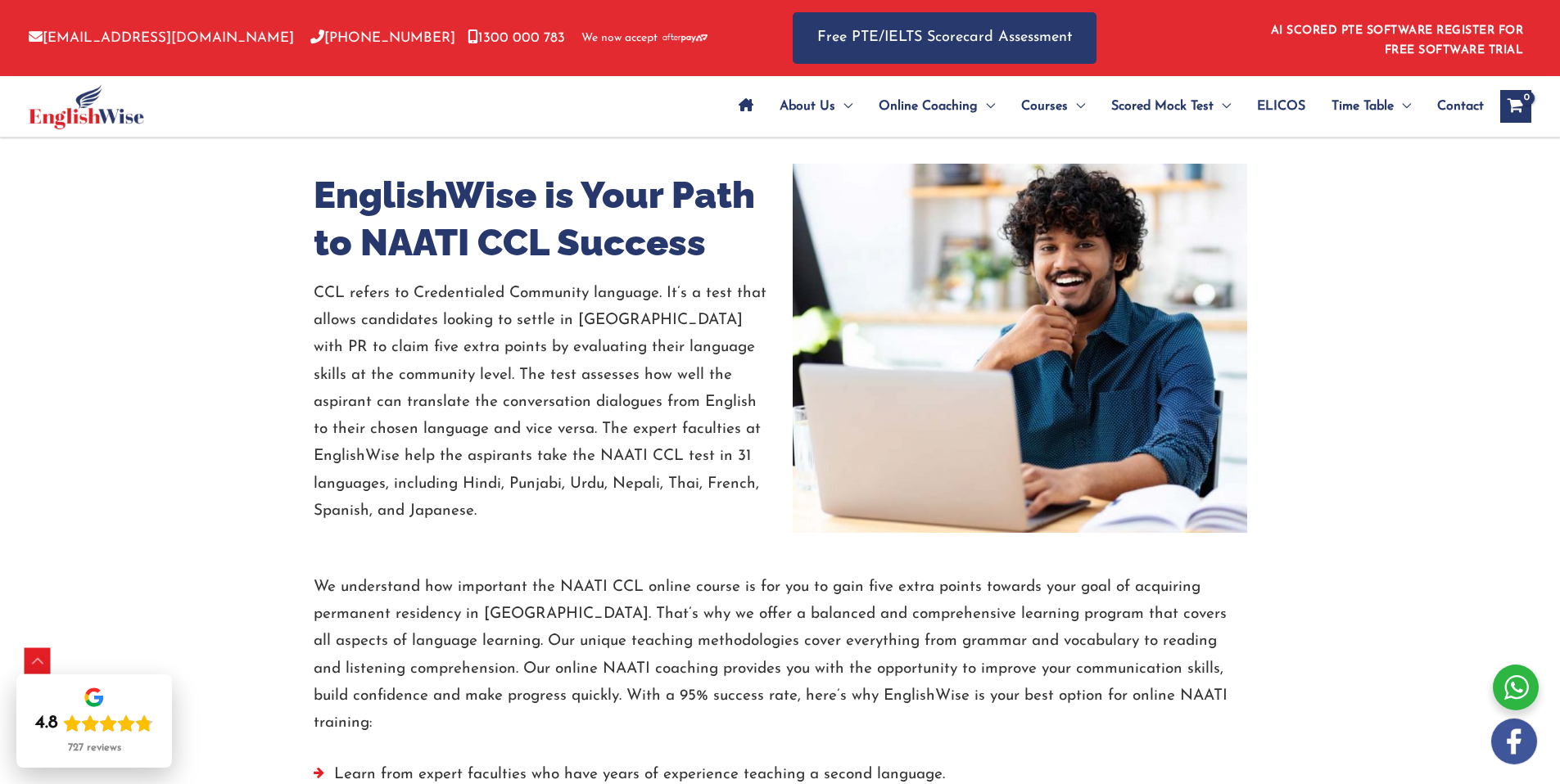
click at [444, 296] on p "CCL refers to Credentialed Community language. It’s a test that allows candidat…" at bounding box center [541, 402] width 455 height 244
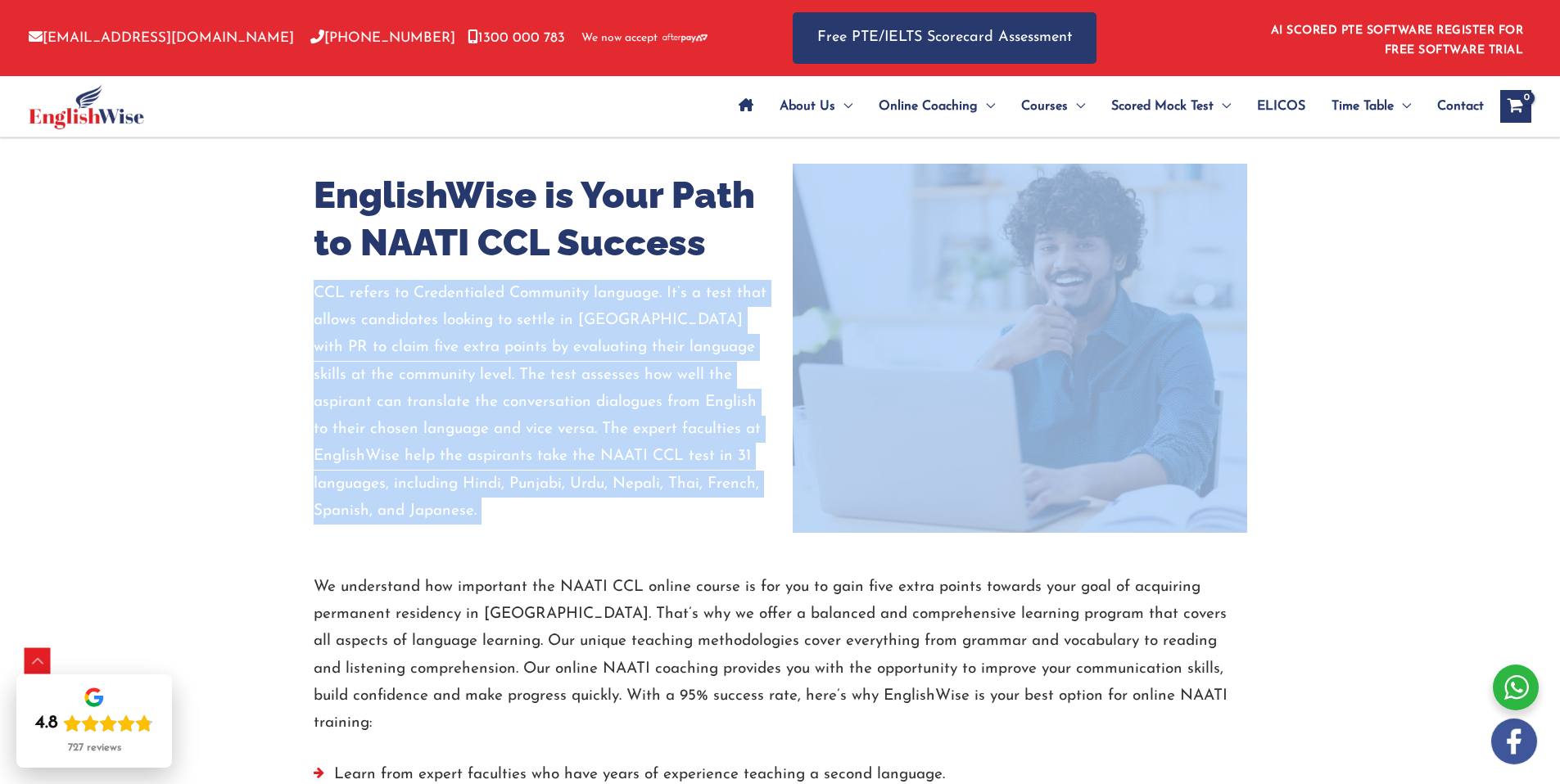
drag, startPoint x: 444, startPoint y: 296, endPoint x: 467, endPoint y: 545, distance: 250.1
click at [467, 545] on div "Join the Best NAATI CCL Online Coaching [DATE]! We are a team of expert teacher…" at bounding box center [780, 552] width 982 height 4833
click at [467, 545] on div at bounding box center [780, 554] width 933 height 41
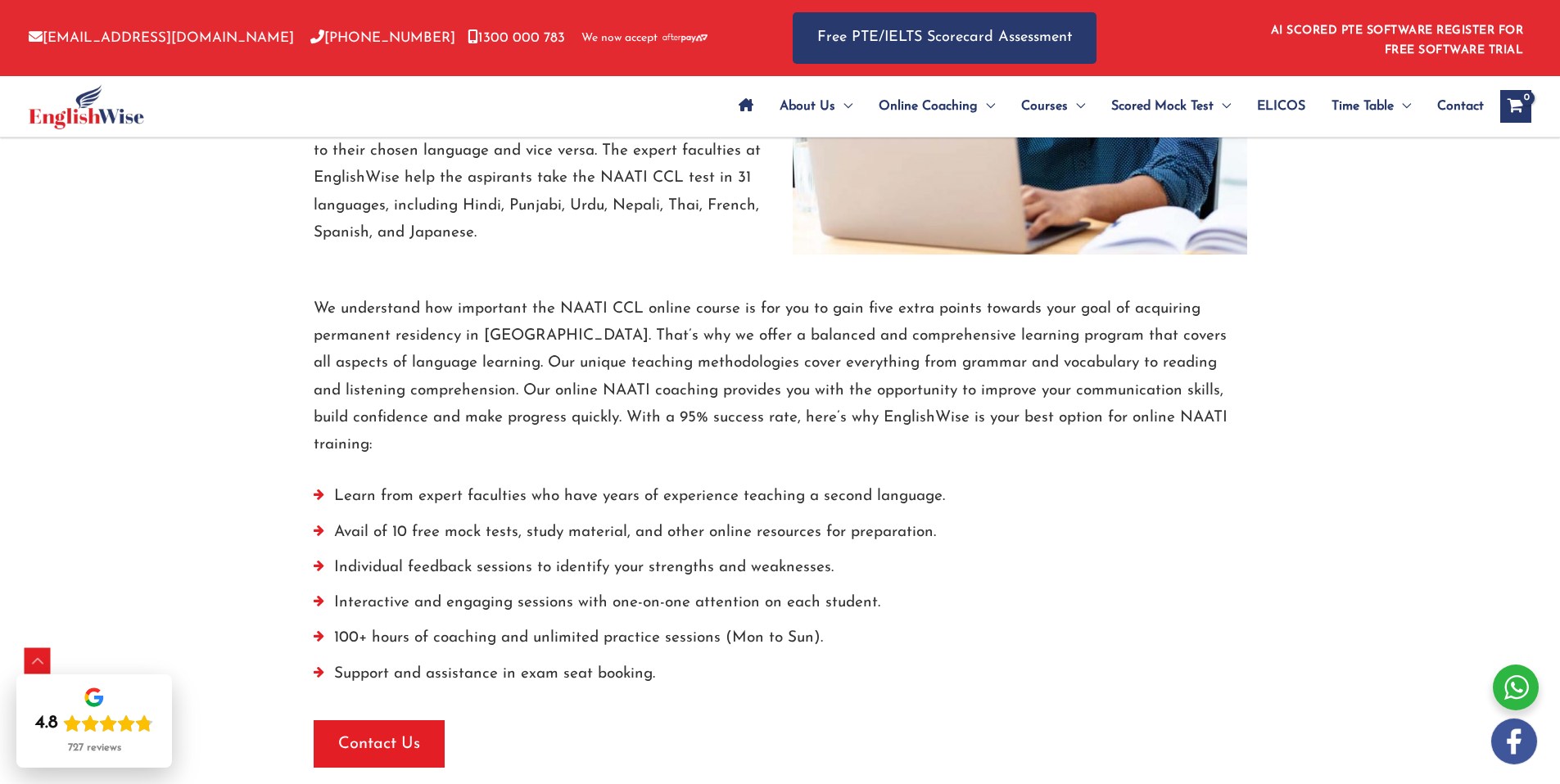
scroll to position [2343, 0]
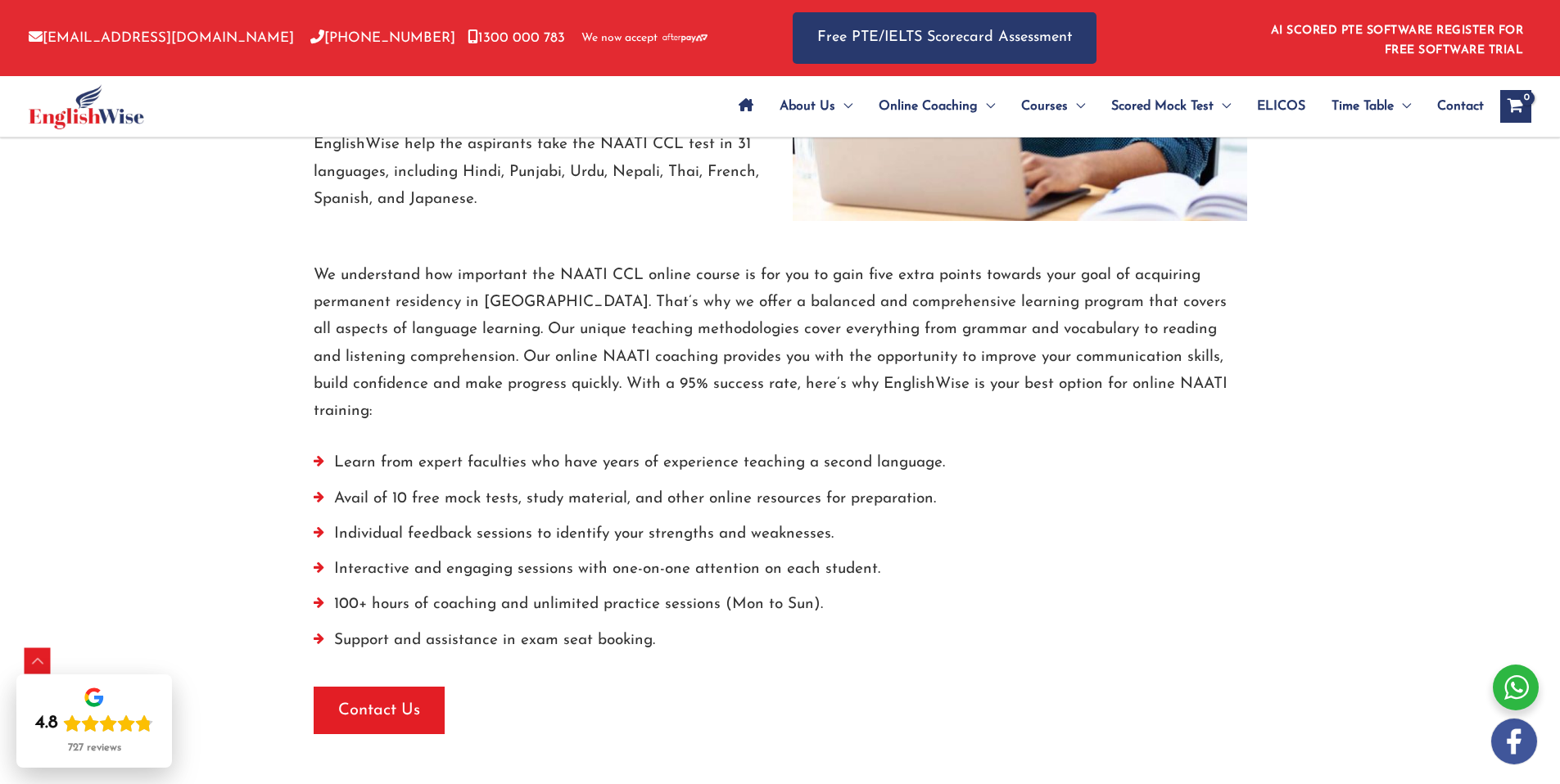
click at [496, 361] on p "We understand how important the NAATI CCL online course is for you to gain five…" at bounding box center [780, 343] width 933 height 164
click at [489, 561] on li "Interactive and engaging sessions with one-on-one attention on each student." at bounding box center [780, 573] width 933 height 35
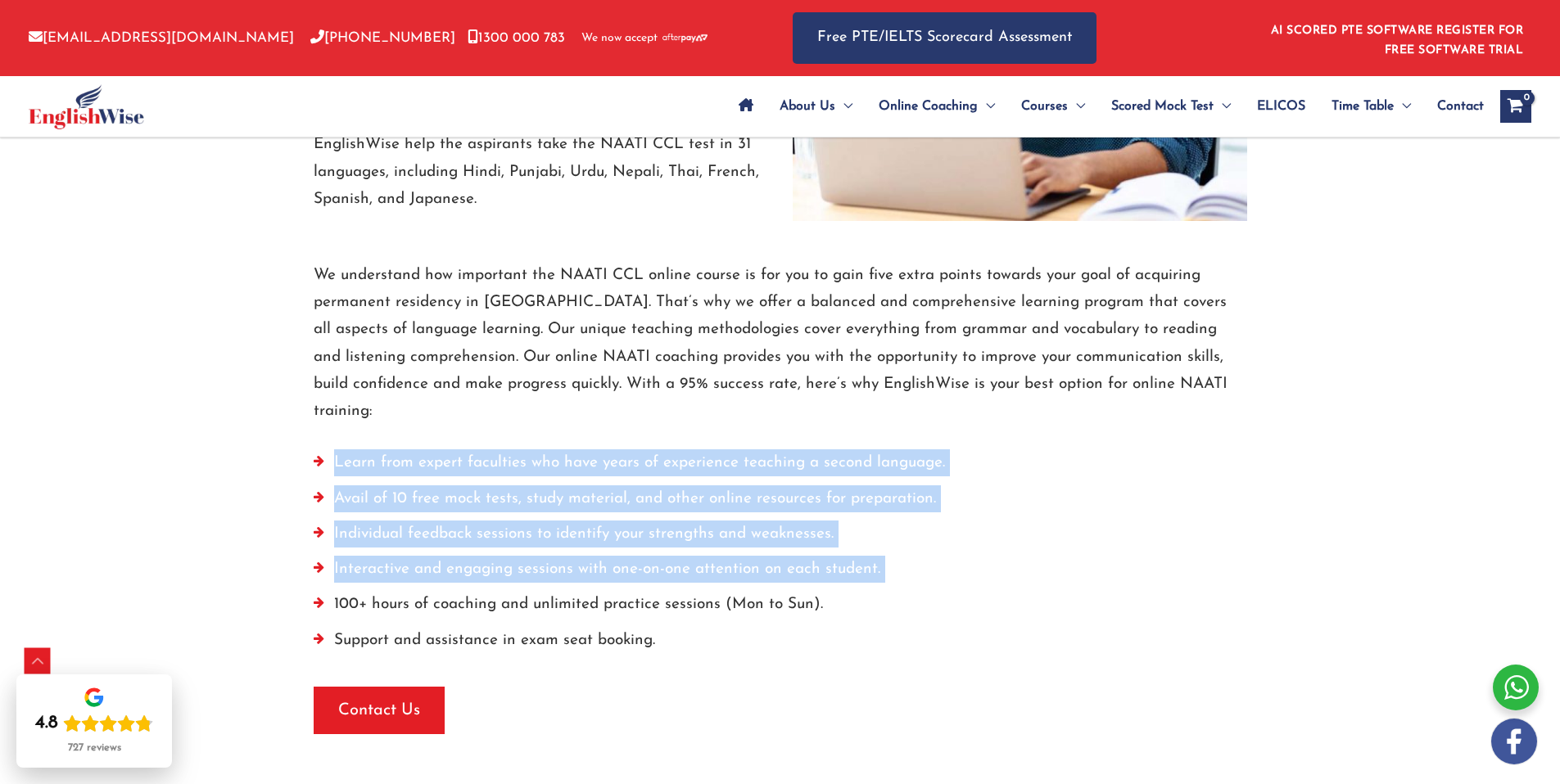
drag, startPoint x: 489, startPoint y: 561, endPoint x: 510, endPoint y: 437, distance: 125.8
click at [510, 450] on ul "Learn from expert faculties who have years of experience teaching a second lang…" at bounding box center [780, 556] width 933 height 213
click at [510, 450] on li "Learn from expert faculties who have years of experience teaching a second lang…" at bounding box center [780, 467] width 933 height 35
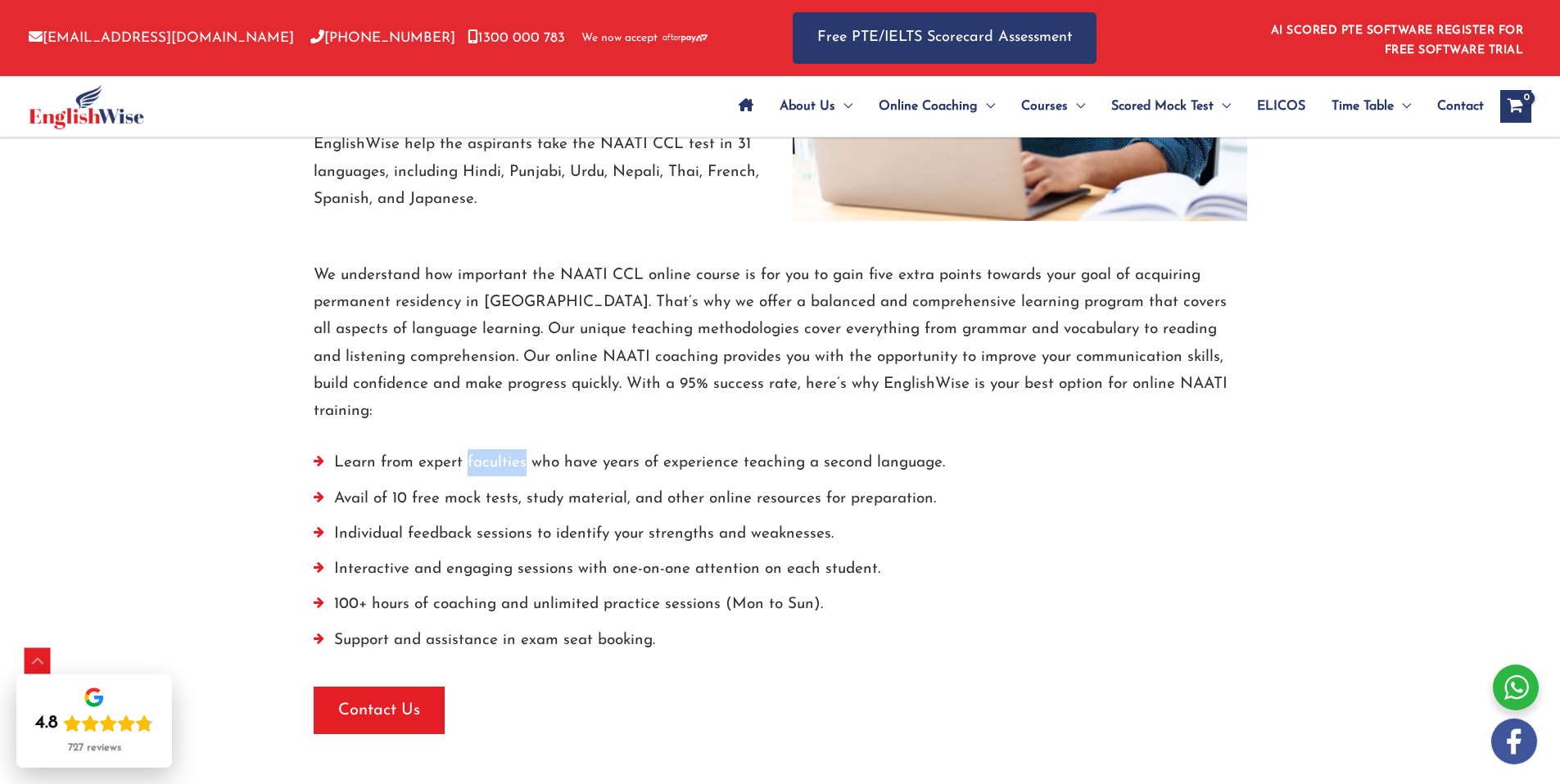
click at [510, 450] on li "Learn from expert faculties who have years of experience teaching a second lang…" at bounding box center [780, 467] width 933 height 35
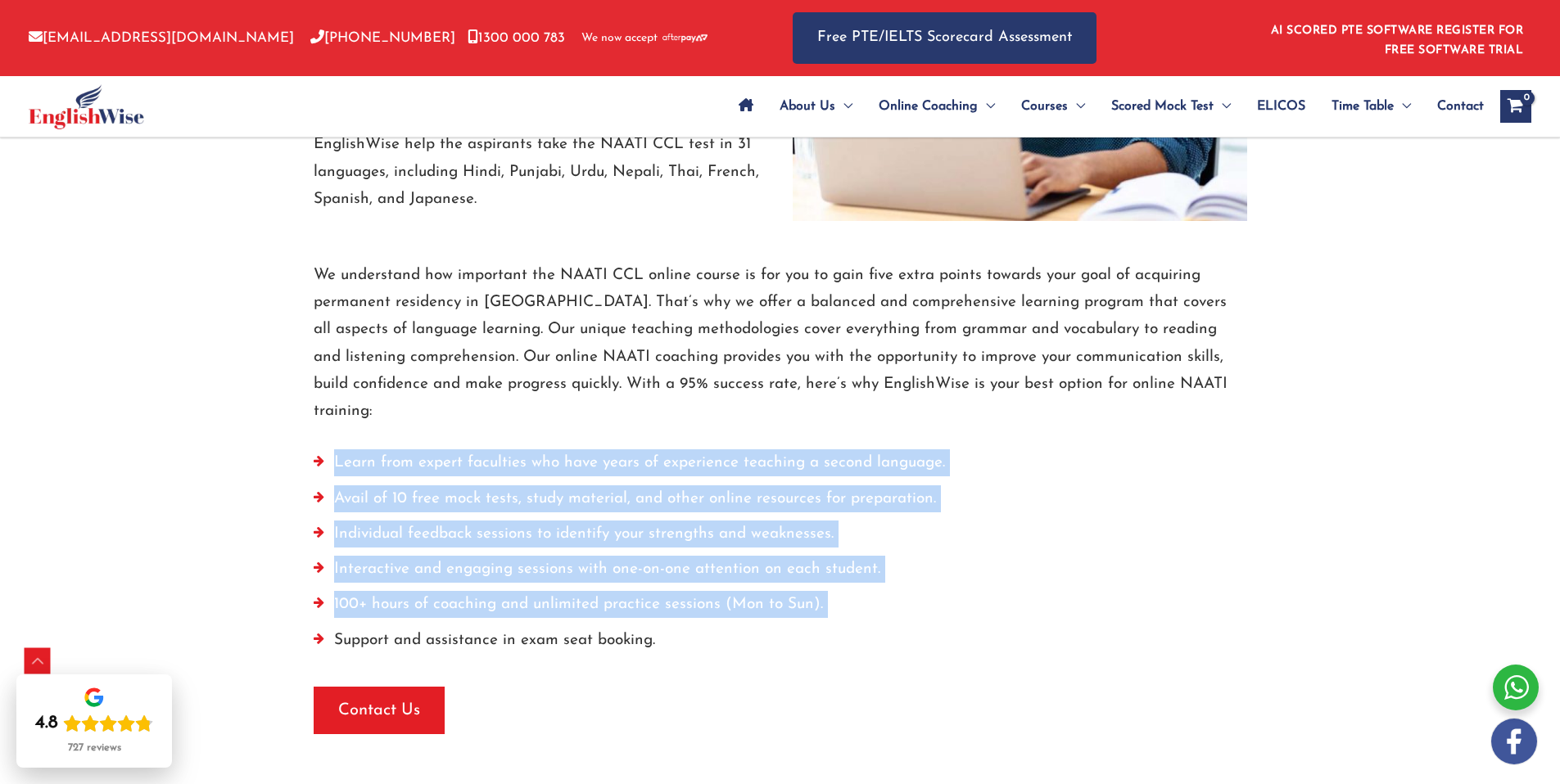
drag, startPoint x: 510, startPoint y: 437, endPoint x: 500, endPoint y: 598, distance: 161.3
click at [500, 598] on ul "Learn from expert faculties who have years of experience teaching a second lang…" at bounding box center [780, 556] width 933 height 213
click at [500, 598] on li "100+ hours of coaching and unlimited practice sessions (Mon to Sun)." at bounding box center [780, 609] width 933 height 35
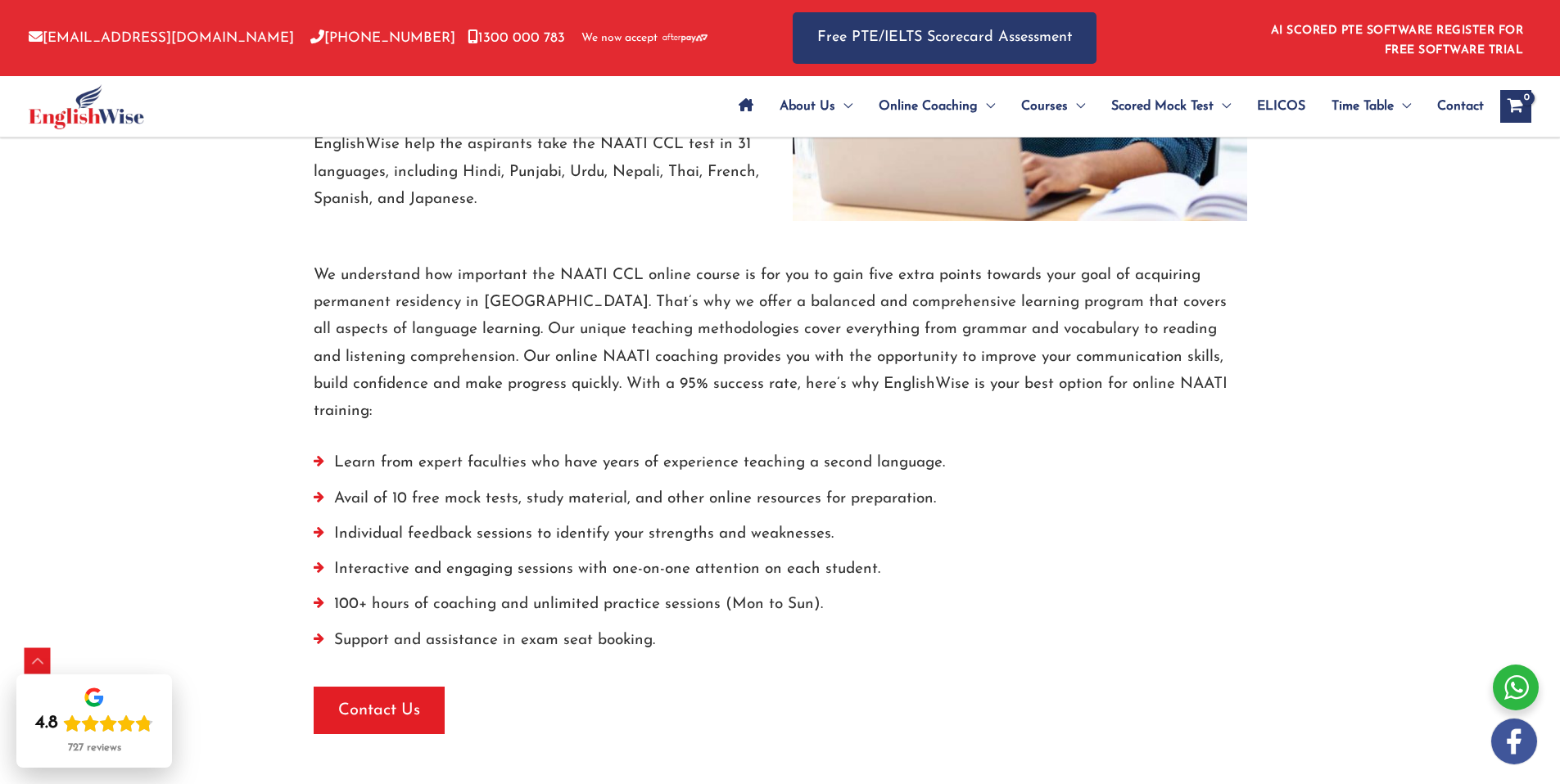
click at [500, 598] on li "100+ hours of coaching and unlimited practice sessions (Mon to Sun)." at bounding box center [780, 609] width 933 height 35
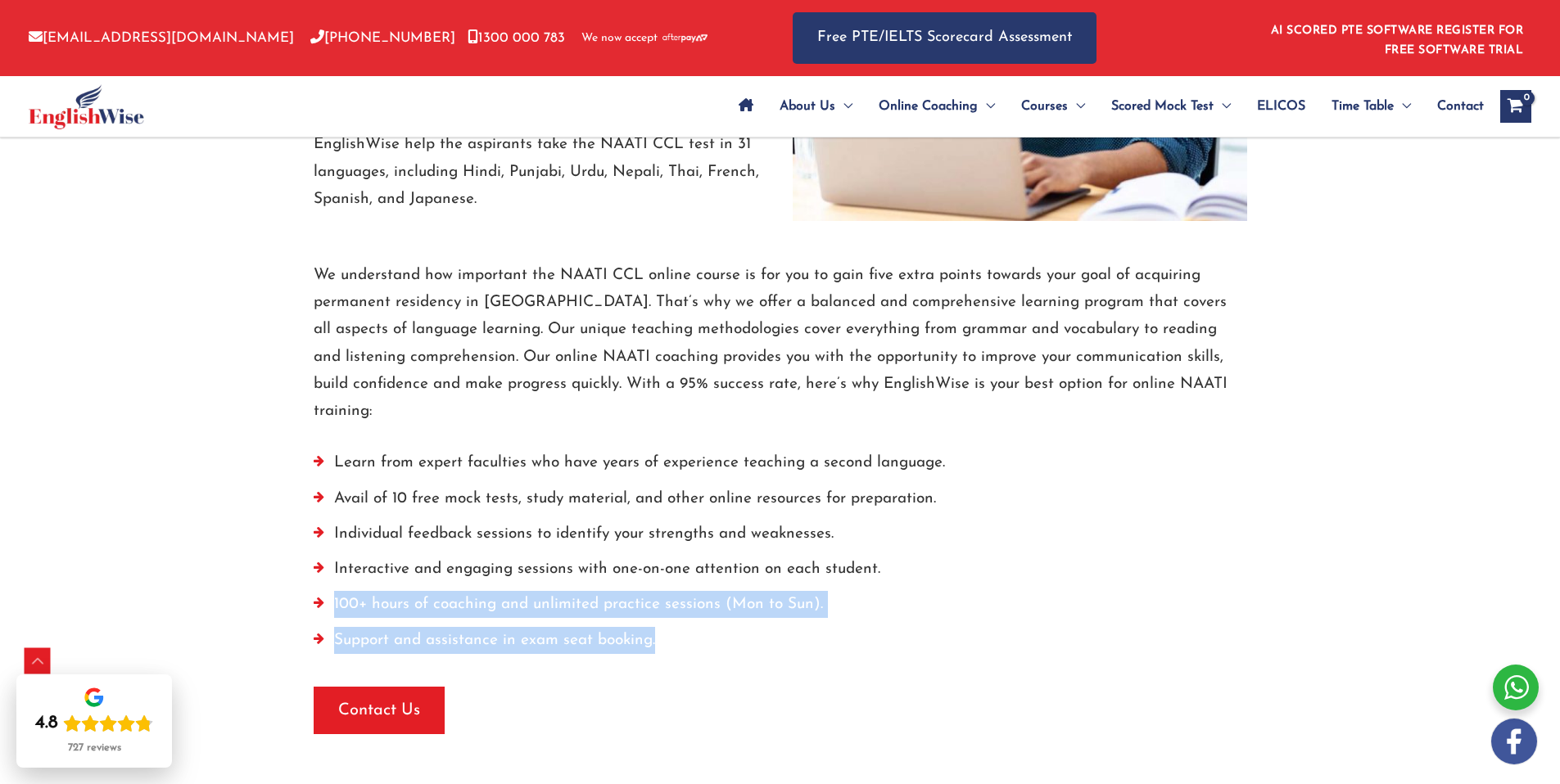
drag, startPoint x: 500, startPoint y: 598, endPoint x: 500, endPoint y: 606, distance: 8.0
click at [500, 606] on ul "Learn from expert faculties who have years of experience teaching a second lang…" at bounding box center [780, 556] width 933 height 213
click at [500, 627] on li "Support and assistance in exam seat booking." at bounding box center [780, 644] width 933 height 35
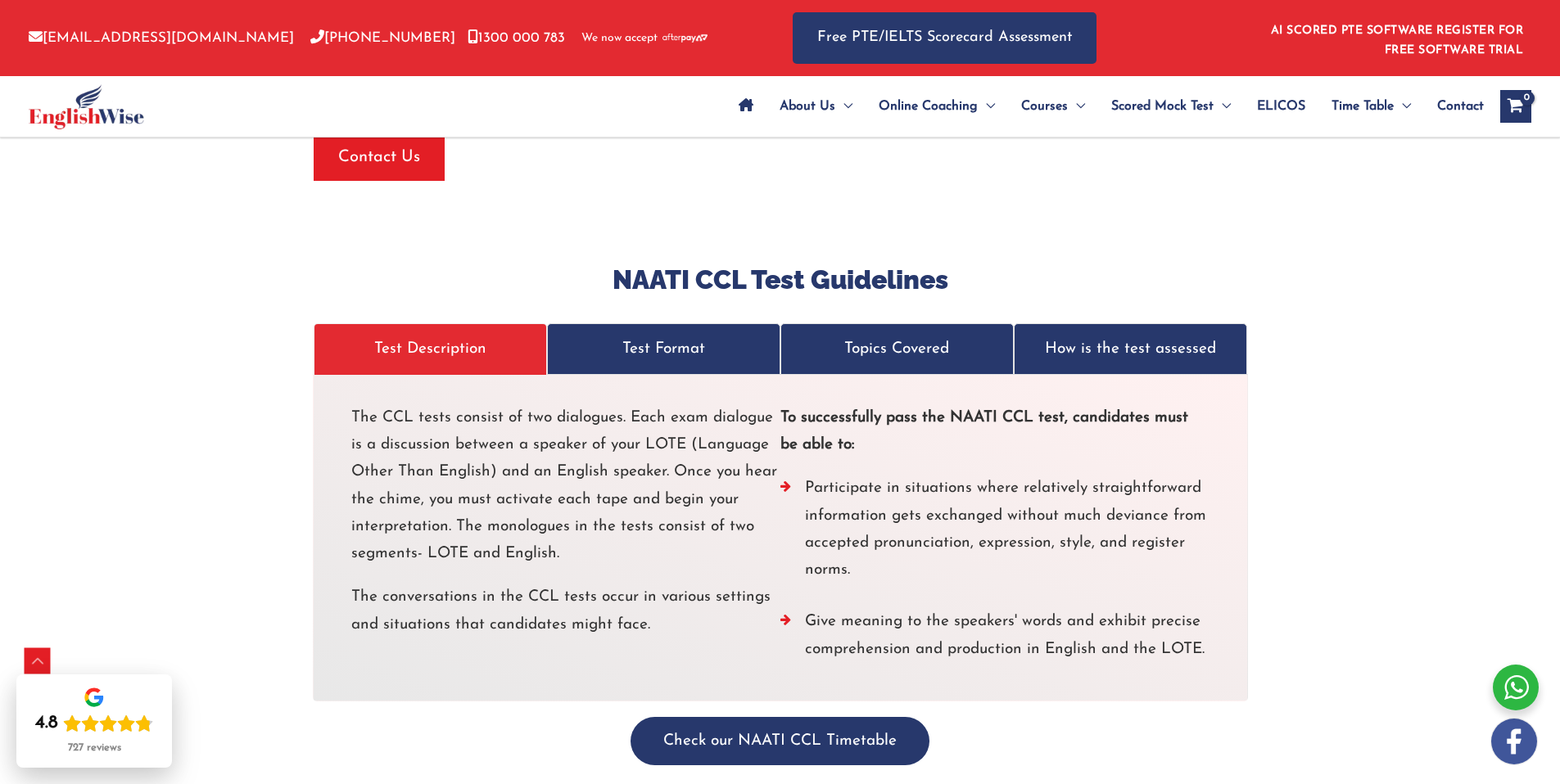
scroll to position [2906, 0]
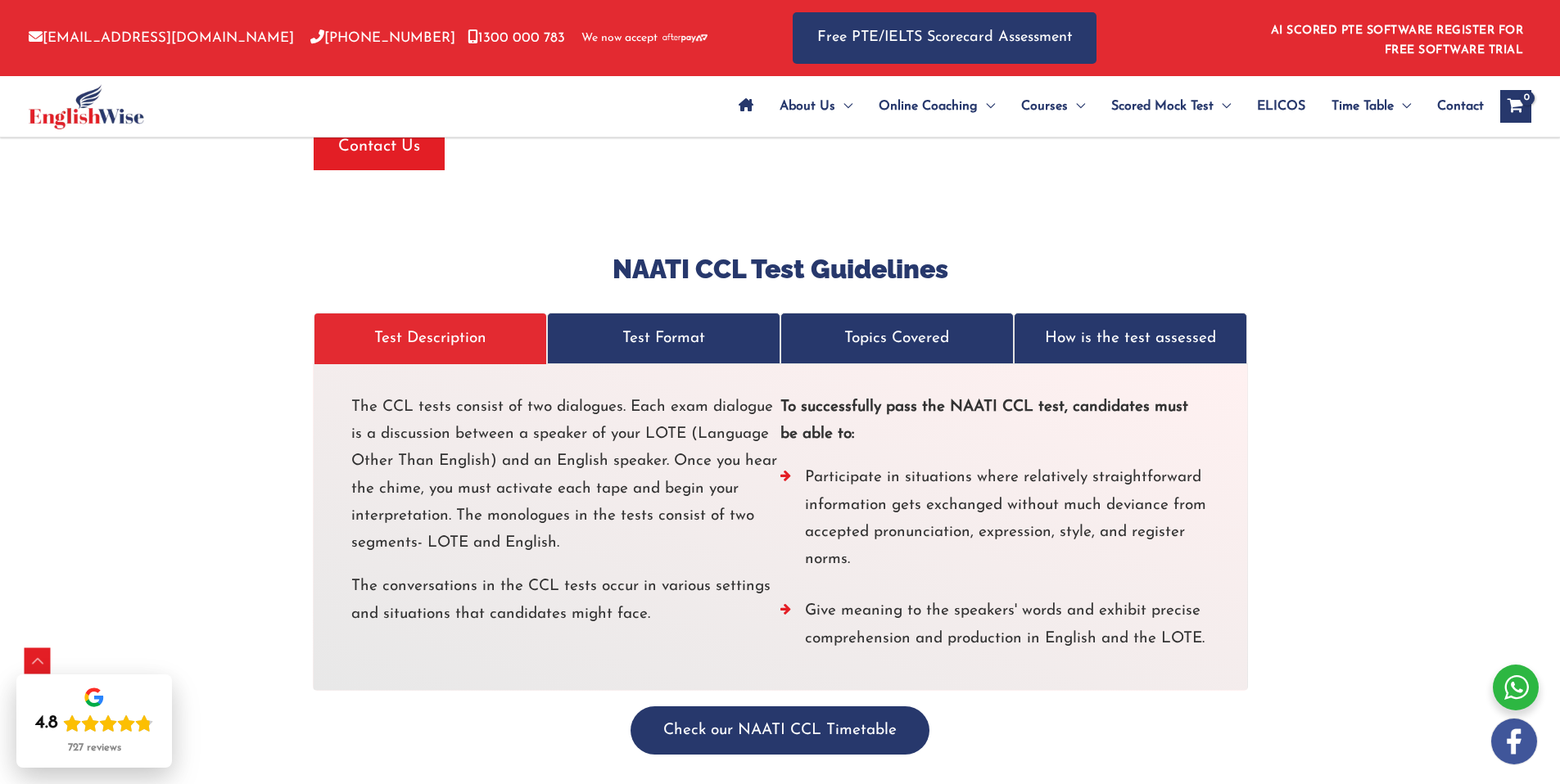
click at [693, 325] on p "Test Format" at bounding box center [663, 338] width 199 height 27
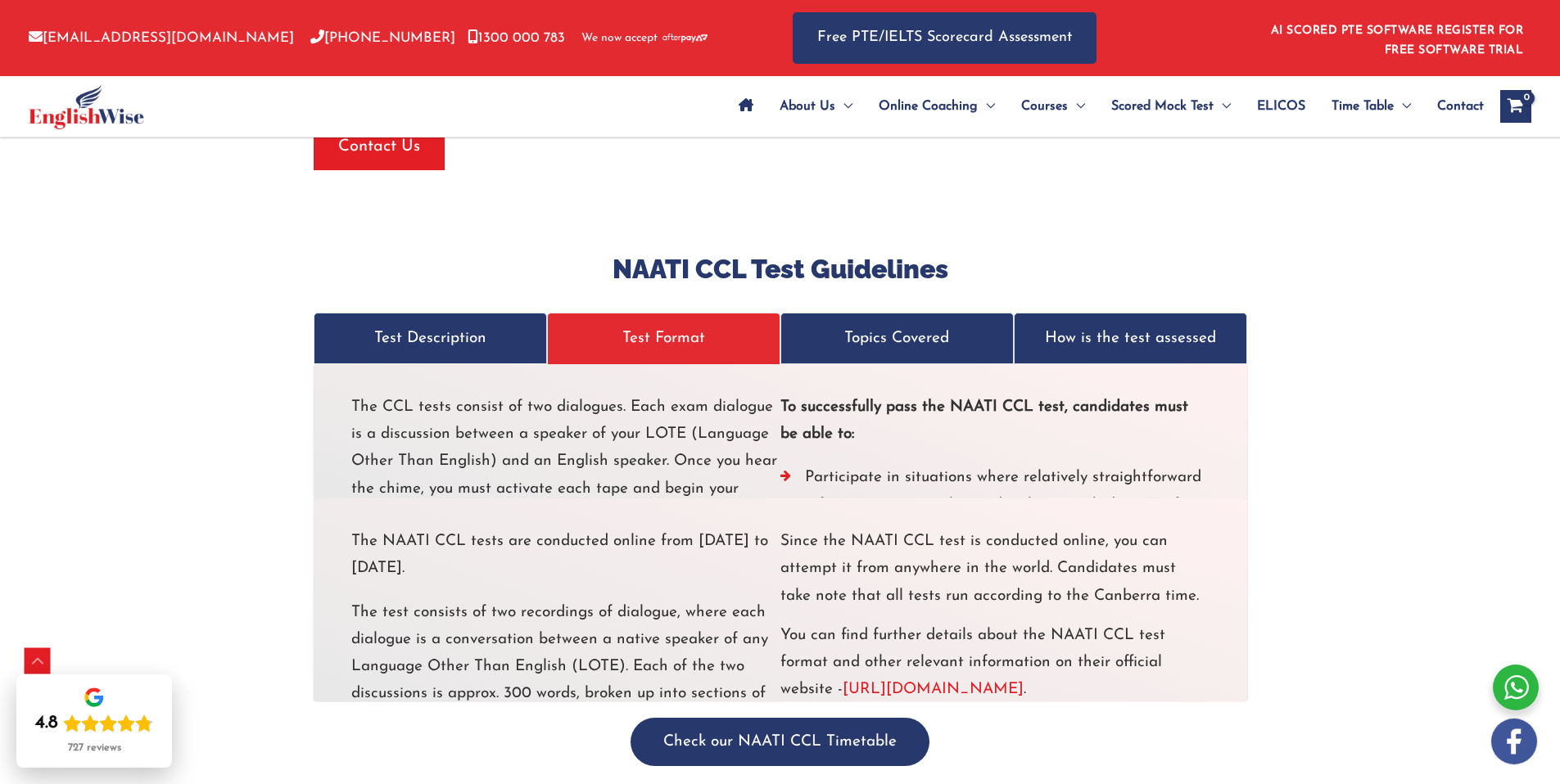
click at [927, 325] on p "Topics Covered" at bounding box center [896, 338] width 199 height 27
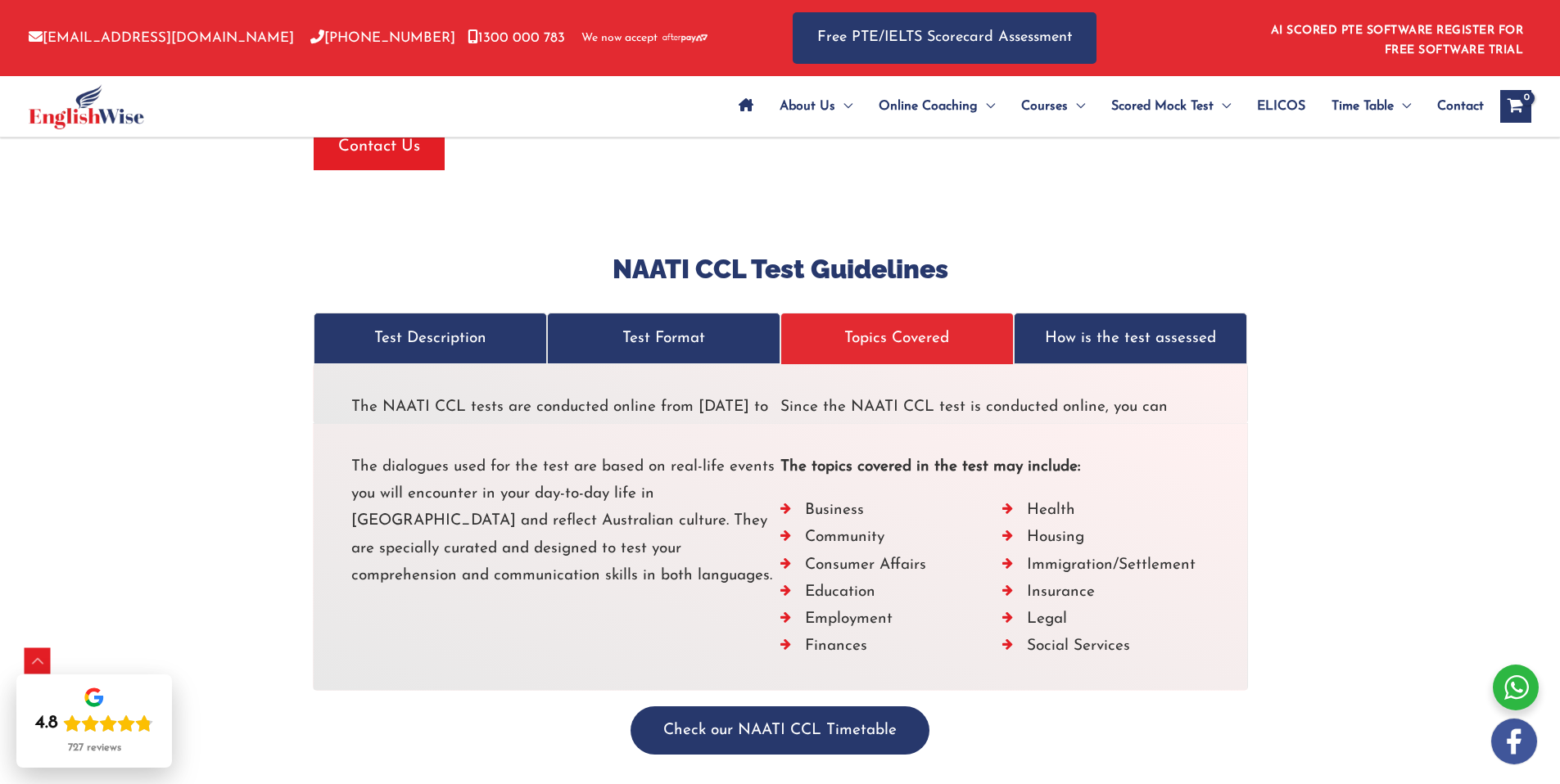
click at [1087, 325] on p "How is the test assessed" at bounding box center [1129, 338] width 199 height 27
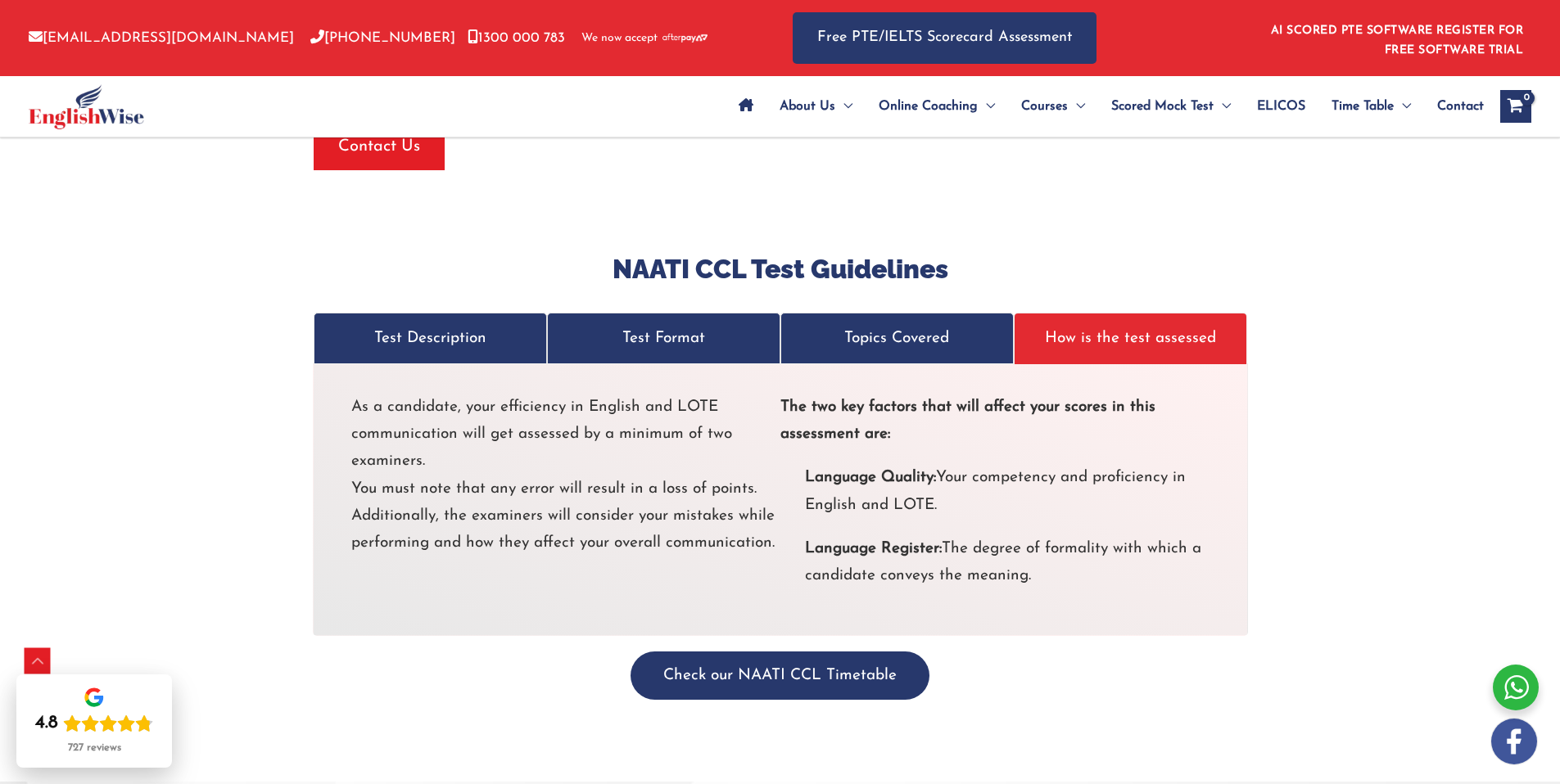
click at [884, 544] on li "Language Register: The degree of formality with which a candidate conveys the m…" at bounding box center [994, 562] width 429 height 55
click at [796, 313] on link "Topics Covered" at bounding box center [897, 339] width 233 height 52
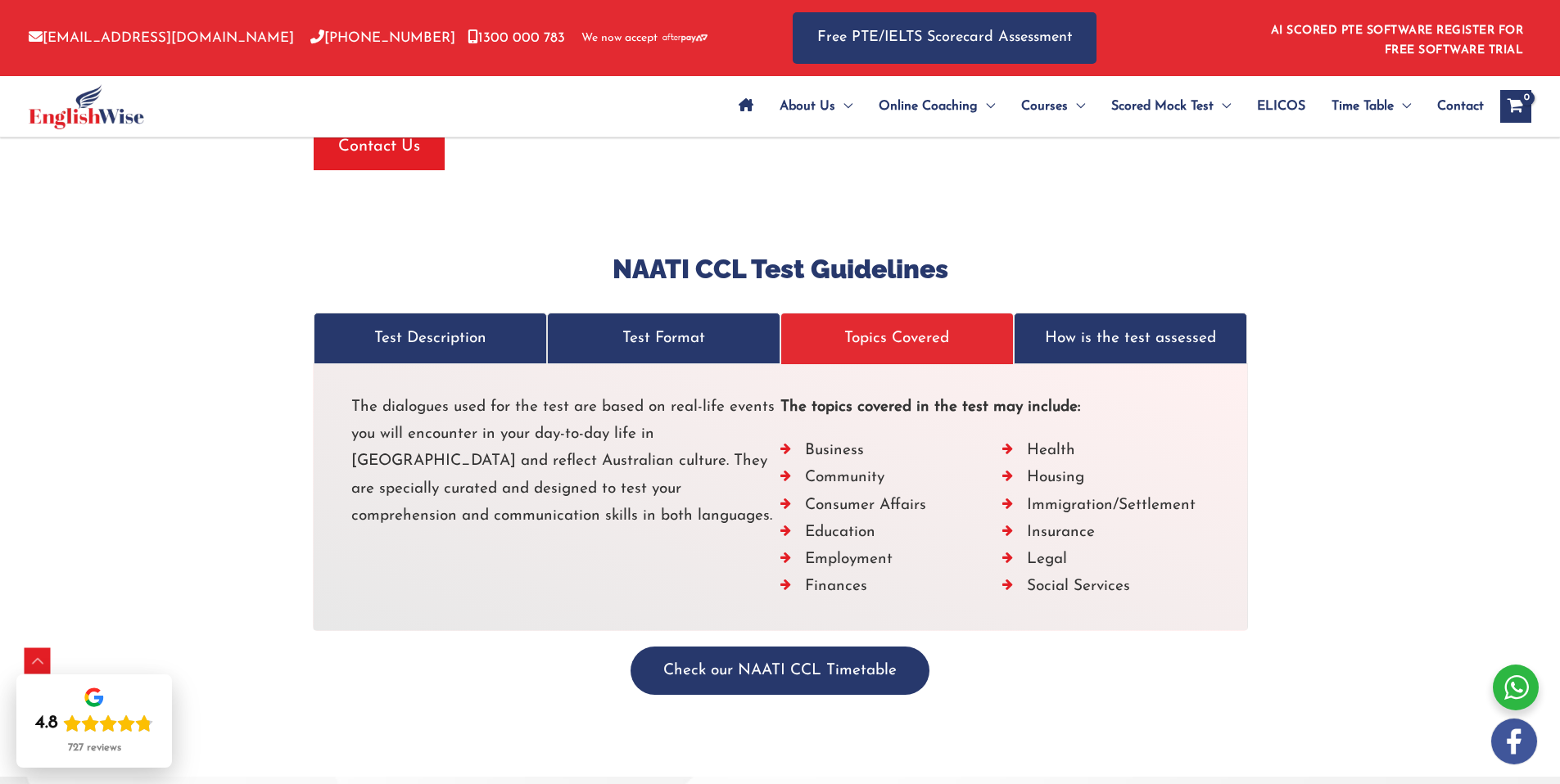
click at [874, 326] on link "Topics Covered" at bounding box center [897, 339] width 233 height 52
click at [1142, 325] on p "How is the test assessed" at bounding box center [1129, 338] width 199 height 27
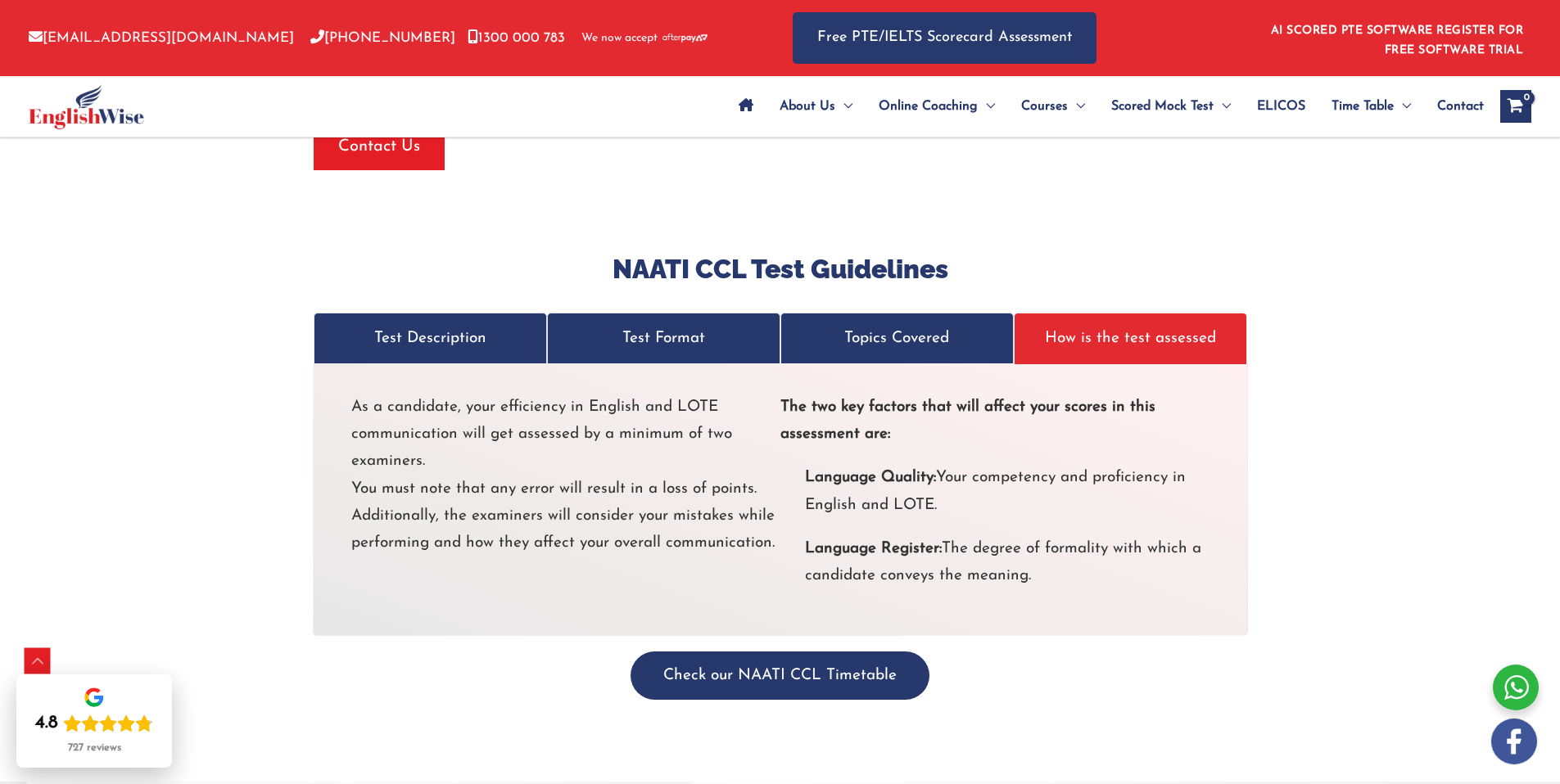
click at [974, 325] on p "Topics Covered" at bounding box center [896, 338] width 199 height 27
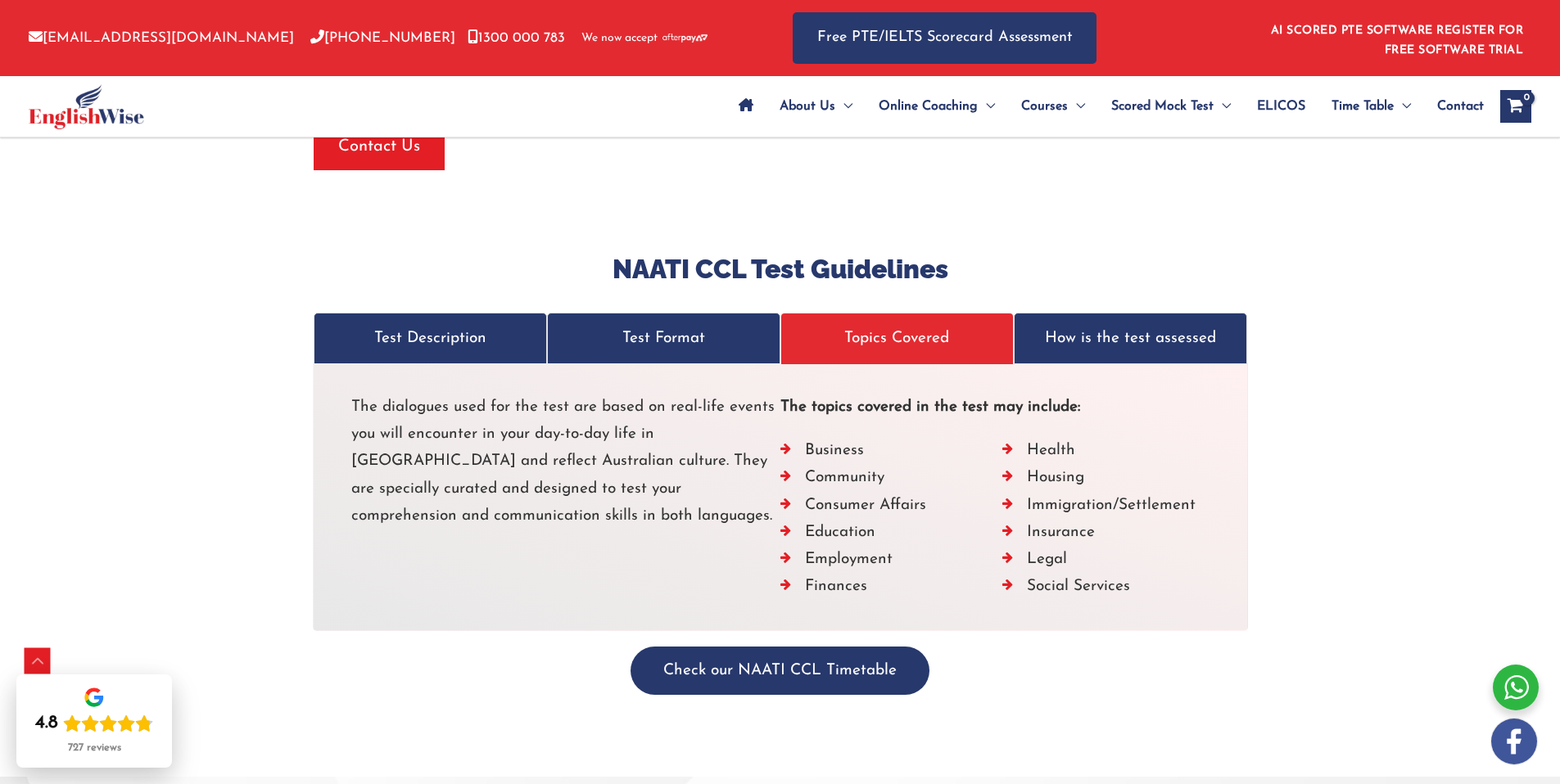
click at [662, 325] on p "Test Format" at bounding box center [663, 338] width 199 height 27
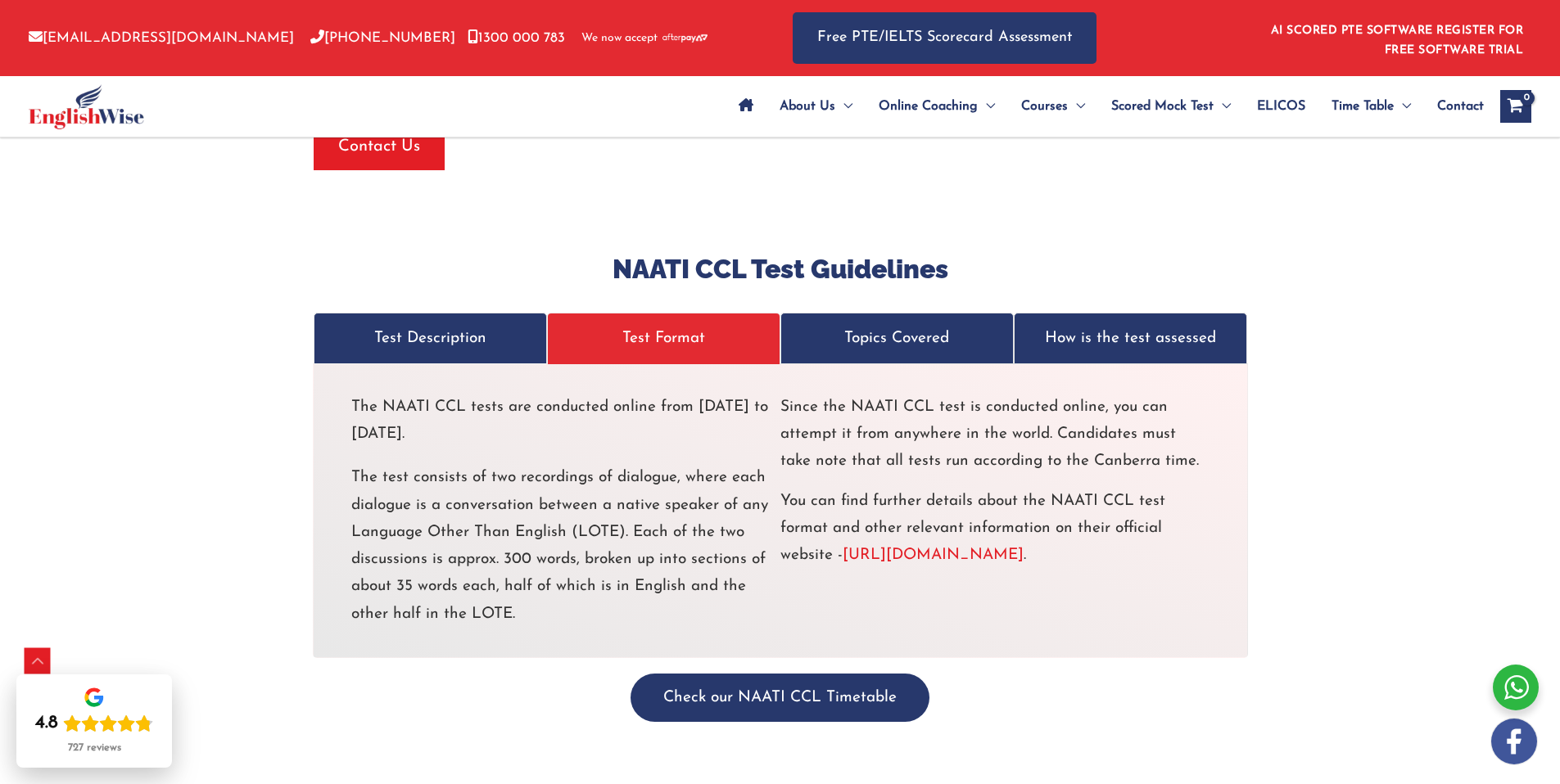
click at [382, 335] on link "Test Description" at bounding box center [431, 339] width 233 height 52
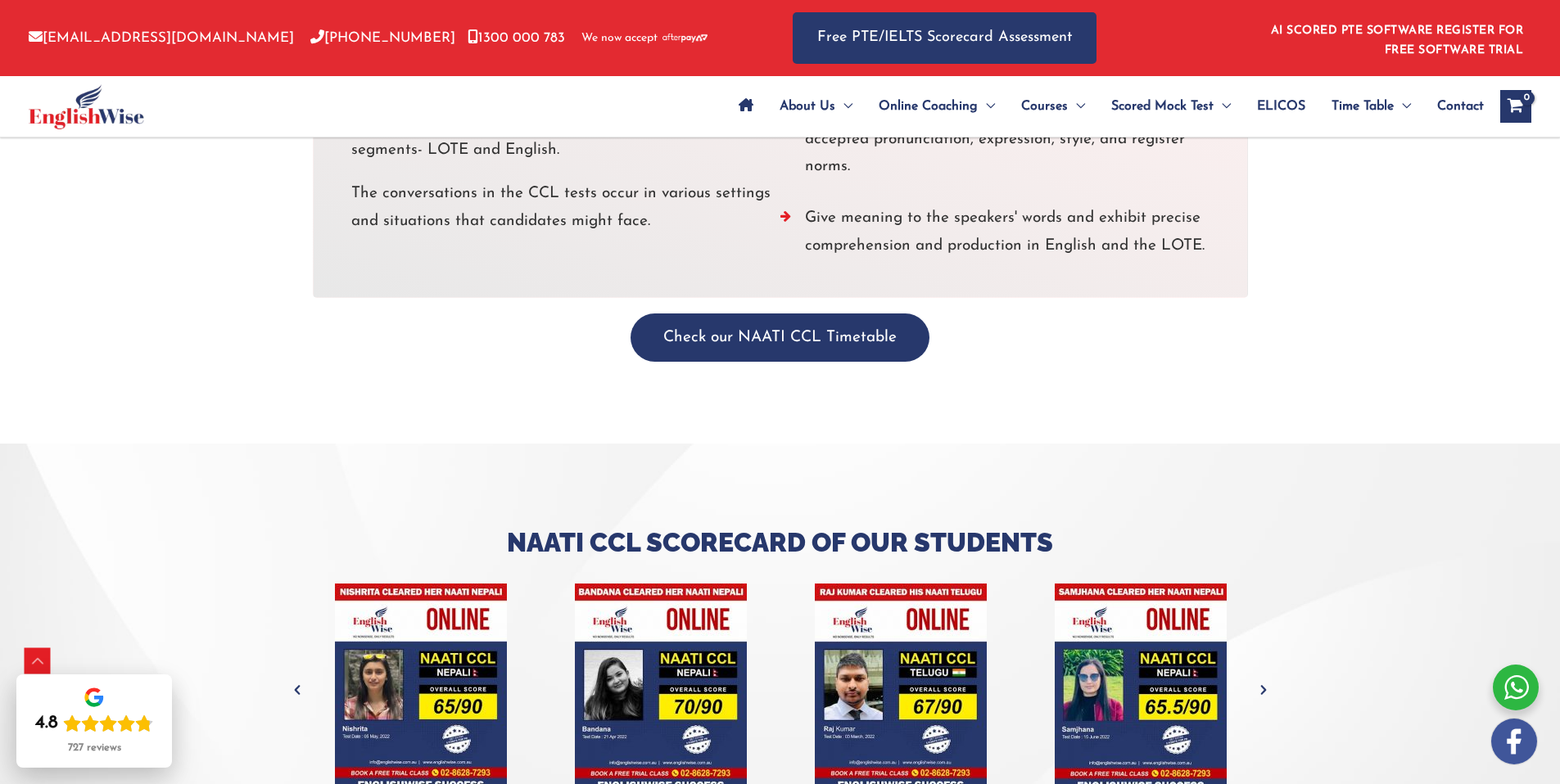
scroll to position [3536, 0]
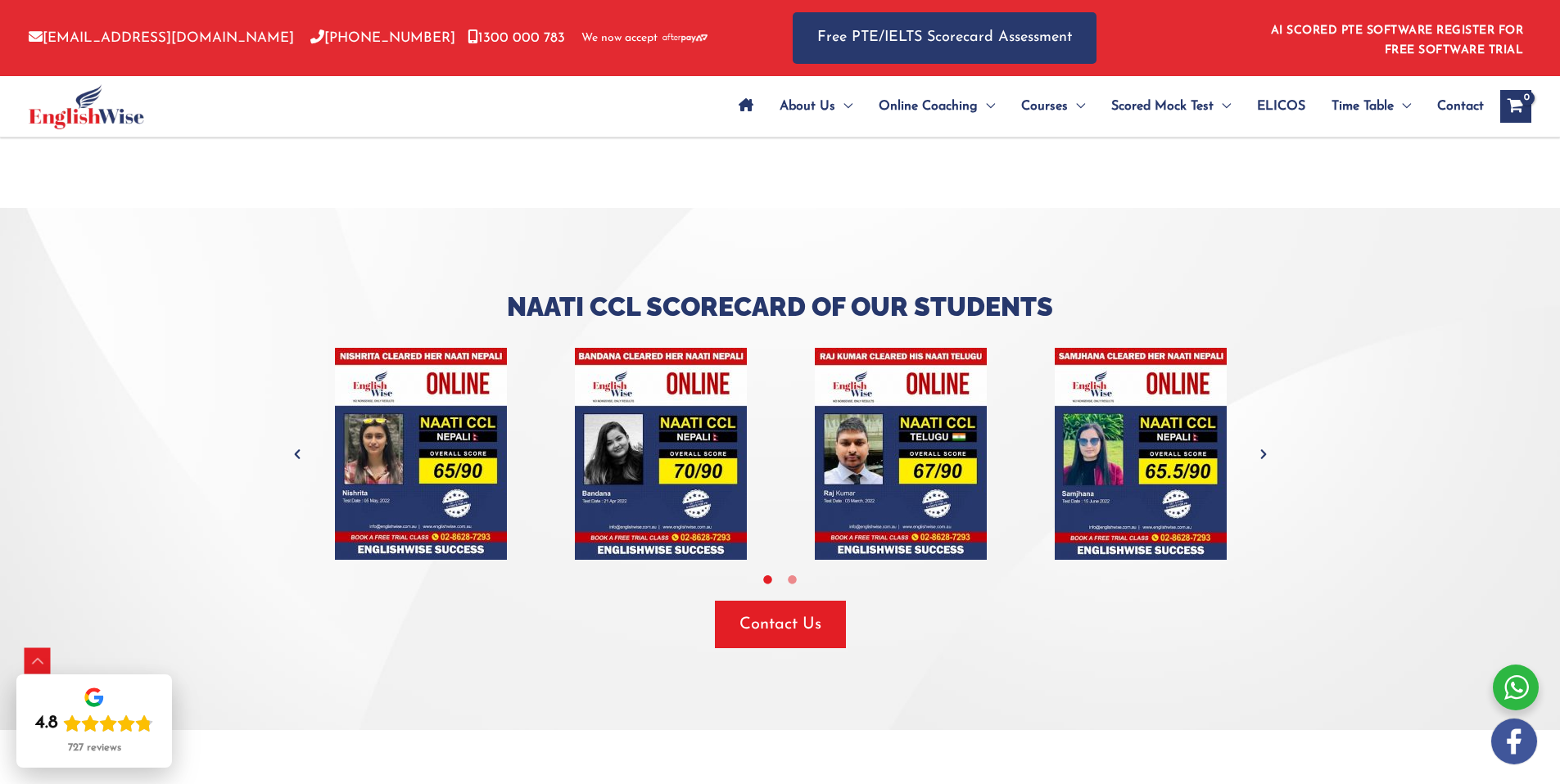
click at [1263, 446] on icon "Next" at bounding box center [1264, 454] width 17 height 17
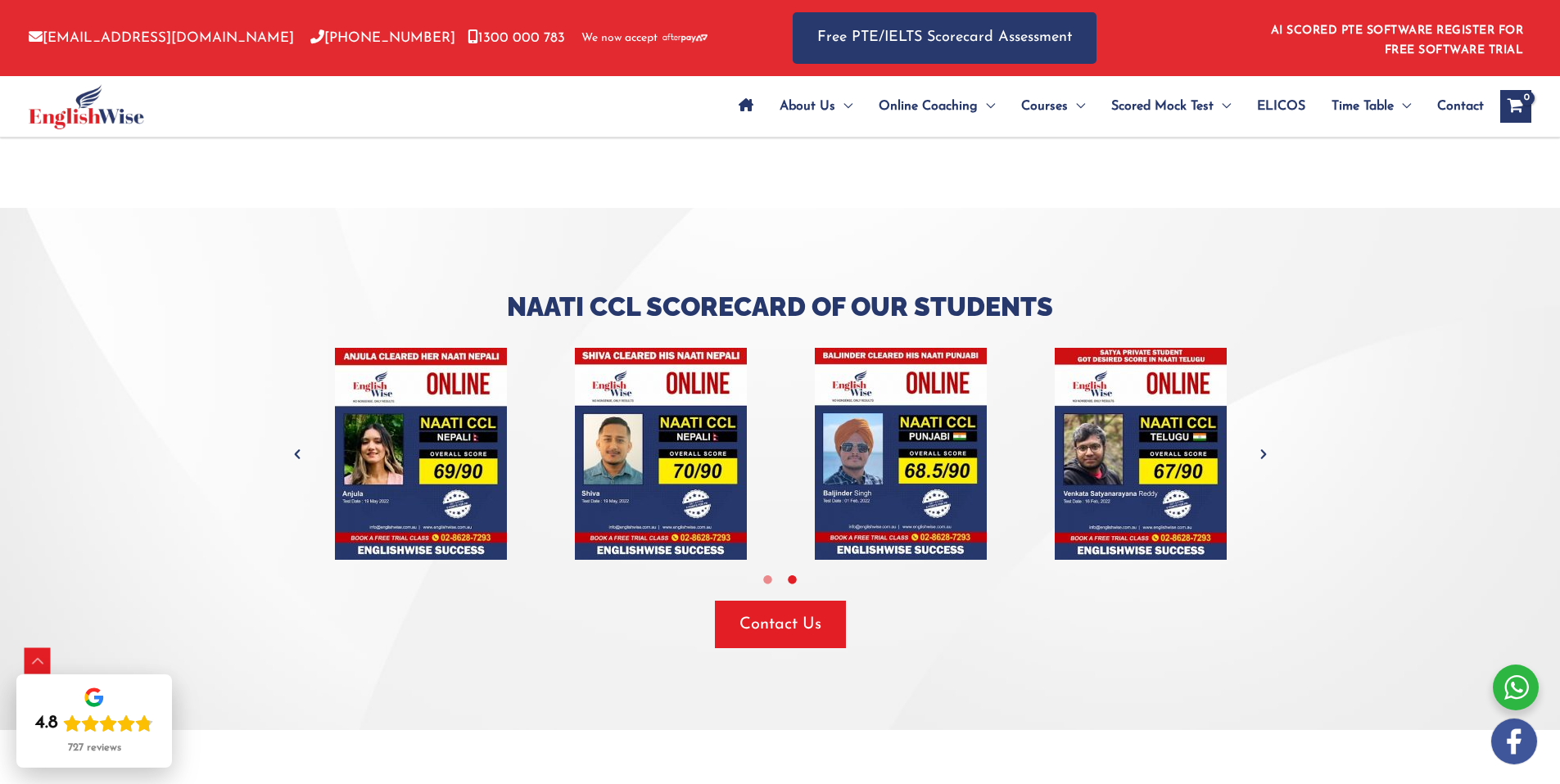
click at [1263, 446] on icon "Next" at bounding box center [1264, 454] width 17 height 17
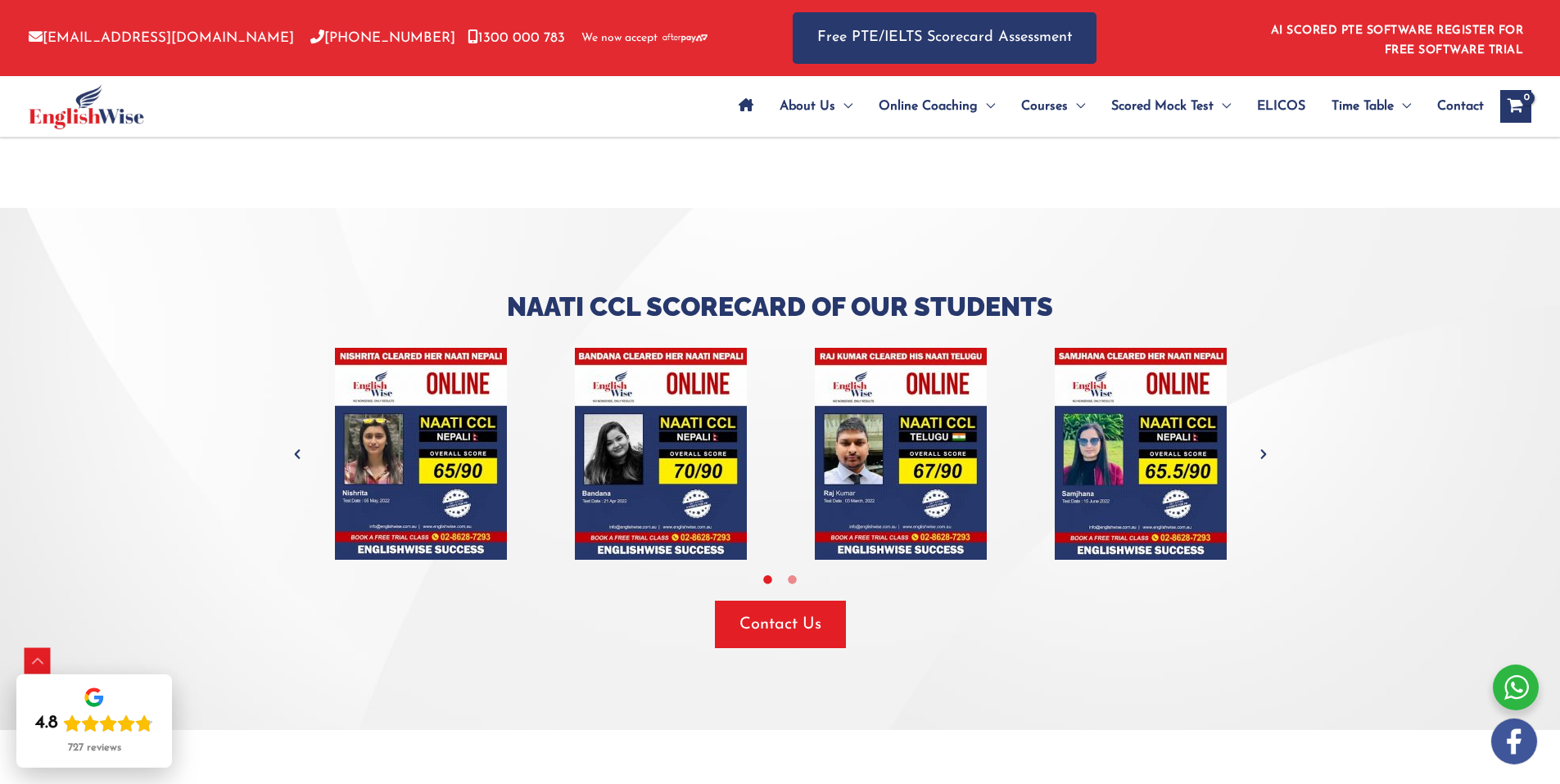
click at [1263, 446] on icon "Next" at bounding box center [1264, 454] width 17 height 17
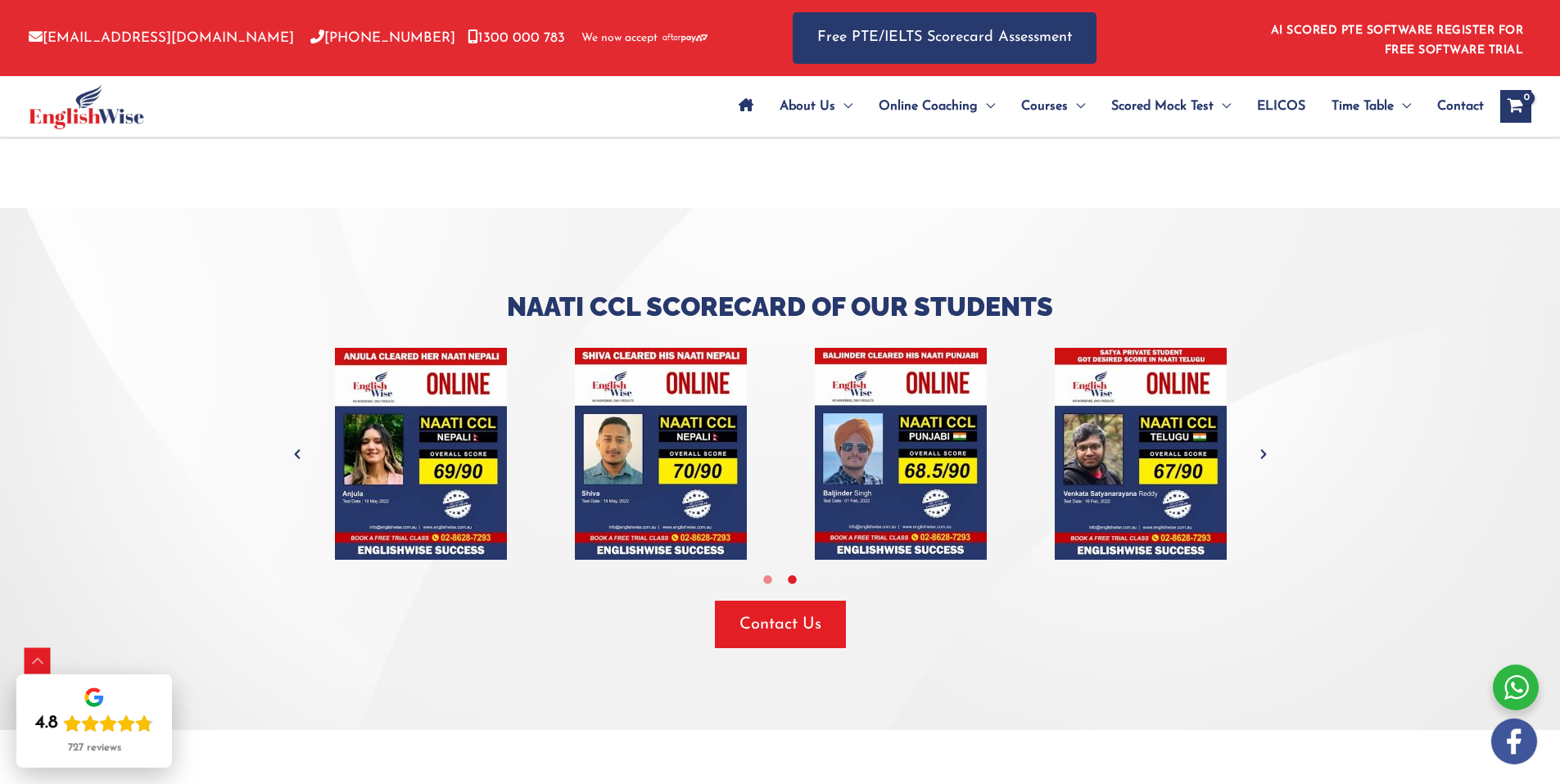
click at [1263, 446] on icon "Next" at bounding box center [1264, 454] width 17 height 17
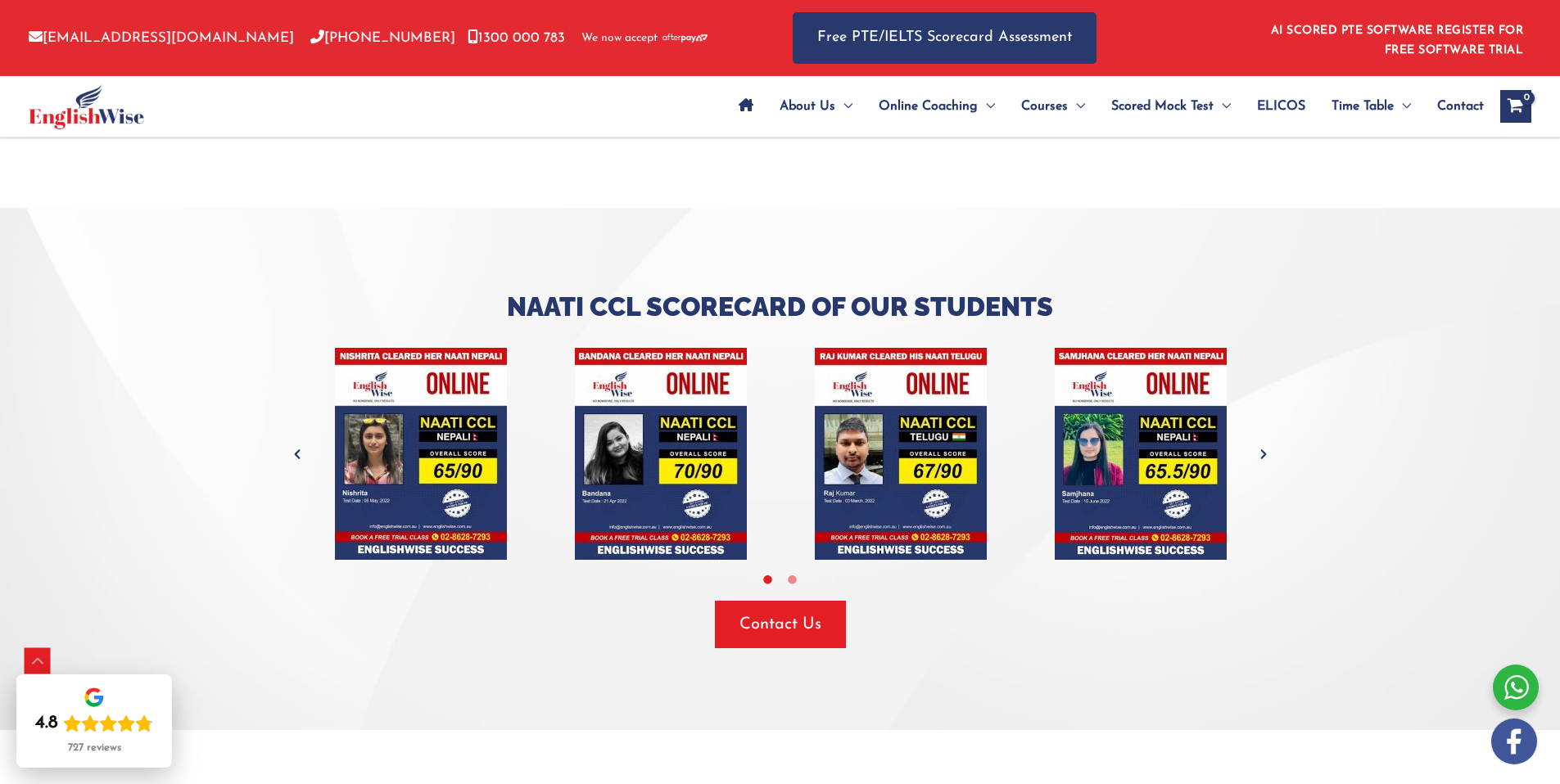
click at [1263, 446] on icon "Next" at bounding box center [1264, 454] width 17 height 17
